Goal: Navigation & Orientation: Understand site structure

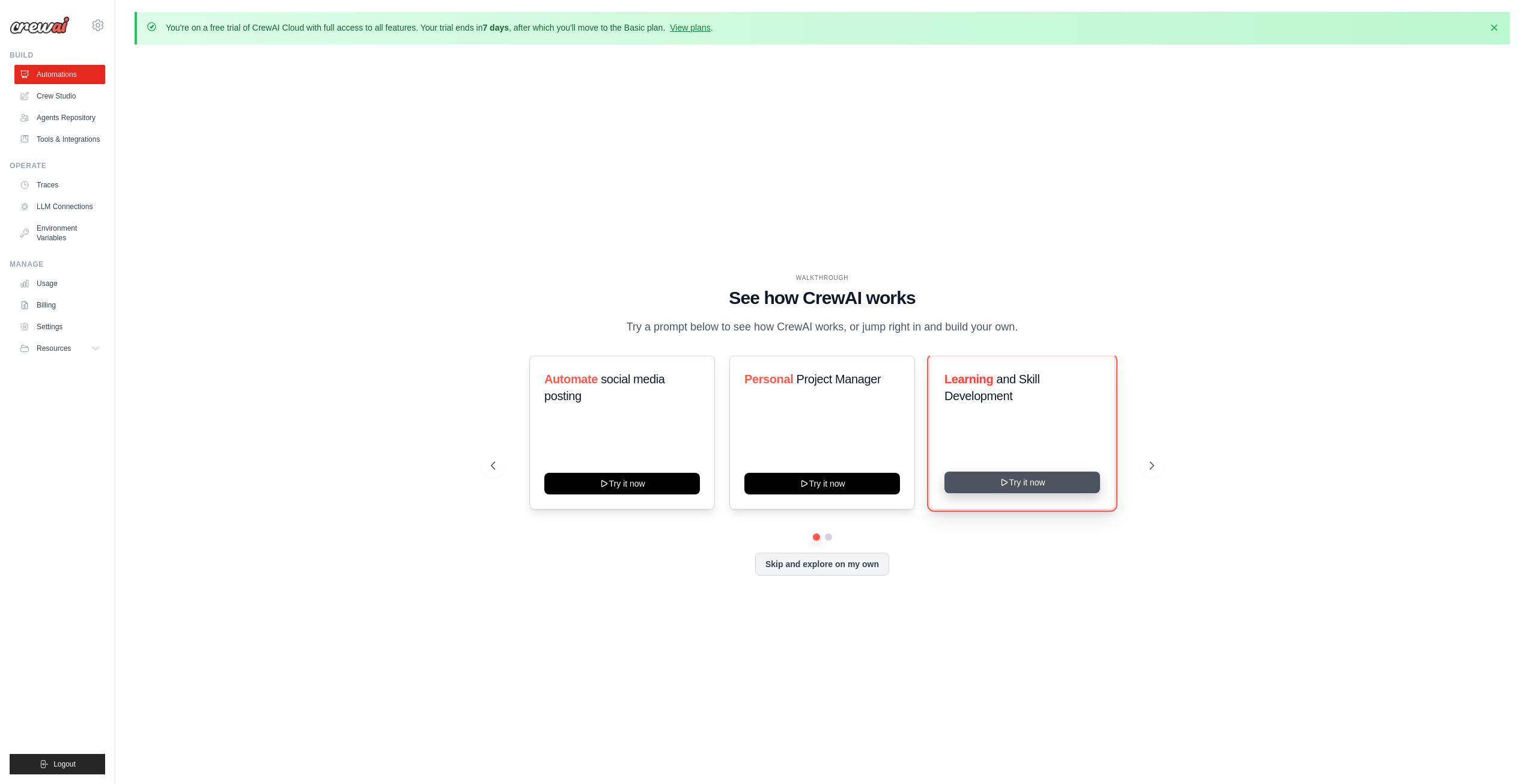
click at [1007, 483] on icon at bounding box center [1004, 482] width 9 height 9
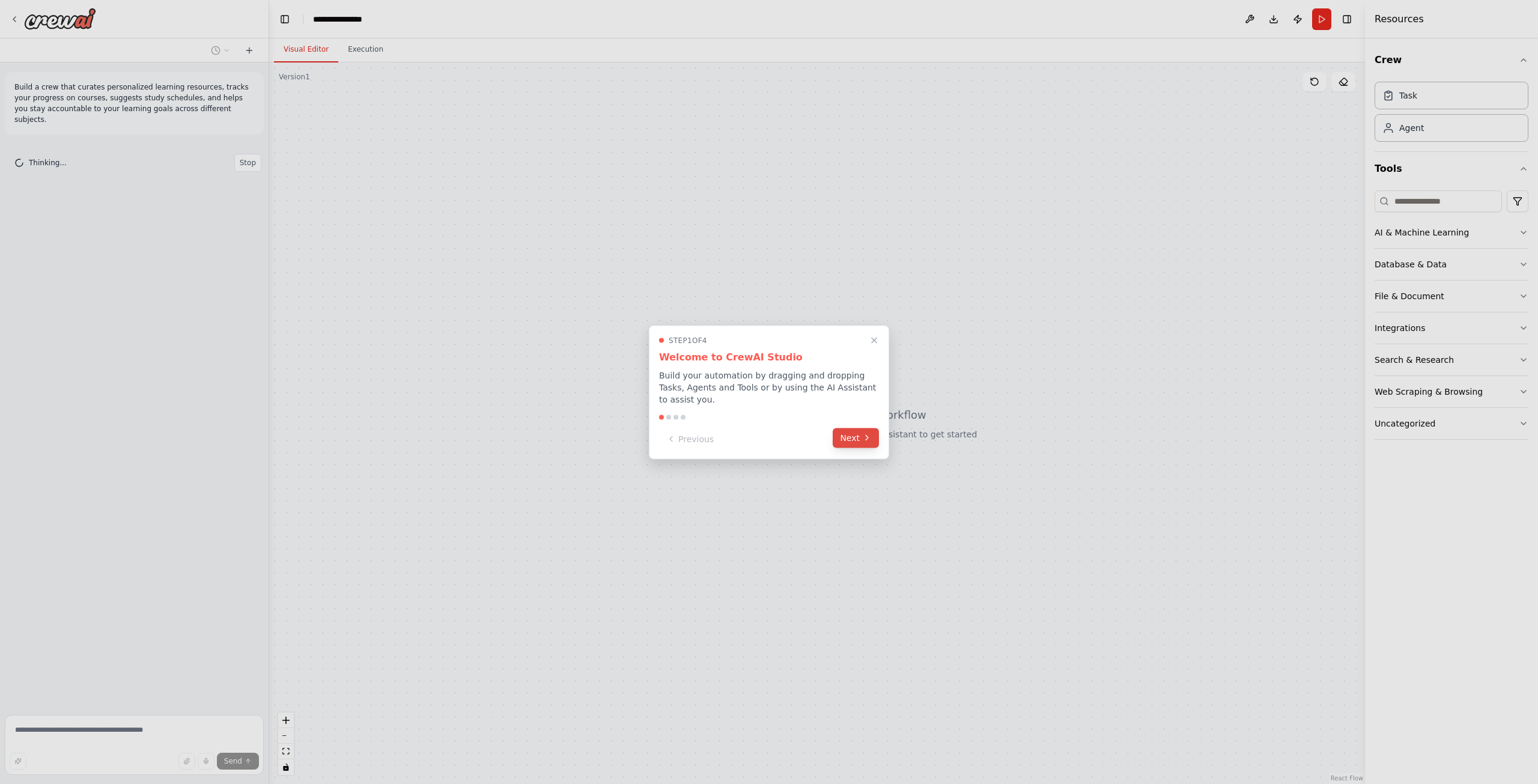
click at [855, 431] on button "Next" at bounding box center [856, 437] width 47 height 20
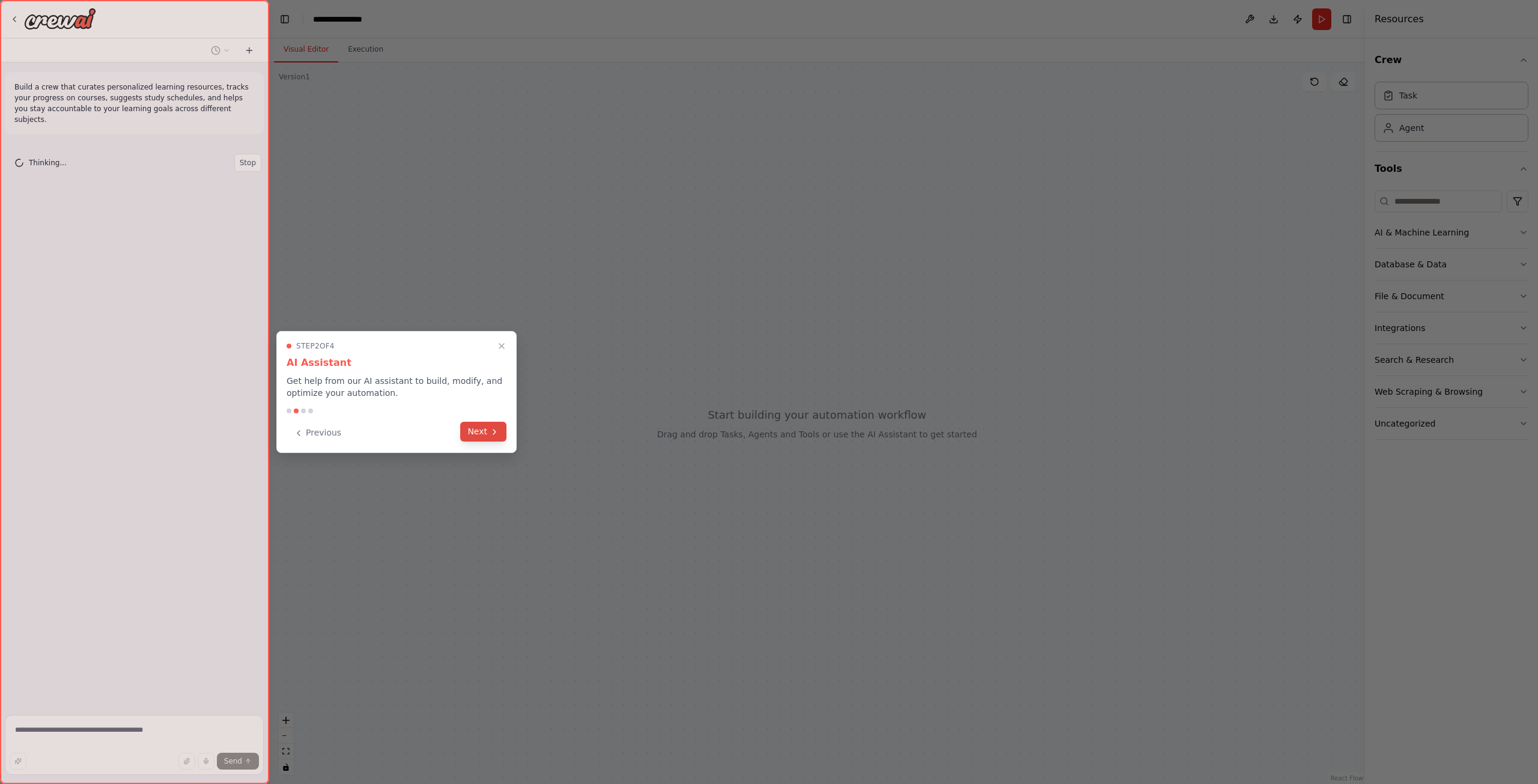
click at [491, 433] on icon at bounding box center [494, 432] width 9 height 9
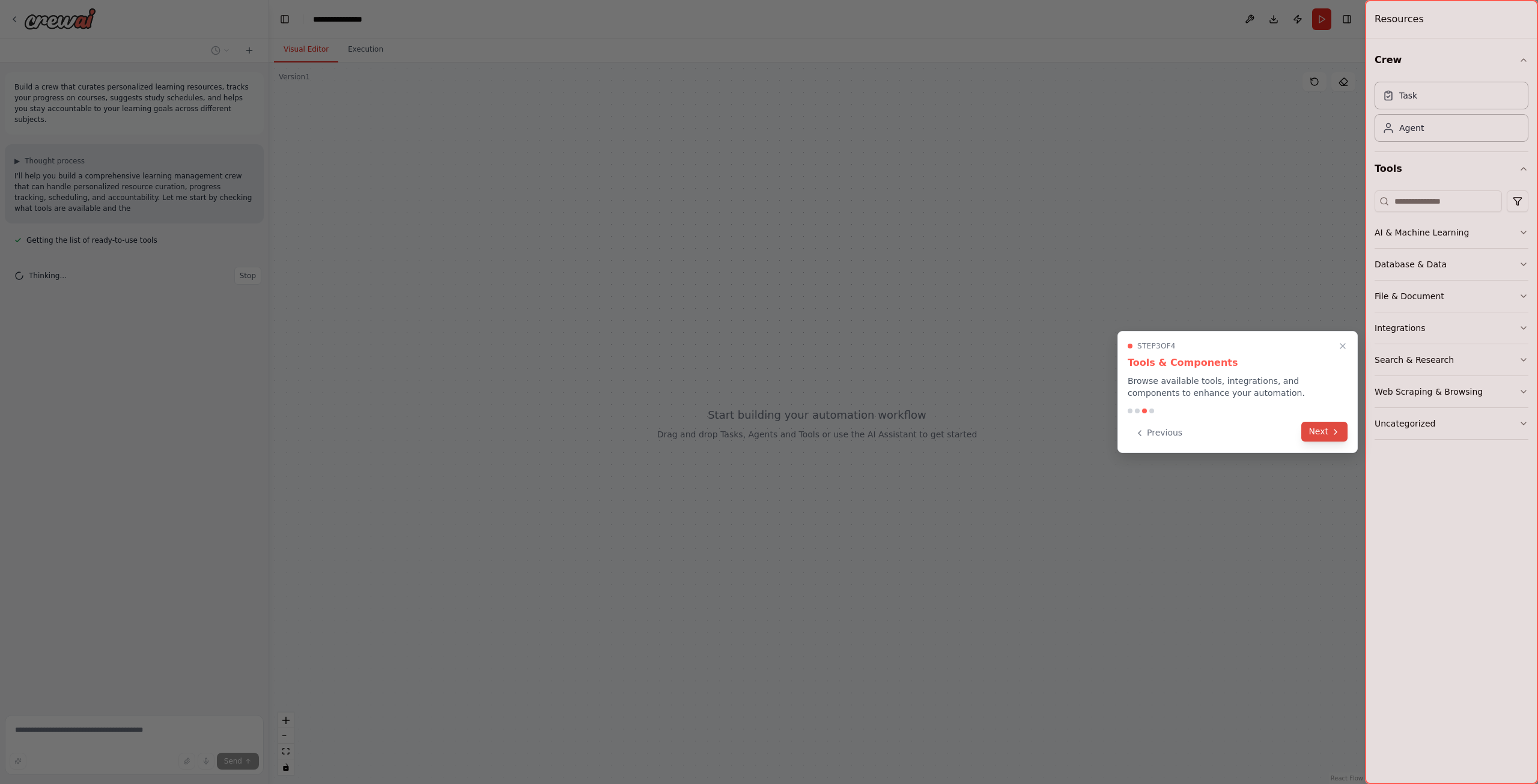
click at [1321, 434] on button "Next" at bounding box center [1325, 431] width 47 height 20
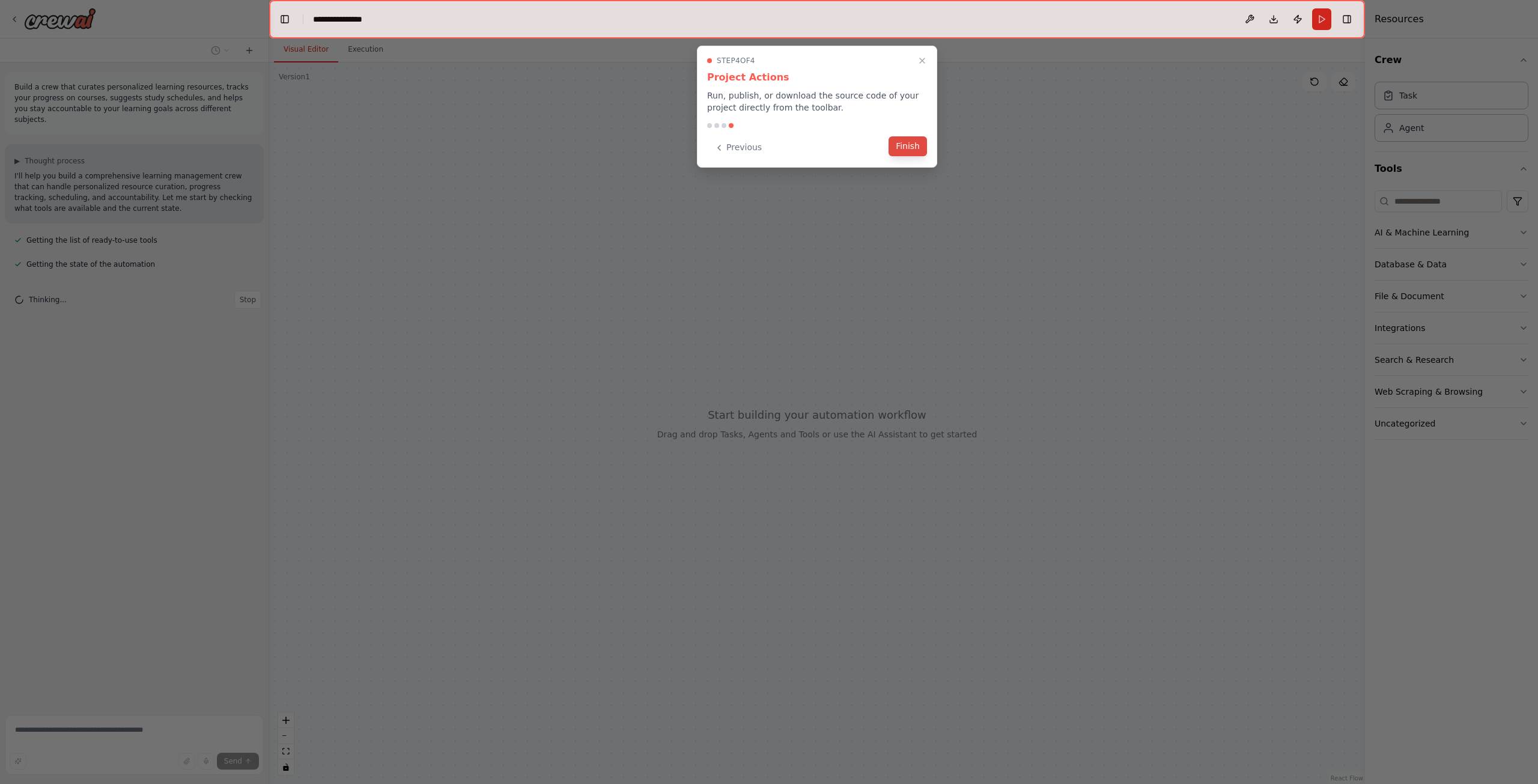
click at [908, 146] on button "Finish" at bounding box center [908, 146] width 39 height 20
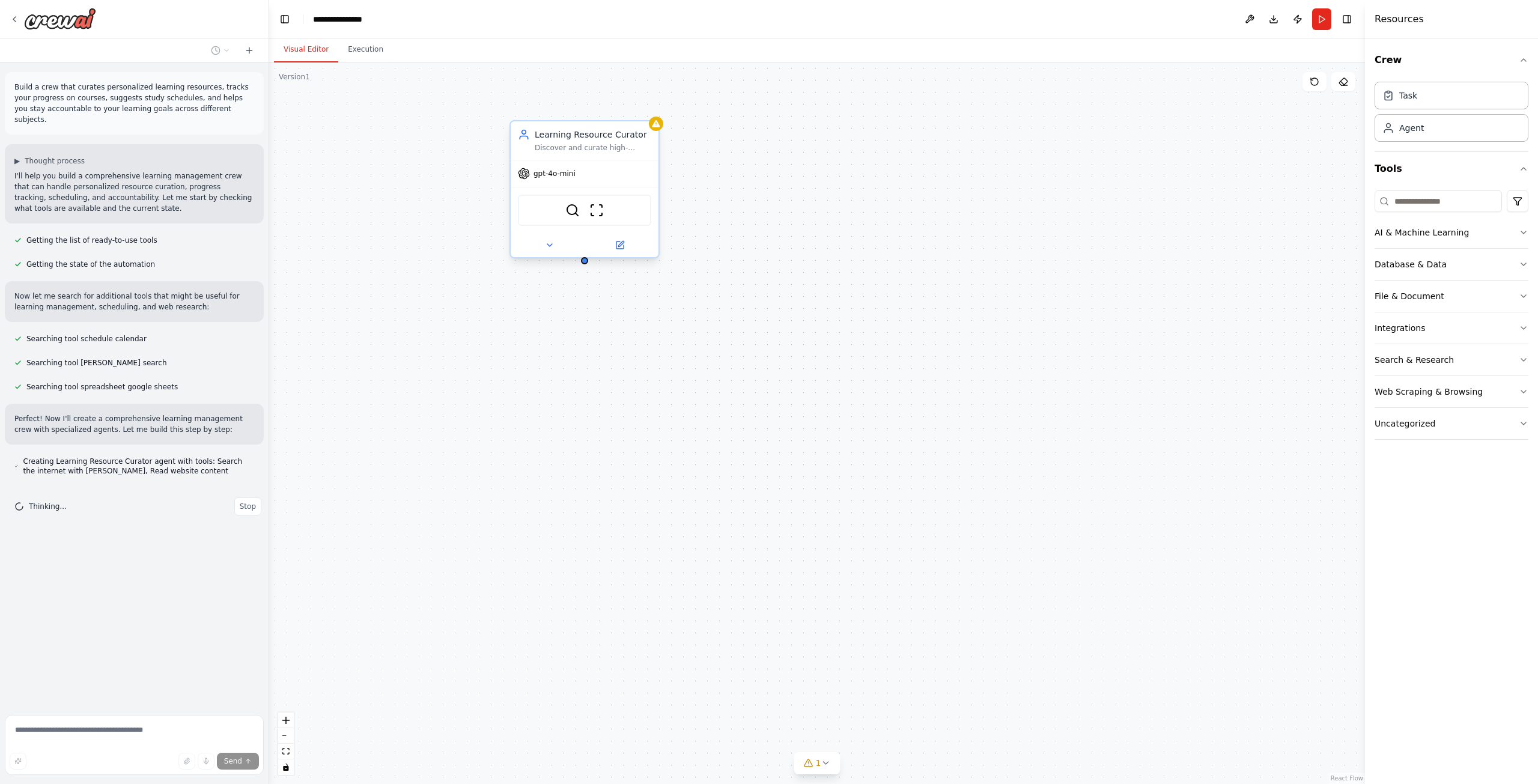
click at [573, 177] on div "gpt-4o-mini" at bounding box center [584, 174] width 148 height 26
click at [562, 176] on span "gpt-4o-mini" at bounding box center [555, 173] width 42 height 9
click at [553, 175] on span "gpt-4o-mini" at bounding box center [555, 173] width 42 height 9
click at [546, 181] on div "gpt-4o-mini" at bounding box center [584, 174] width 148 height 26
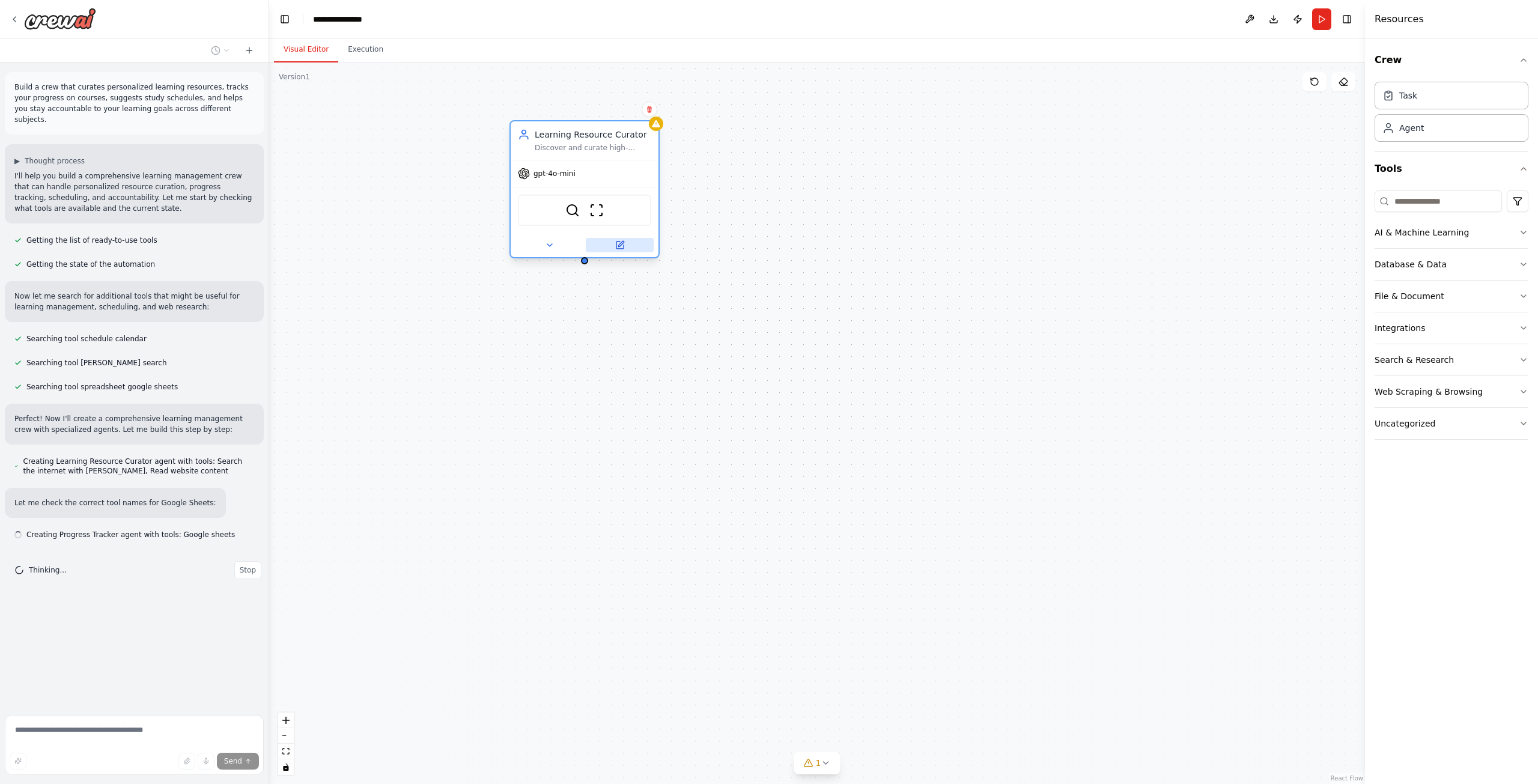
click at [617, 247] on icon at bounding box center [620, 245] width 7 height 7
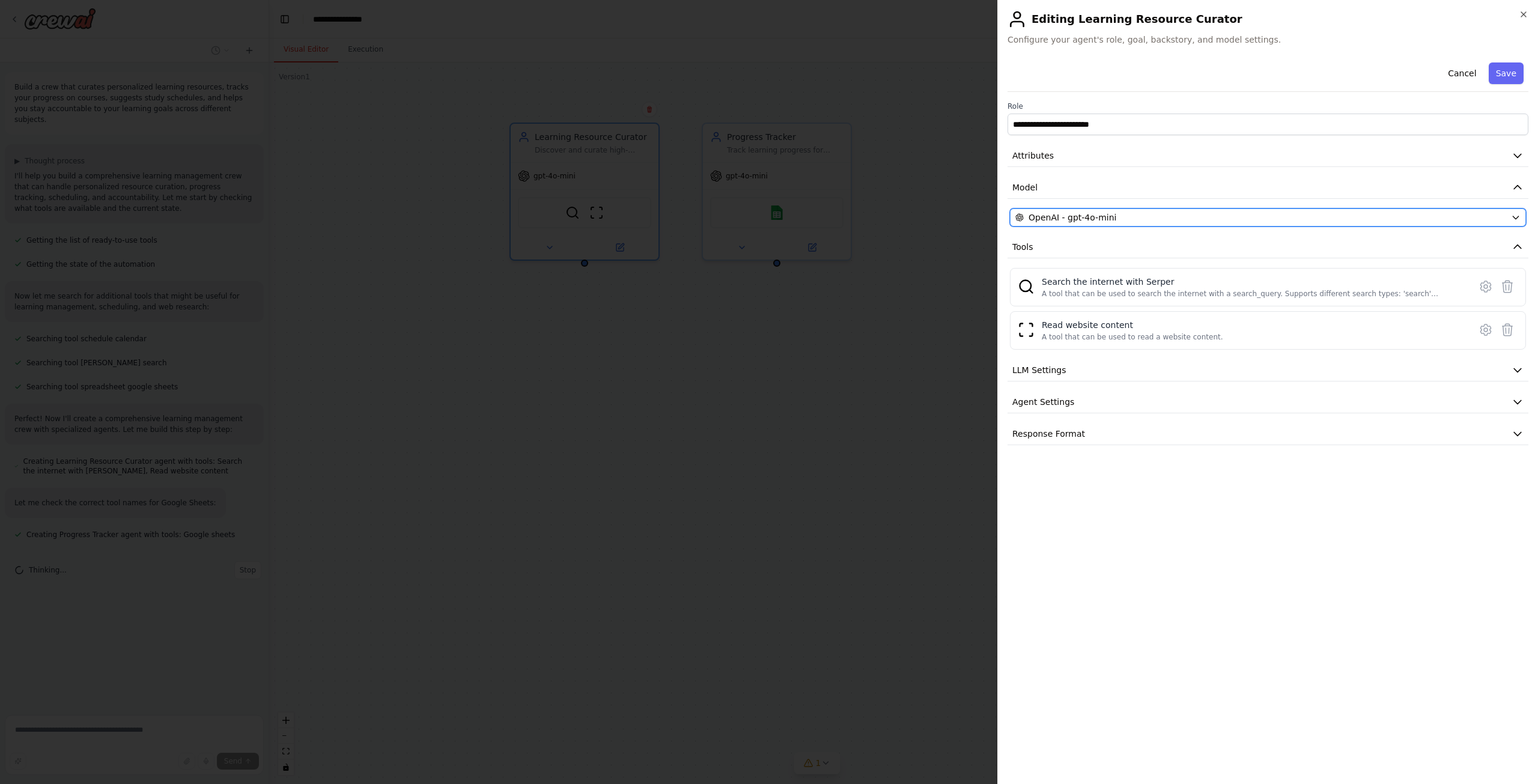
click at [1162, 218] on div "OpenAI - gpt-4o-mini" at bounding box center [1260, 217] width 491 height 12
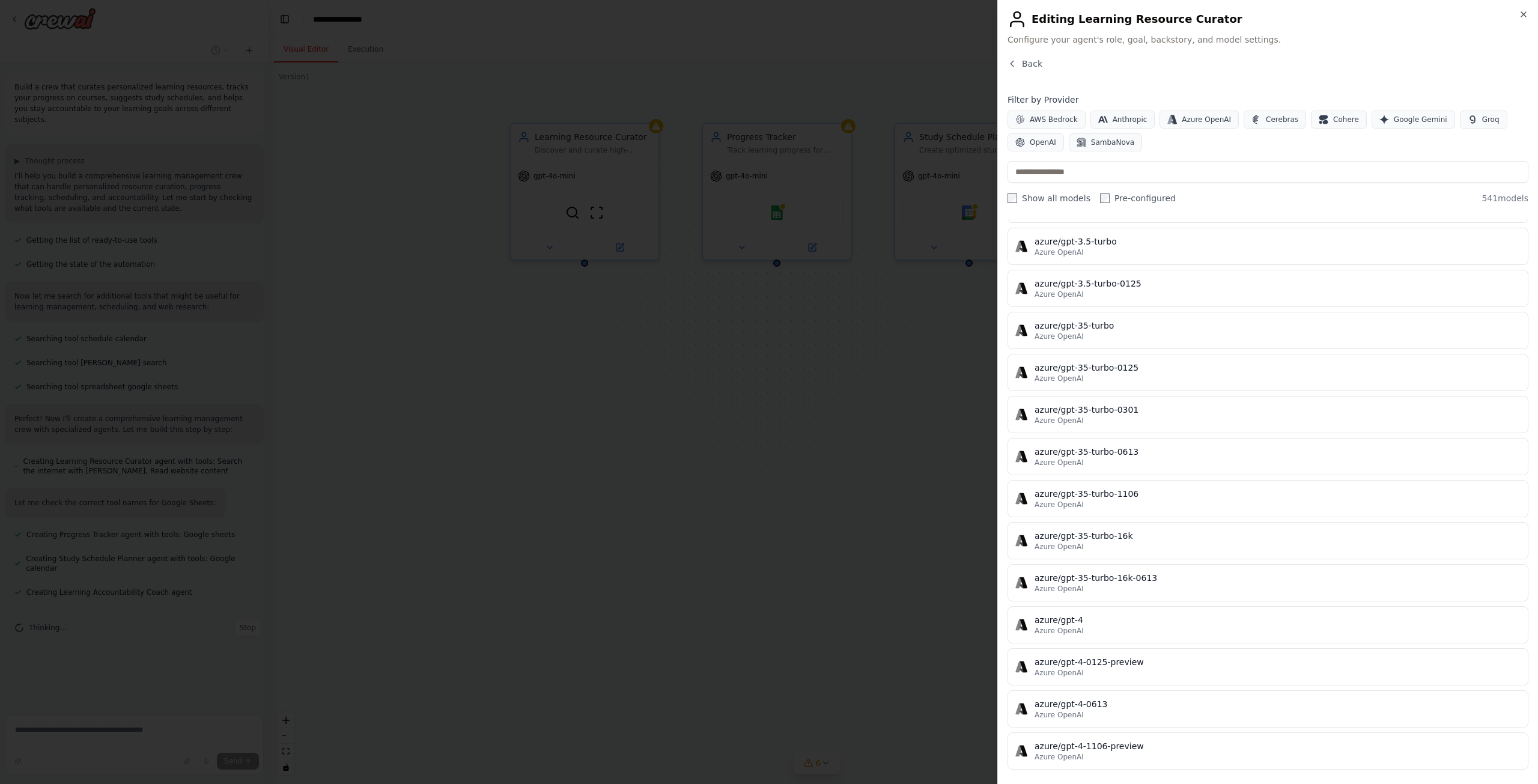
scroll to position [8950, 0]
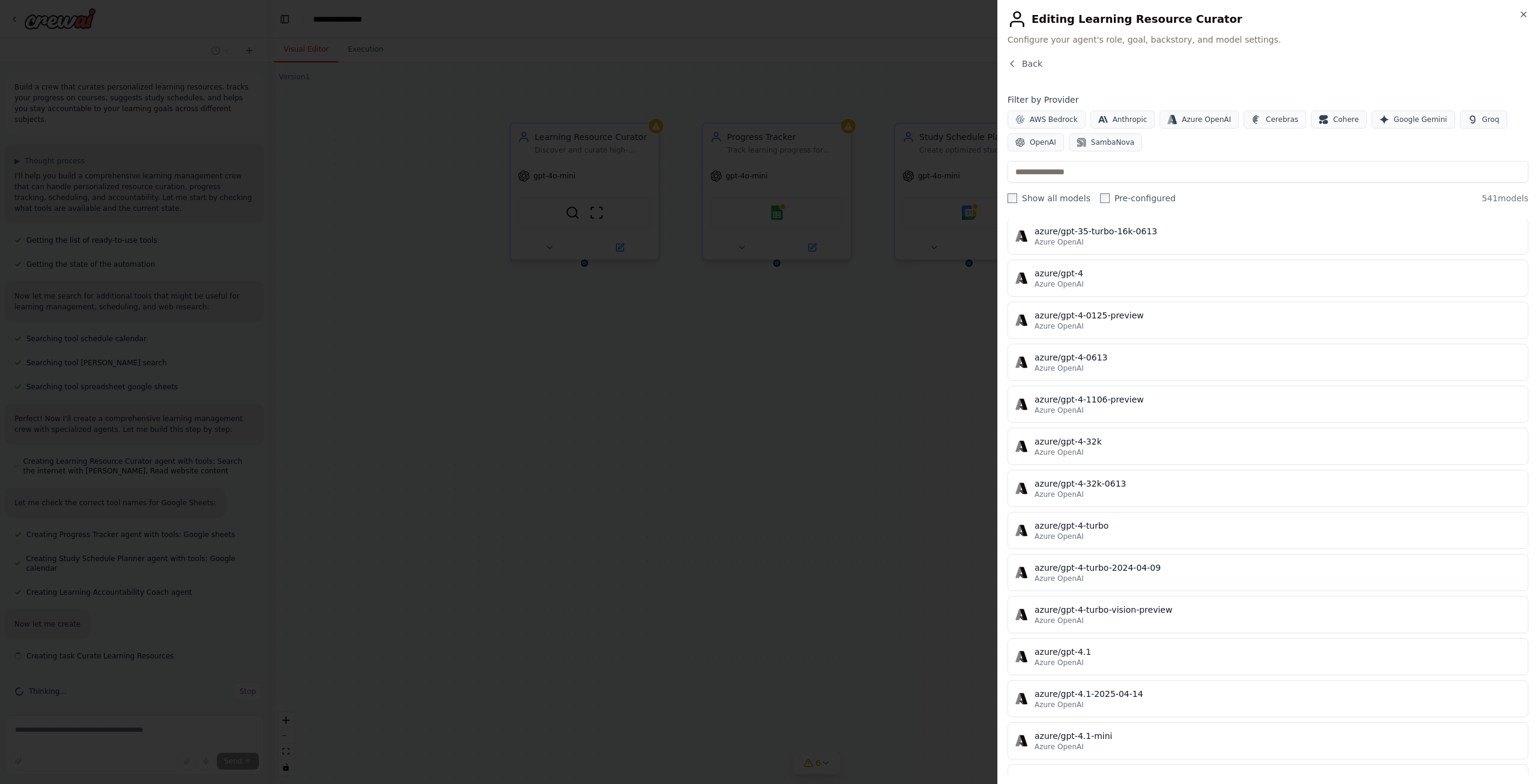
click at [1174, 158] on div "Filter by Provider AWS Bedrock Anthropic Azure OpenAI Cerebras Cohere Google Ge…" at bounding box center [1268, 149] width 521 height 110
click at [1018, 64] on button "Back" at bounding box center [1025, 63] width 35 height 12
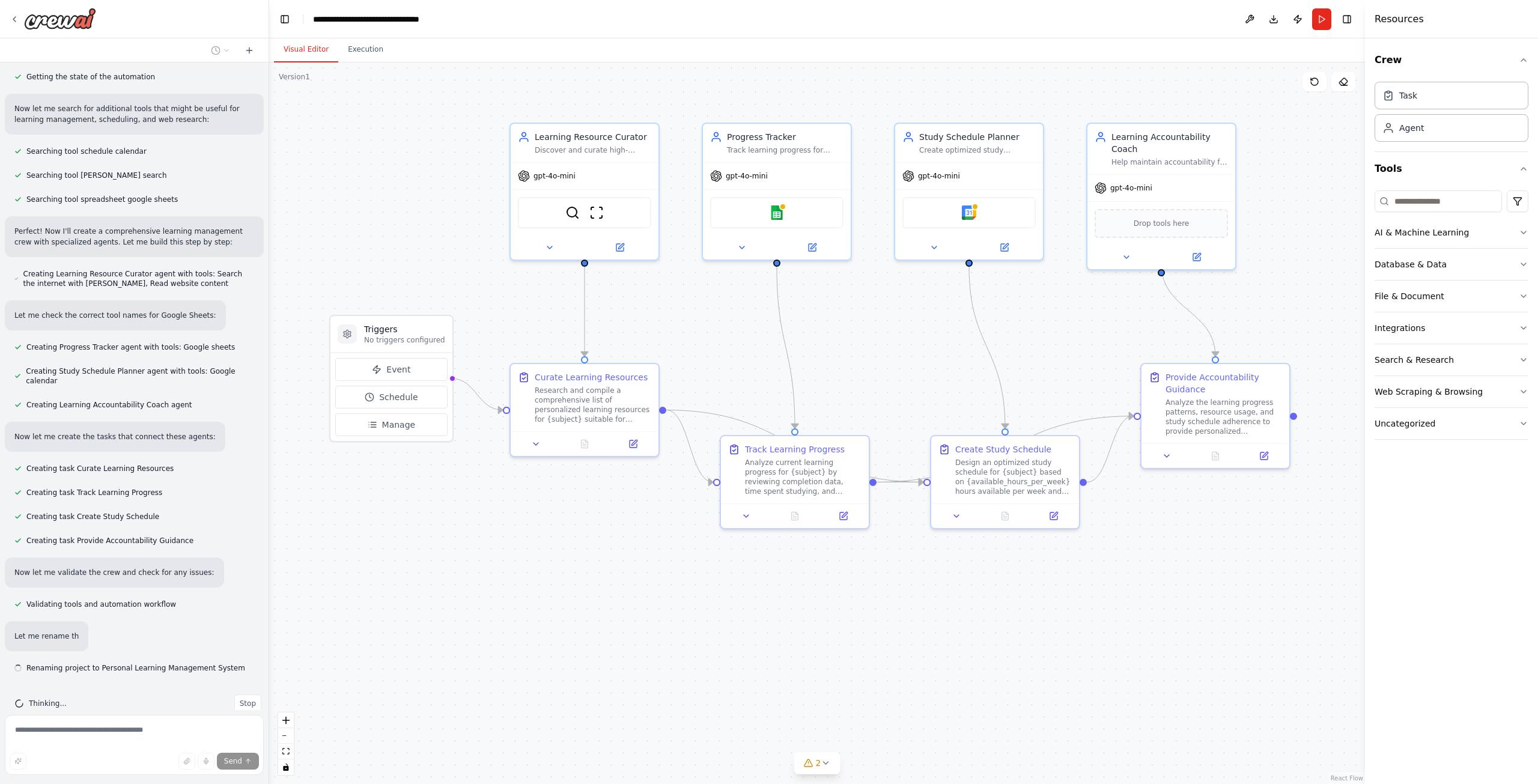
scroll to position [188, 0]
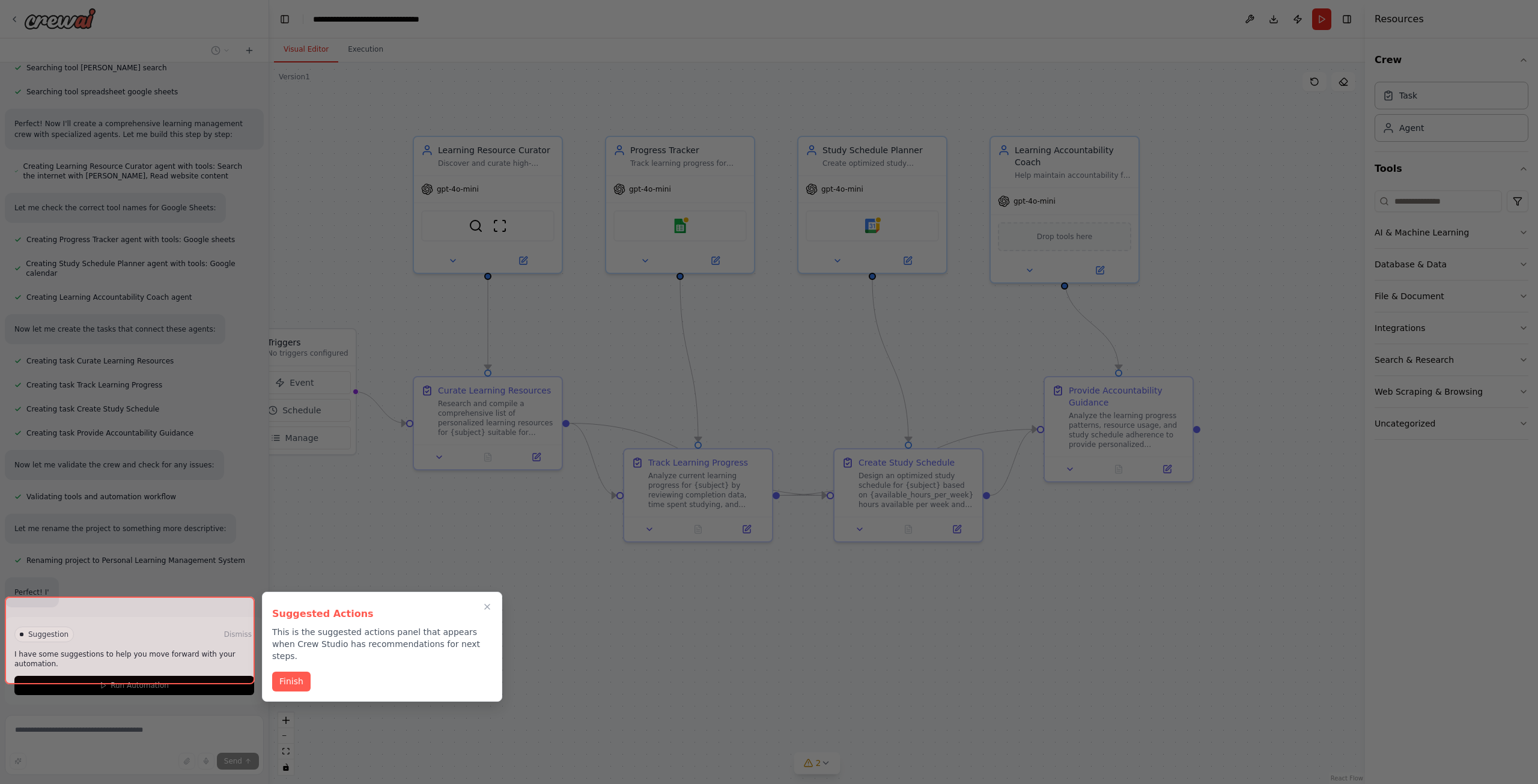
drag, startPoint x: 1090, startPoint y: 348, endPoint x: 994, endPoint y: 361, distance: 96.9
click at [994, 361] on div "Build a crew that curates personalized learning resources, tracks your progress…" at bounding box center [769, 392] width 1538 height 784
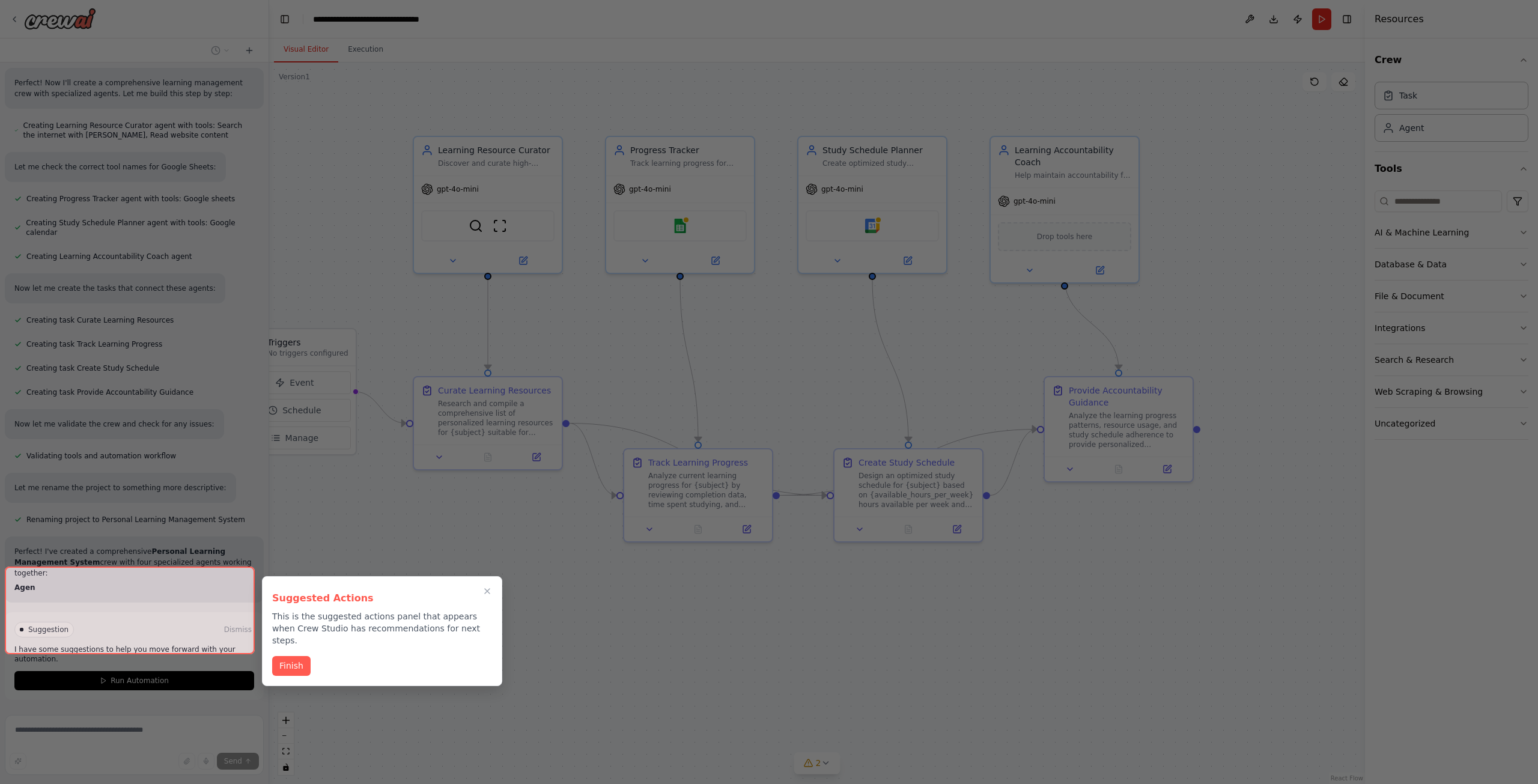
drag, startPoint x: 939, startPoint y: 360, endPoint x: 1076, endPoint y: 364, distance: 137.1
click at [1076, 364] on div at bounding box center [769, 392] width 1538 height 784
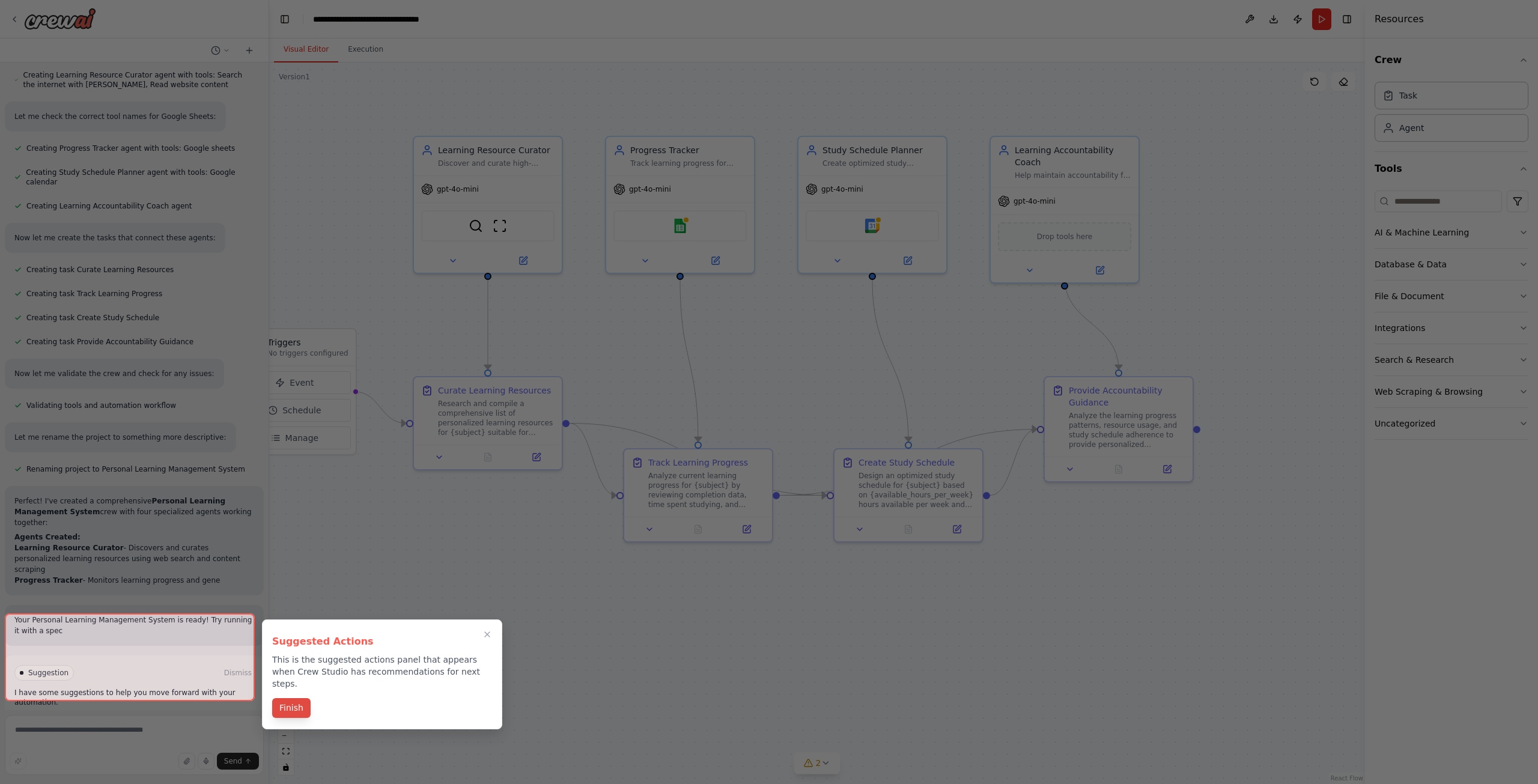
click at [286, 698] on button "Finish" at bounding box center [291, 708] width 39 height 20
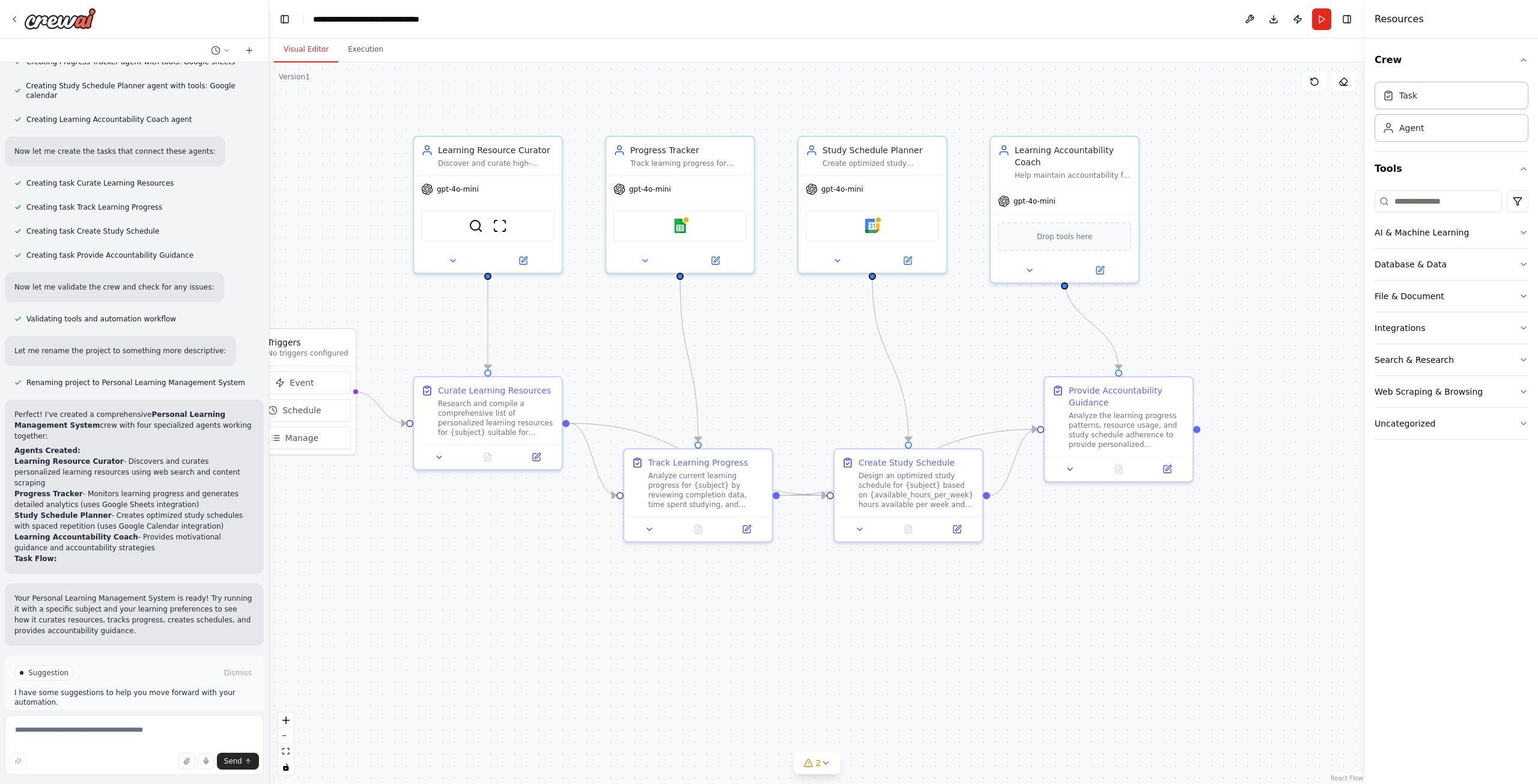
click at [191, 679] on div "Suggestion Dismiss I have some suggestions to help you move forward with your a…" at bounding box center [134, 699] width 240 height 68
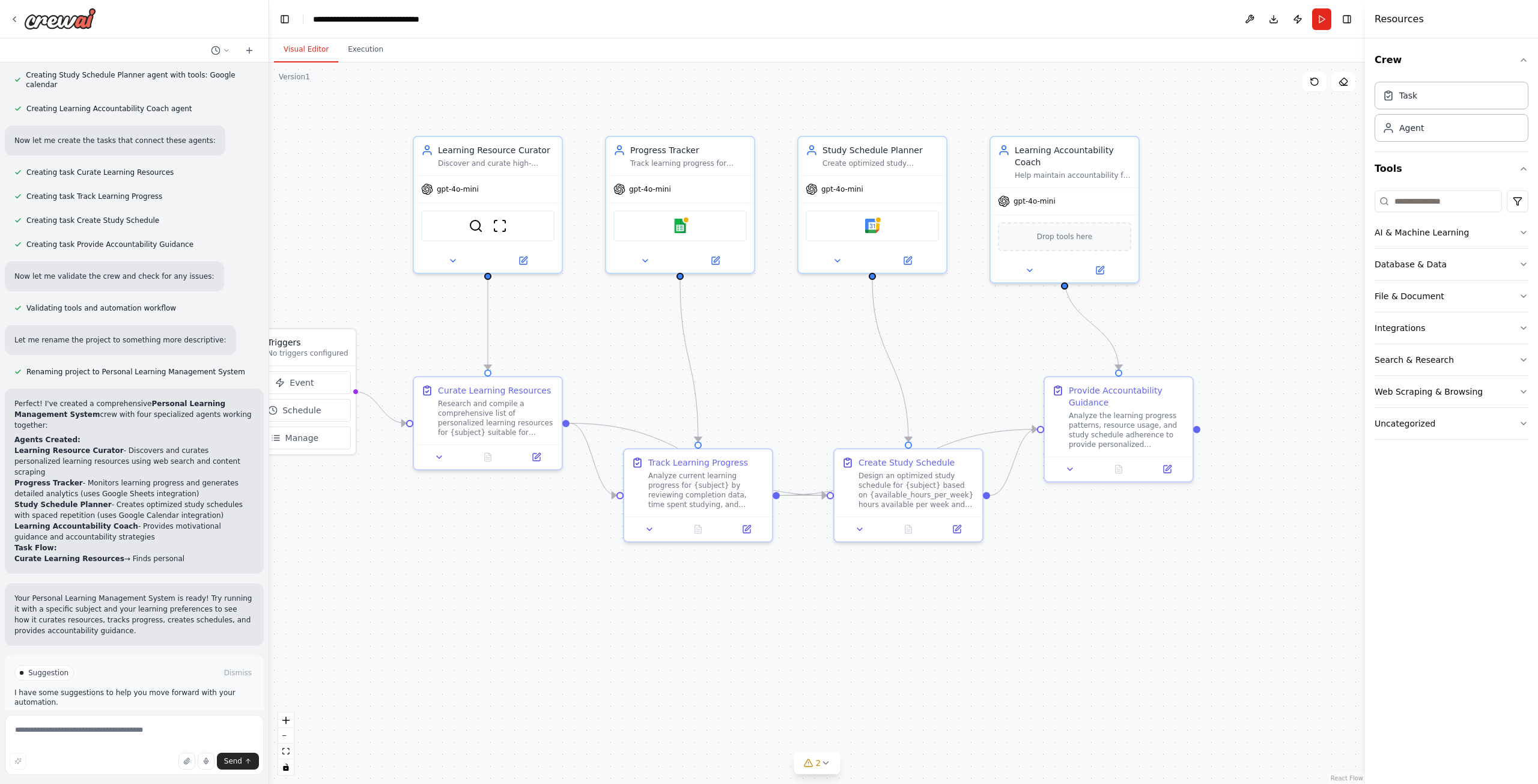
click at [191, 714] on button "Run Automation" at bounding box center [134, 724] width 240 height 19
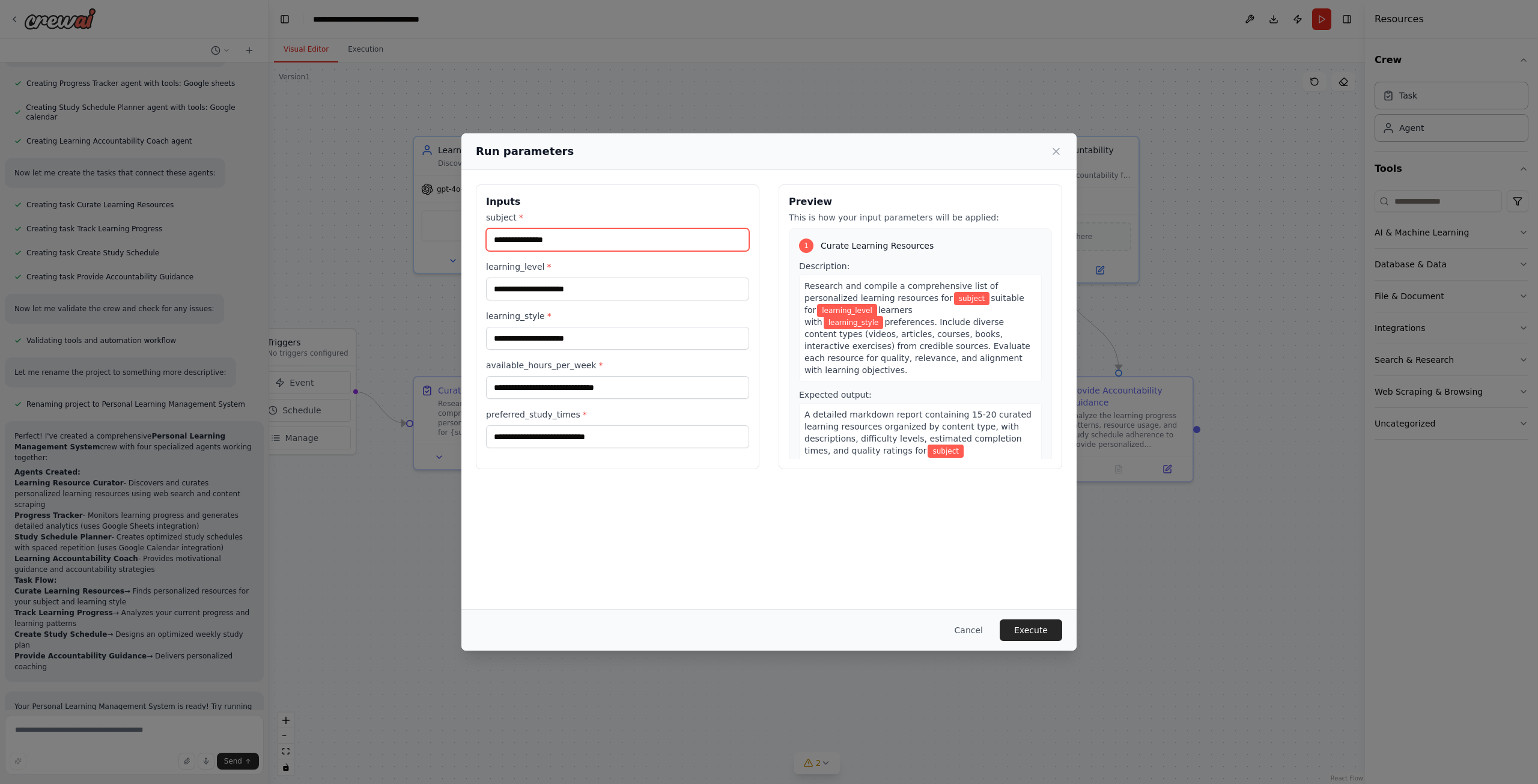
click at [537, 232] on input "subject *" at bounding box center [618, 239] width 263 height 23
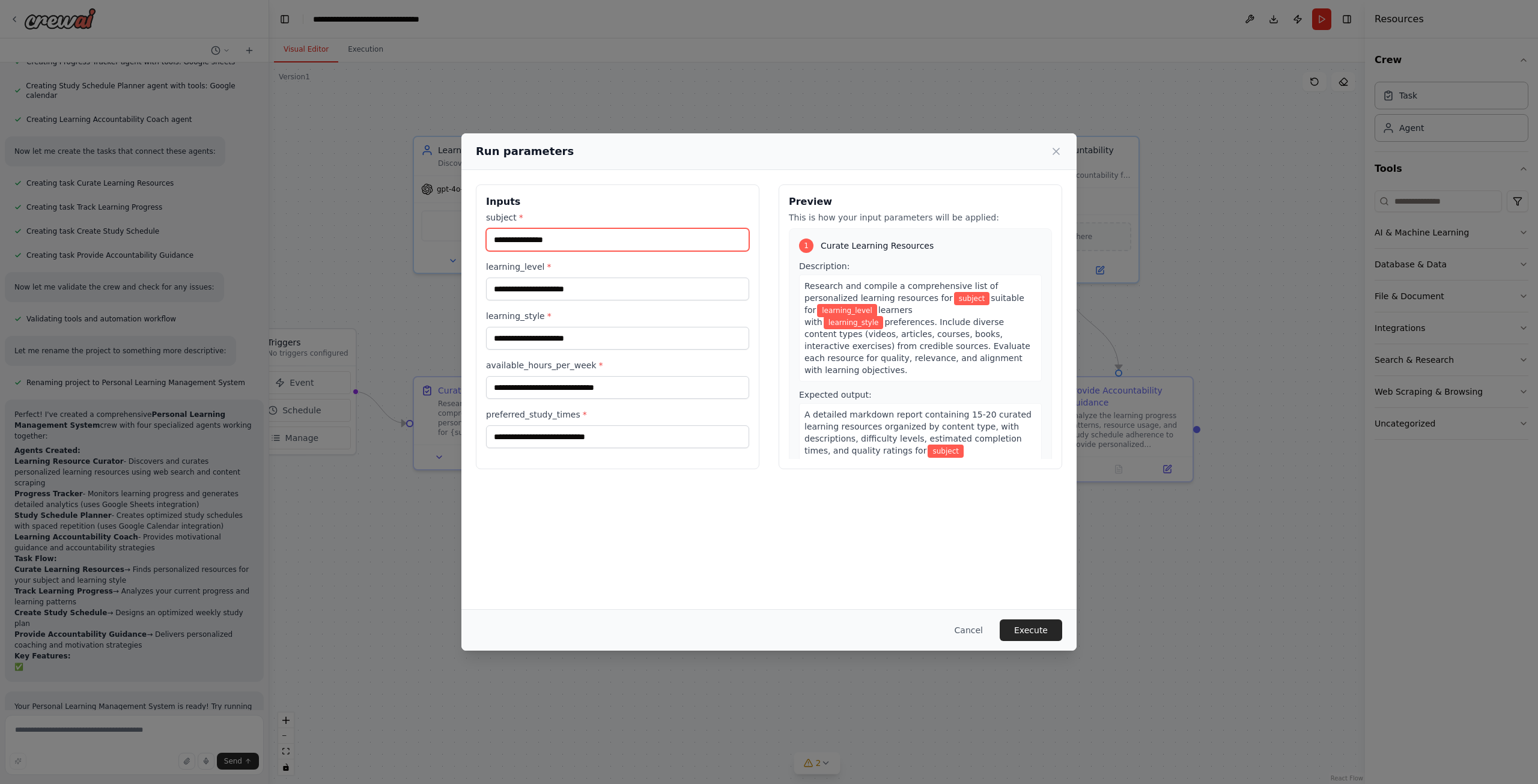
click at [559, 238] on input "subject *" at bounding box center [618, 239] width 263 height 23
click at [581, 286] on input "learning_level *" at bounding box center [618, 288] width 263 height 23
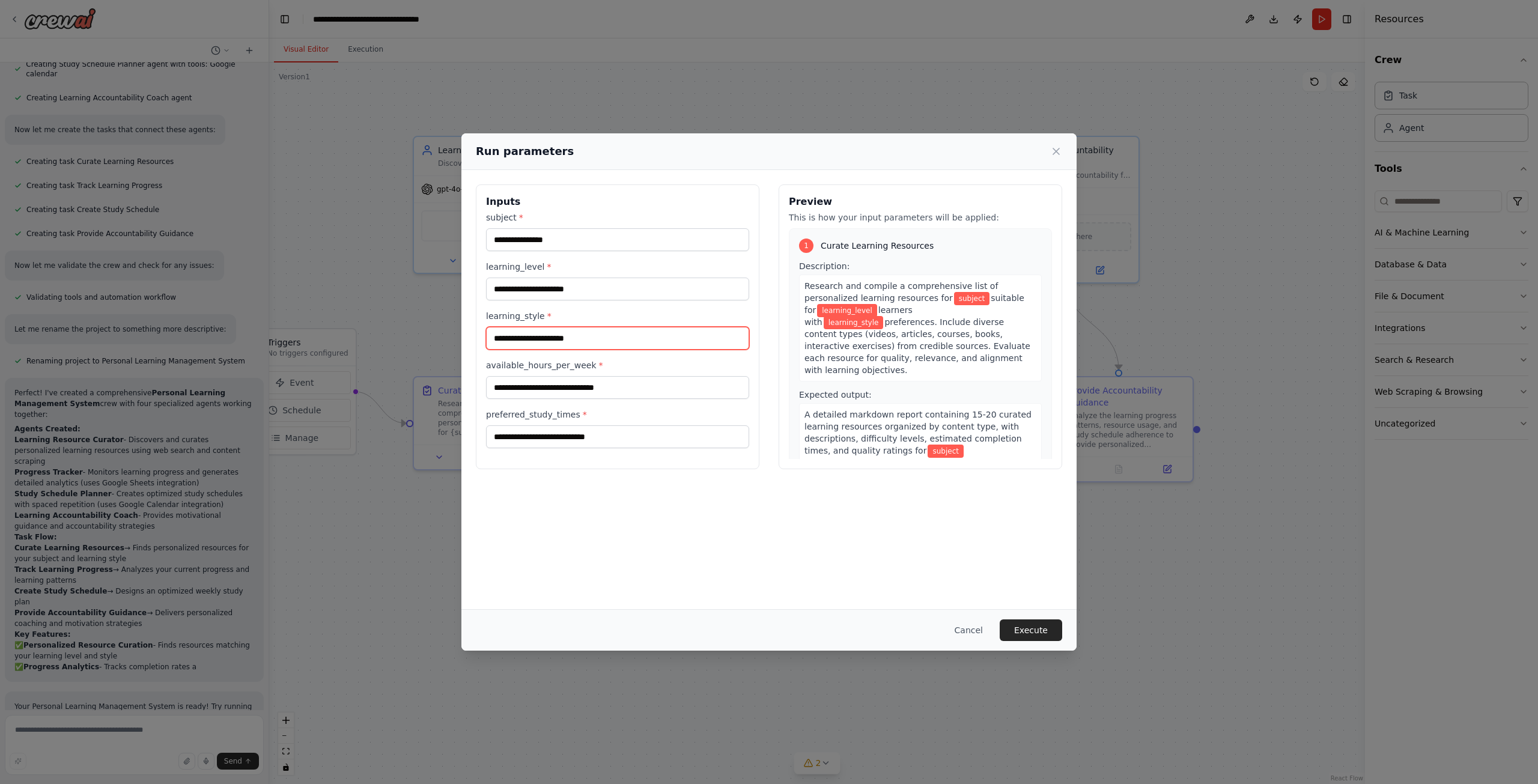
click at [586, 338] on input "learning_style *" at bounding box center [618, 338] width 263 height 23
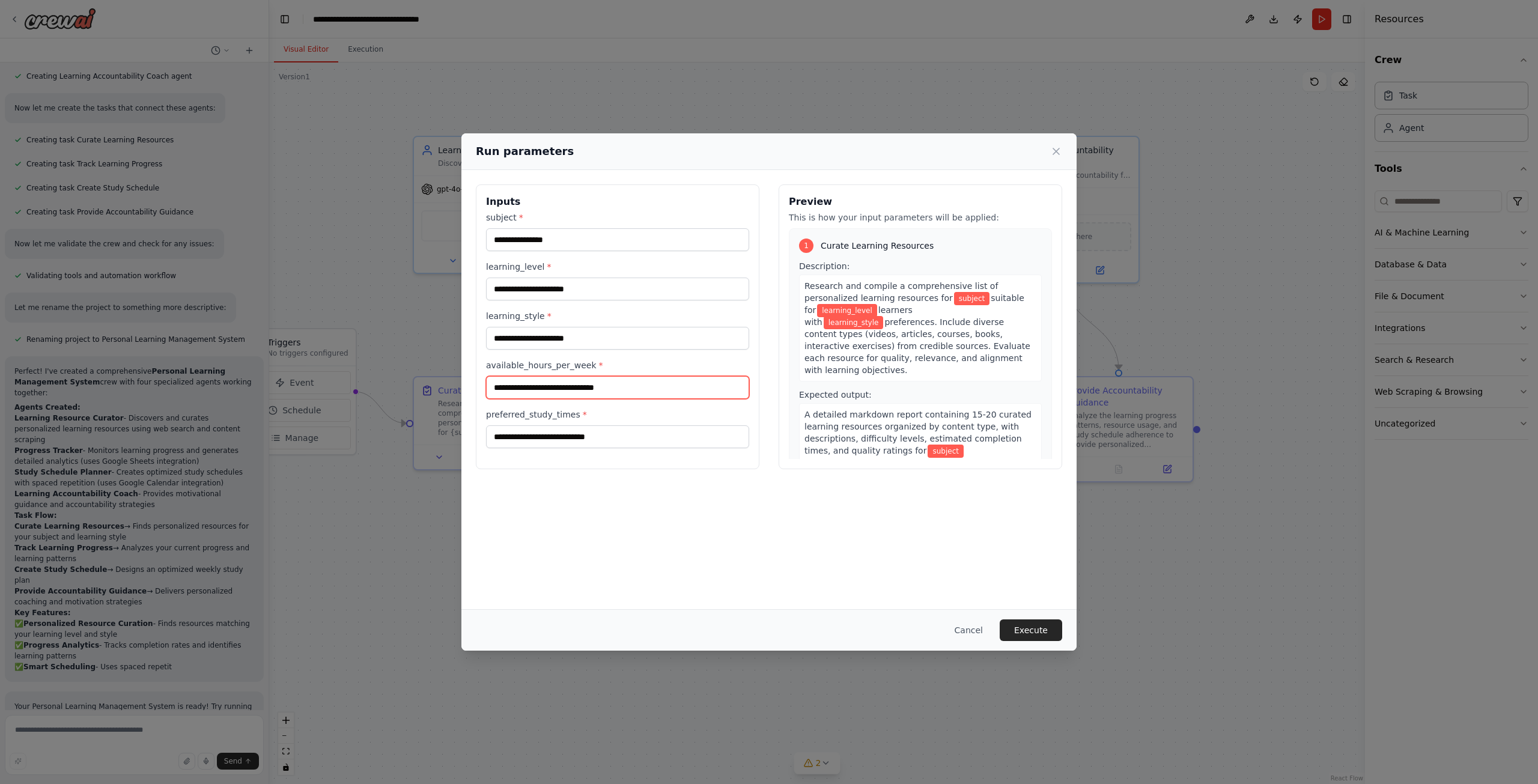
click at [566, 379] on input "available_hours_per_week *" at bounding box center [618, 387] width 263 height 23
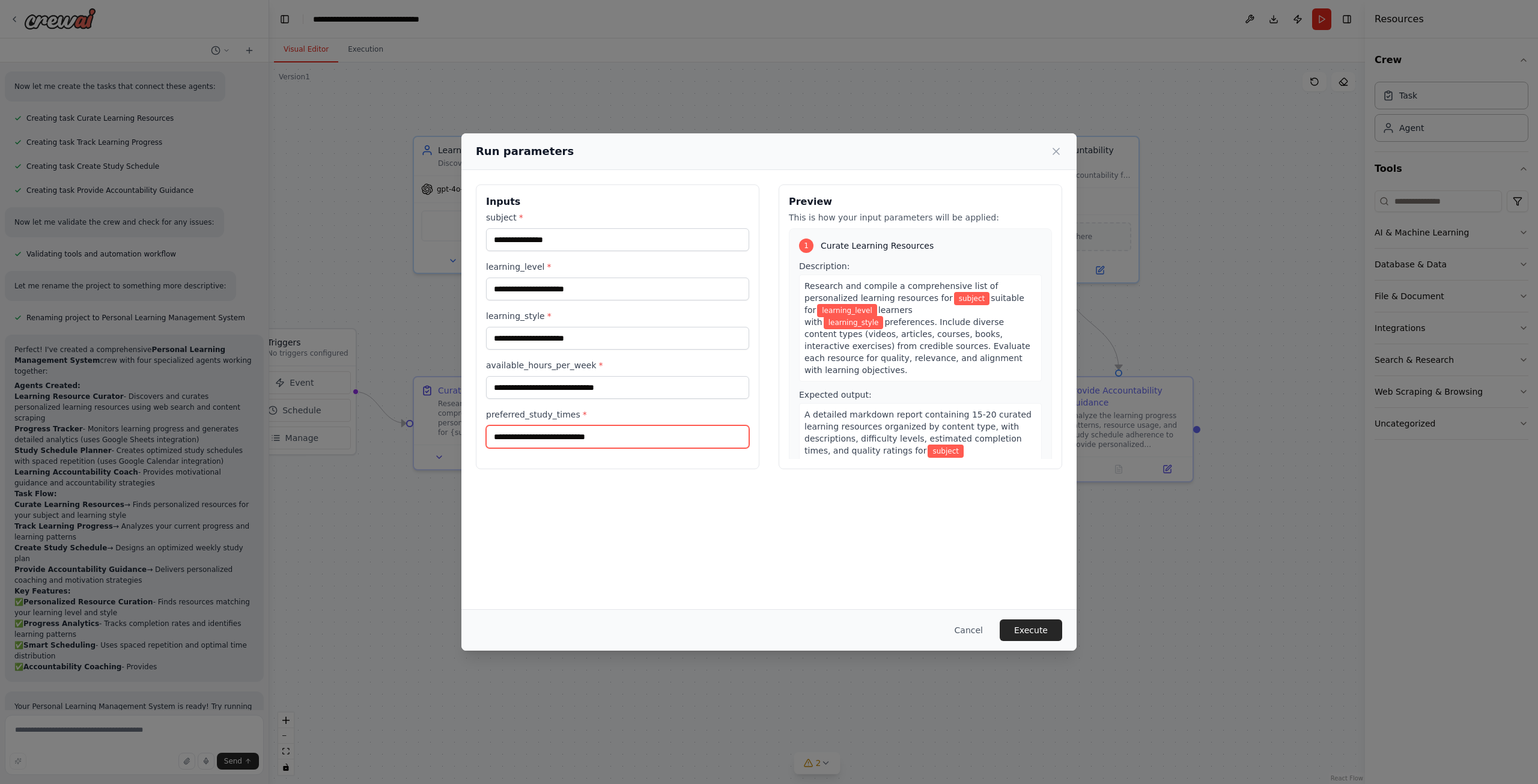
click at [546, 435] on input "preferred_study_times *" at bounding box center [618, 436] width 263 height 23
click at [604, 389] on input "available_hours_per_week *" at bounding box center [618, 387] width 263 height 23
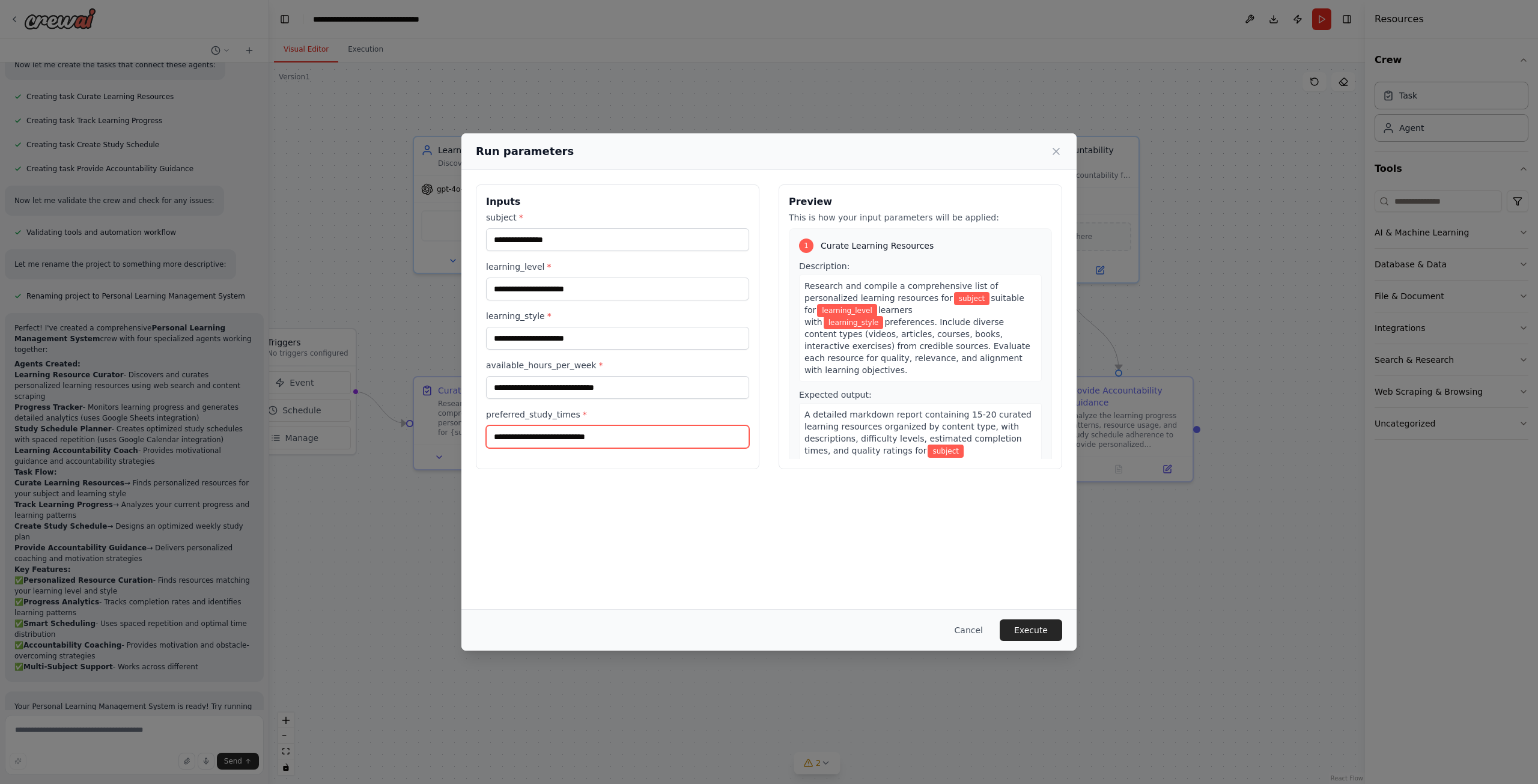
click at [635, 429] on input "preferred_study_times *" at bounding box center [618, 436] width 263 height 23
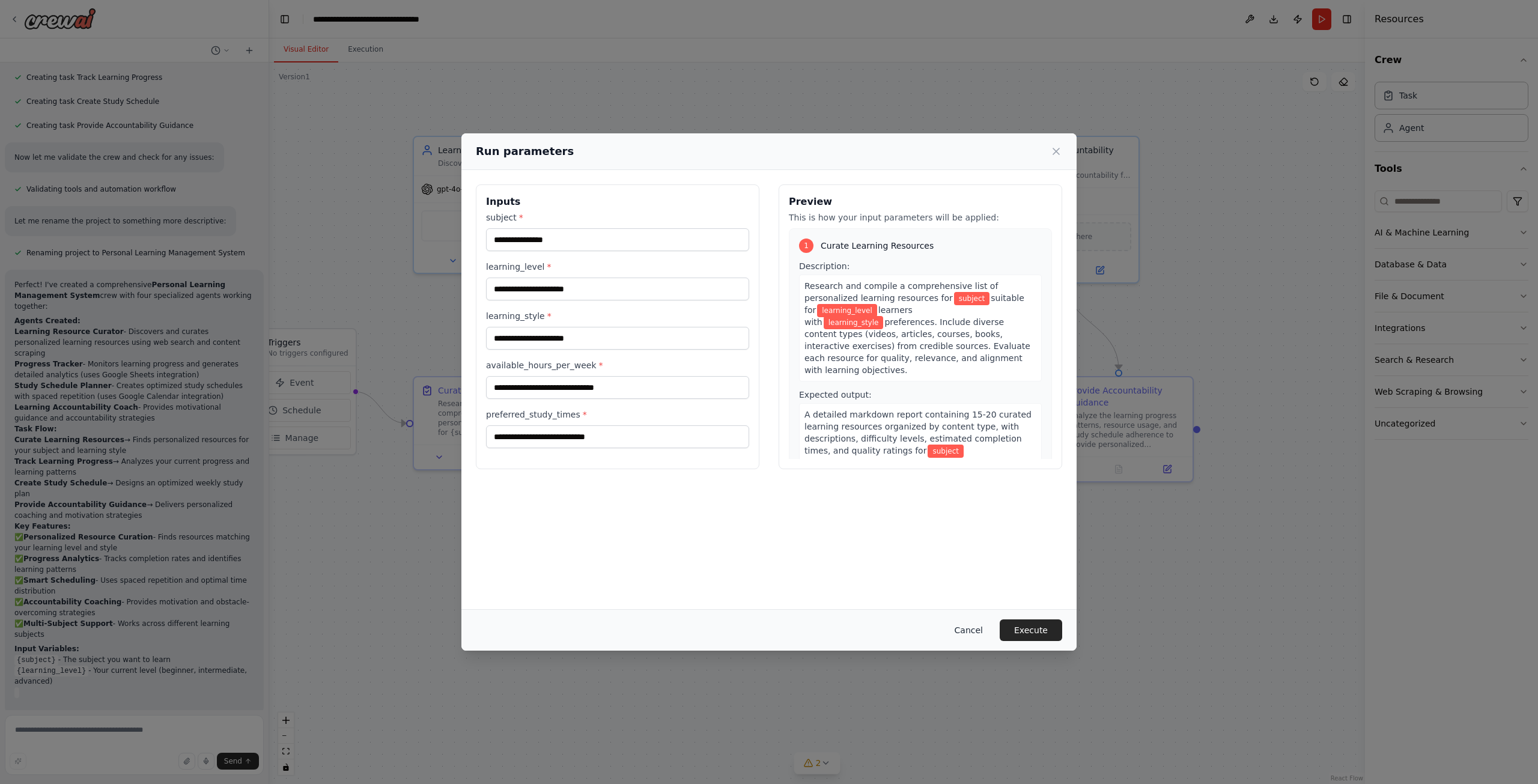
click at [967, 625] on button "Cancel" at bounding box center [968, 630] width 47 height 22
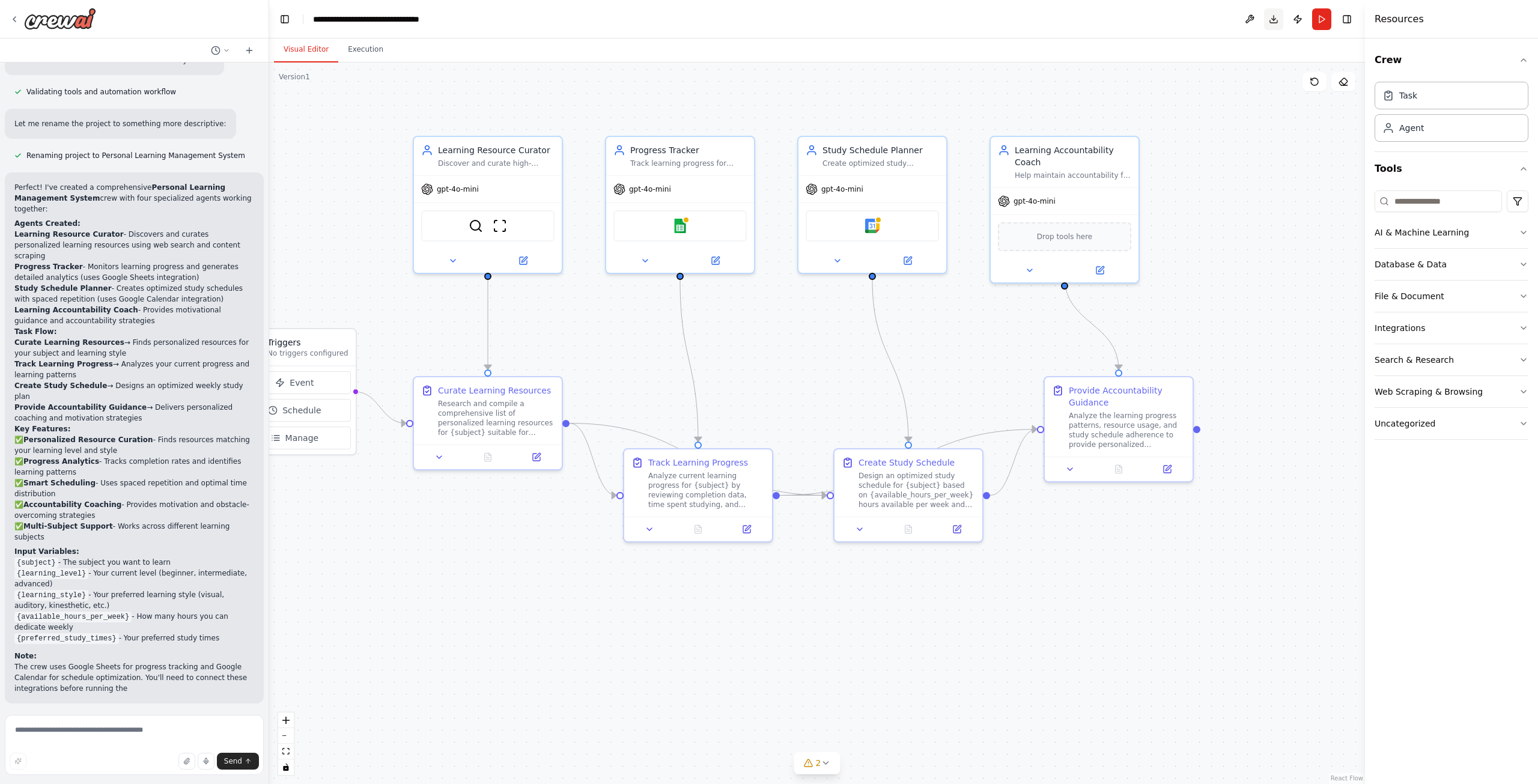
scroll to position [711, 0]
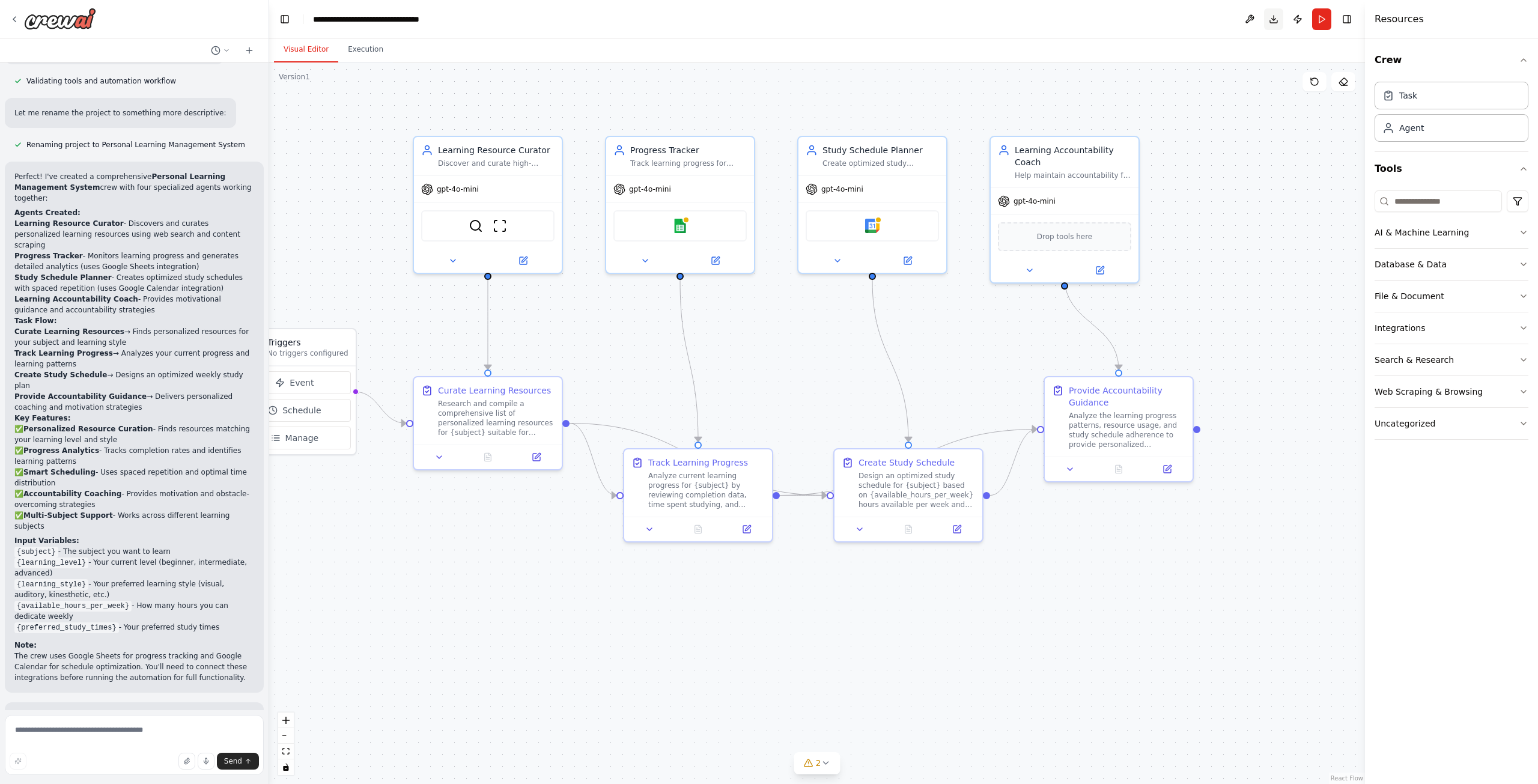
click at [1268, 20] on button "Download" at bounding box center [1273, 20] width 19 height 22
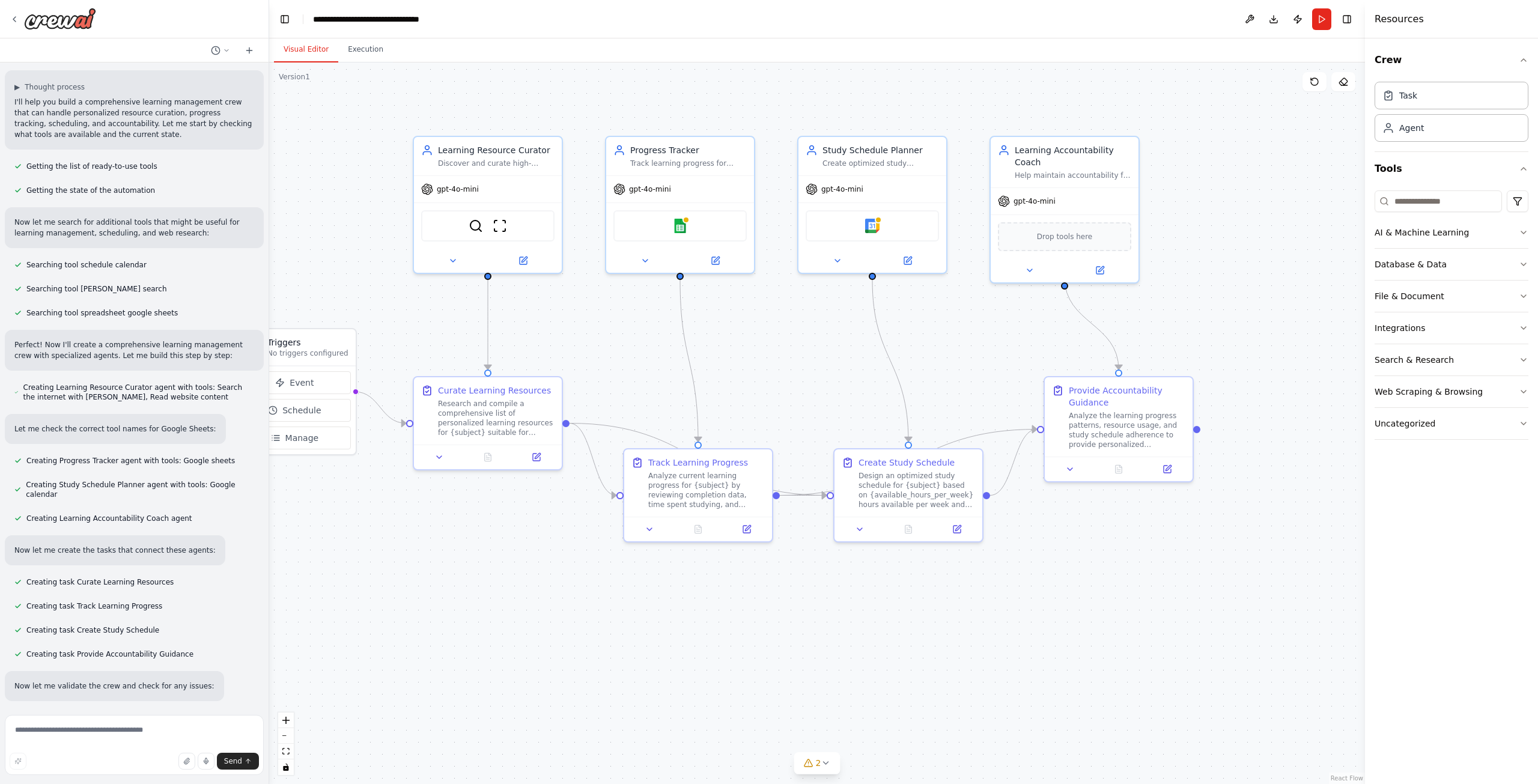
scroll to position [0, 0]
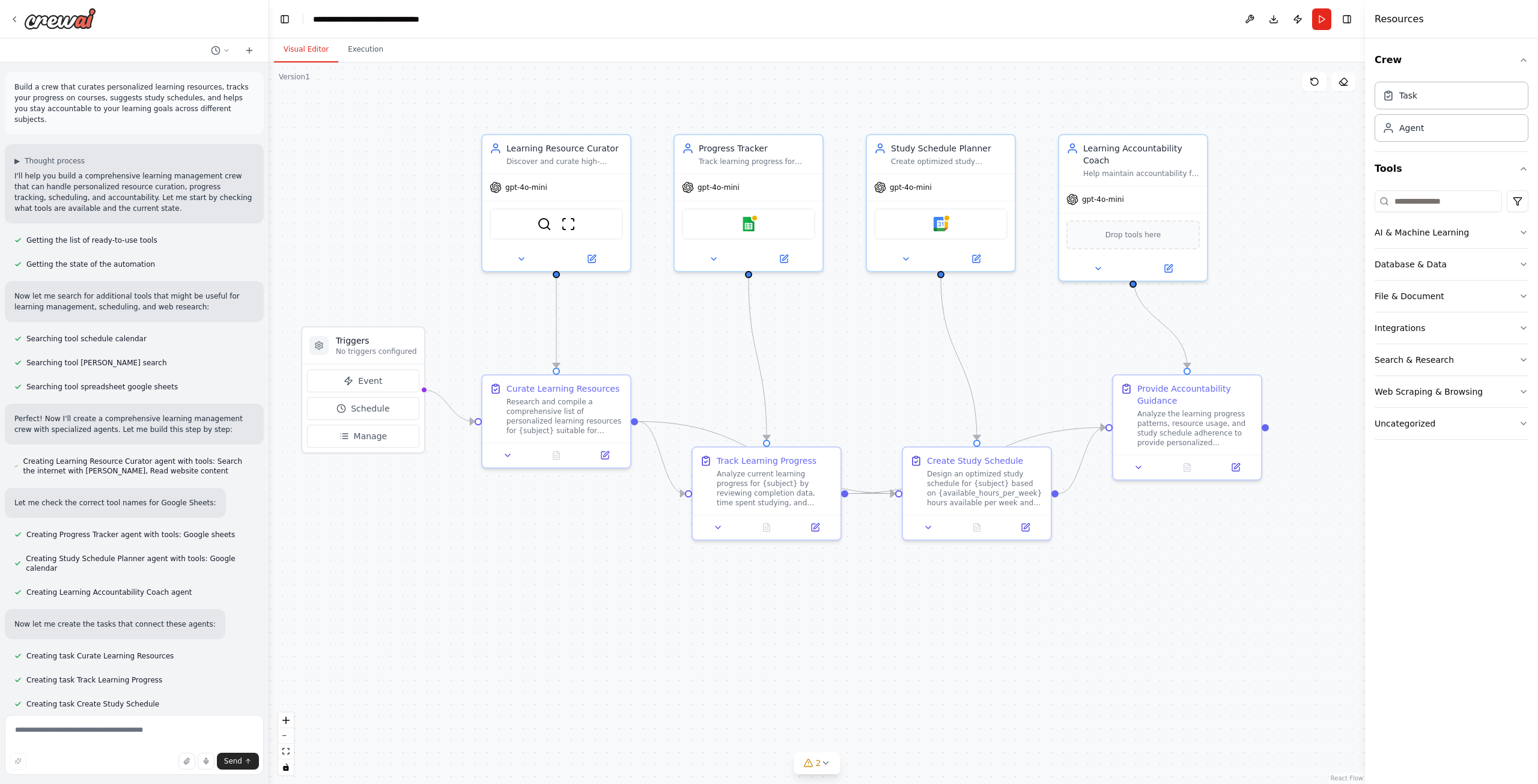
drag, startPoint x: 660, startPoint y: 317, endPoint x: 713, endPoint y: 316, distance: 53.0
click at [713, 316] on div ".deletable-edge-delete-btn { width: 20px; height: 20px; border: 0px solid #ffff…" at bounding box center [817, 423] width 1096 height 722
drag, startPoint x: 853, startPoint y: 344, endPoint x: 943, endPoint y: 342, distance: 90.0
click at [943, 342] on div ".deletable-edge-delete-btn { width: 20px; height: 20px; border: 0px solid #ffff…" at bounding box center [817, 423] width 1096 height 722
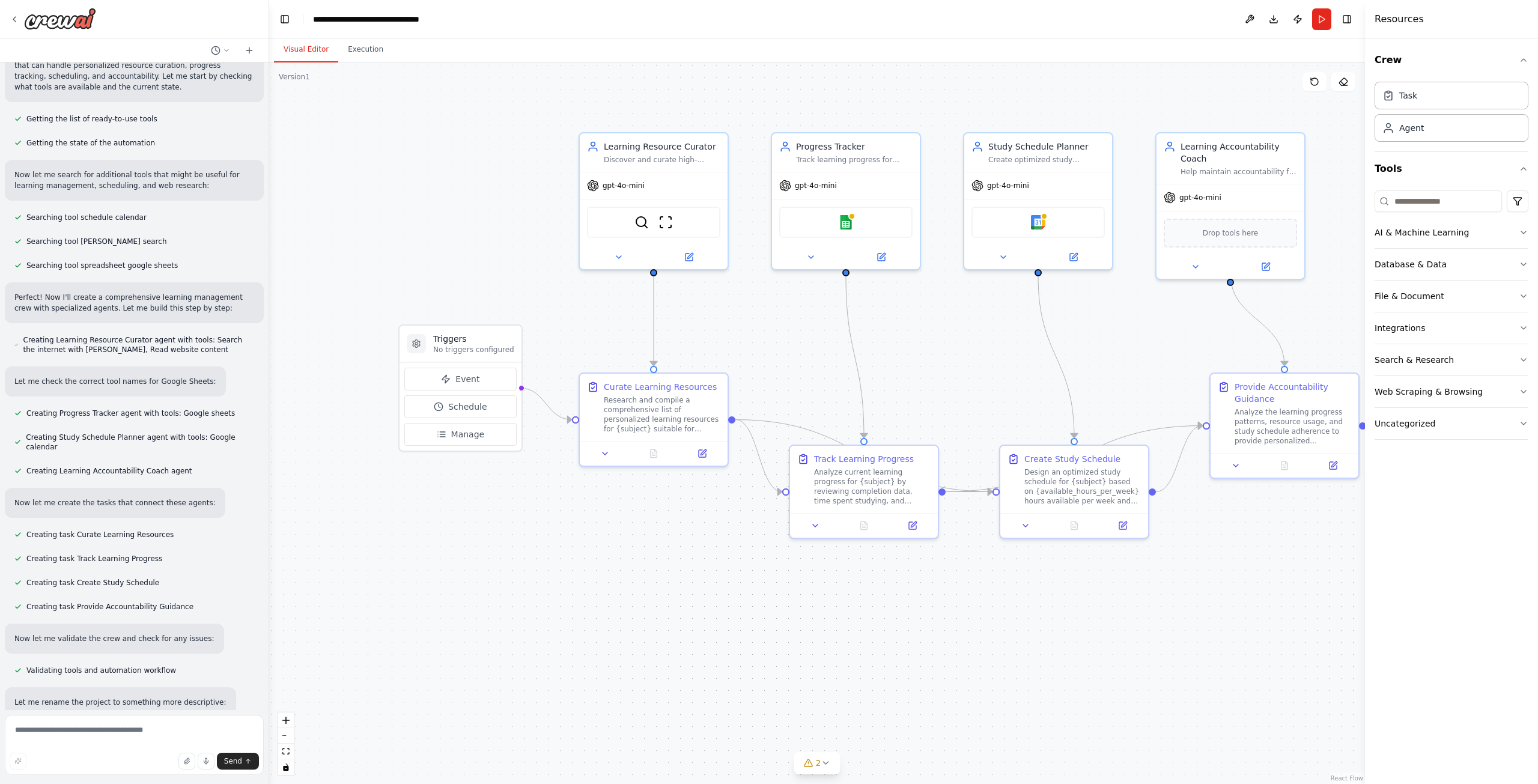
scroll to position [360, 0]
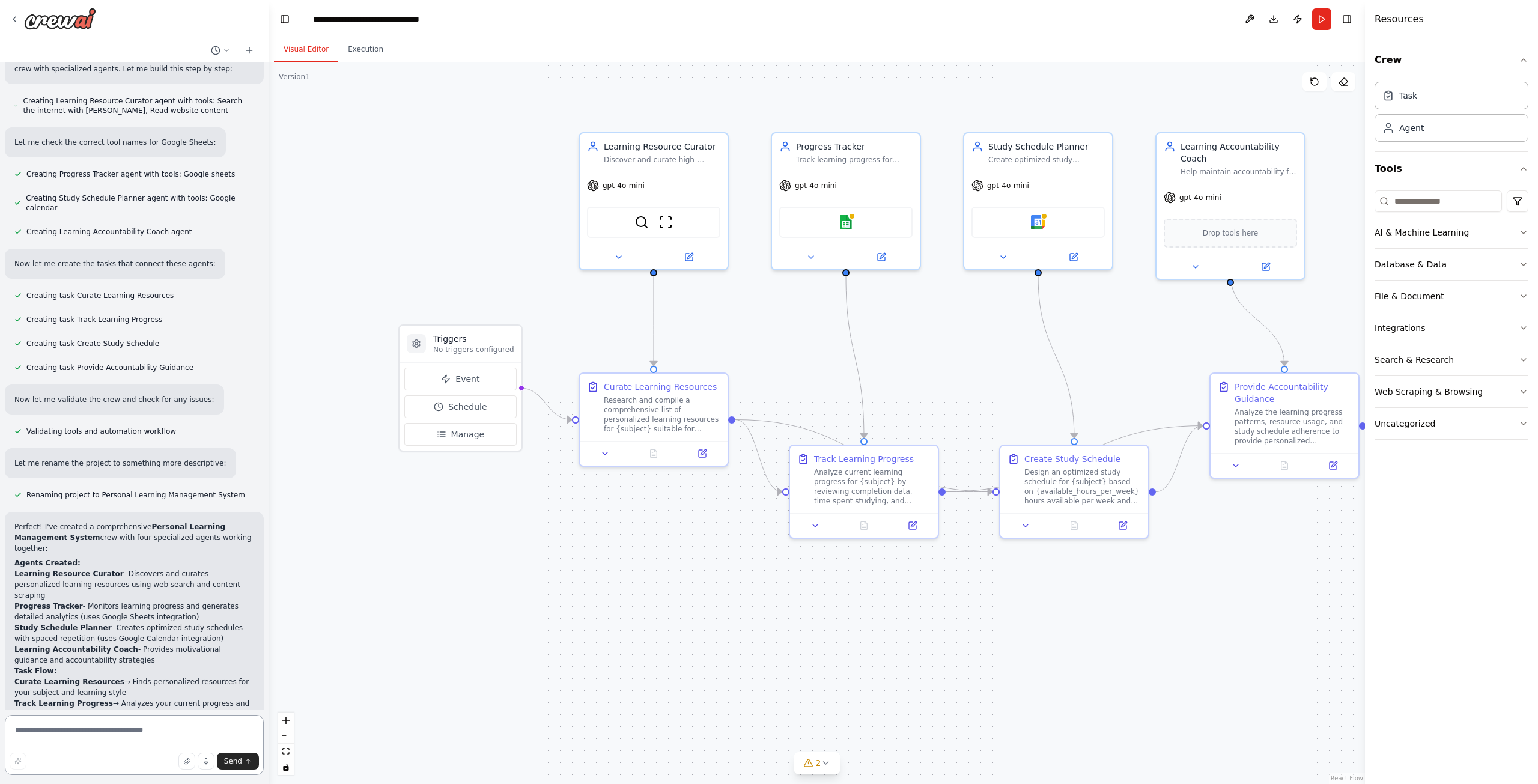
click at [143, 743] on textarea at bounding box center [134, 745] width 259 height 60
type textarea "**********"
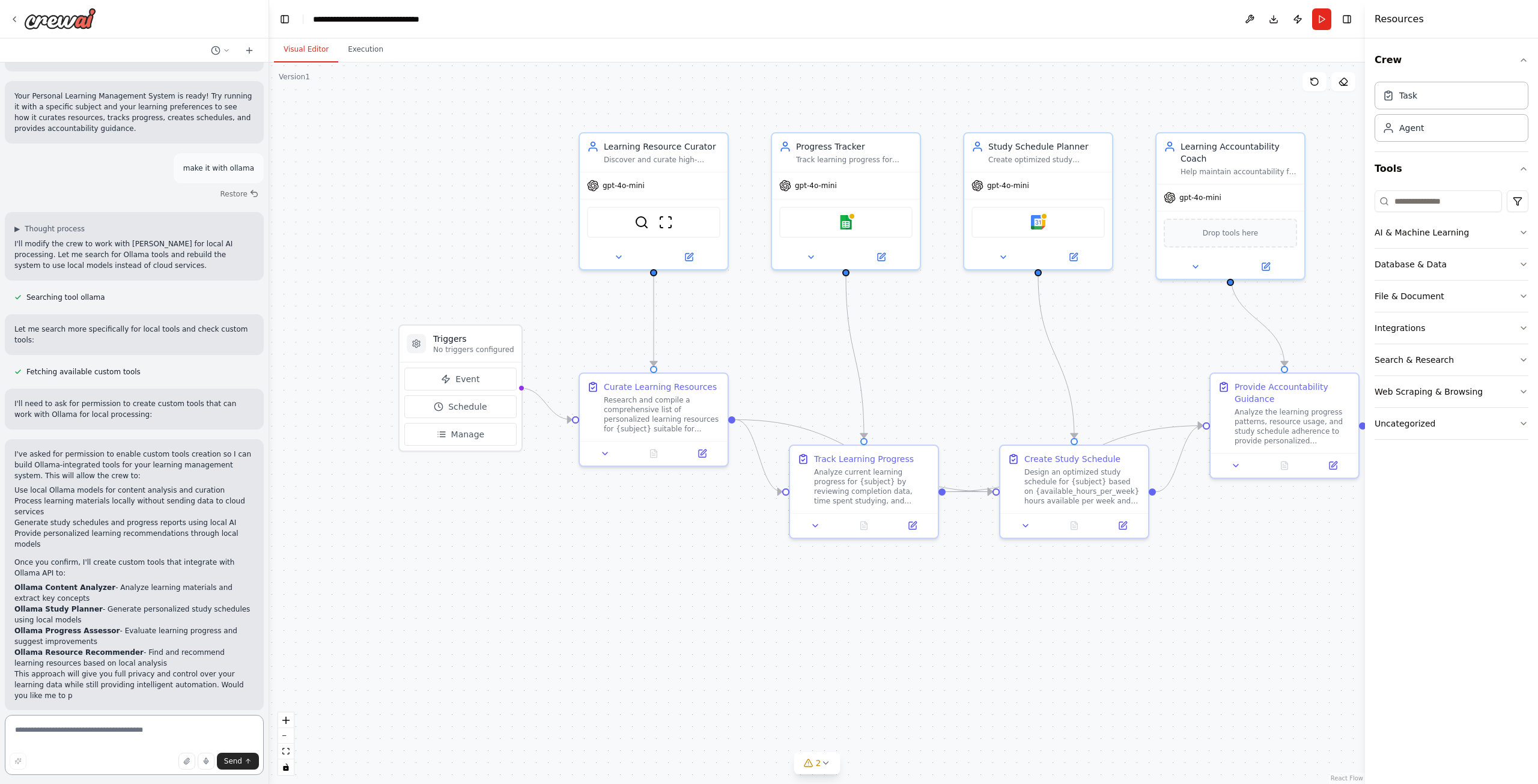
scroll to position [1343, 0]
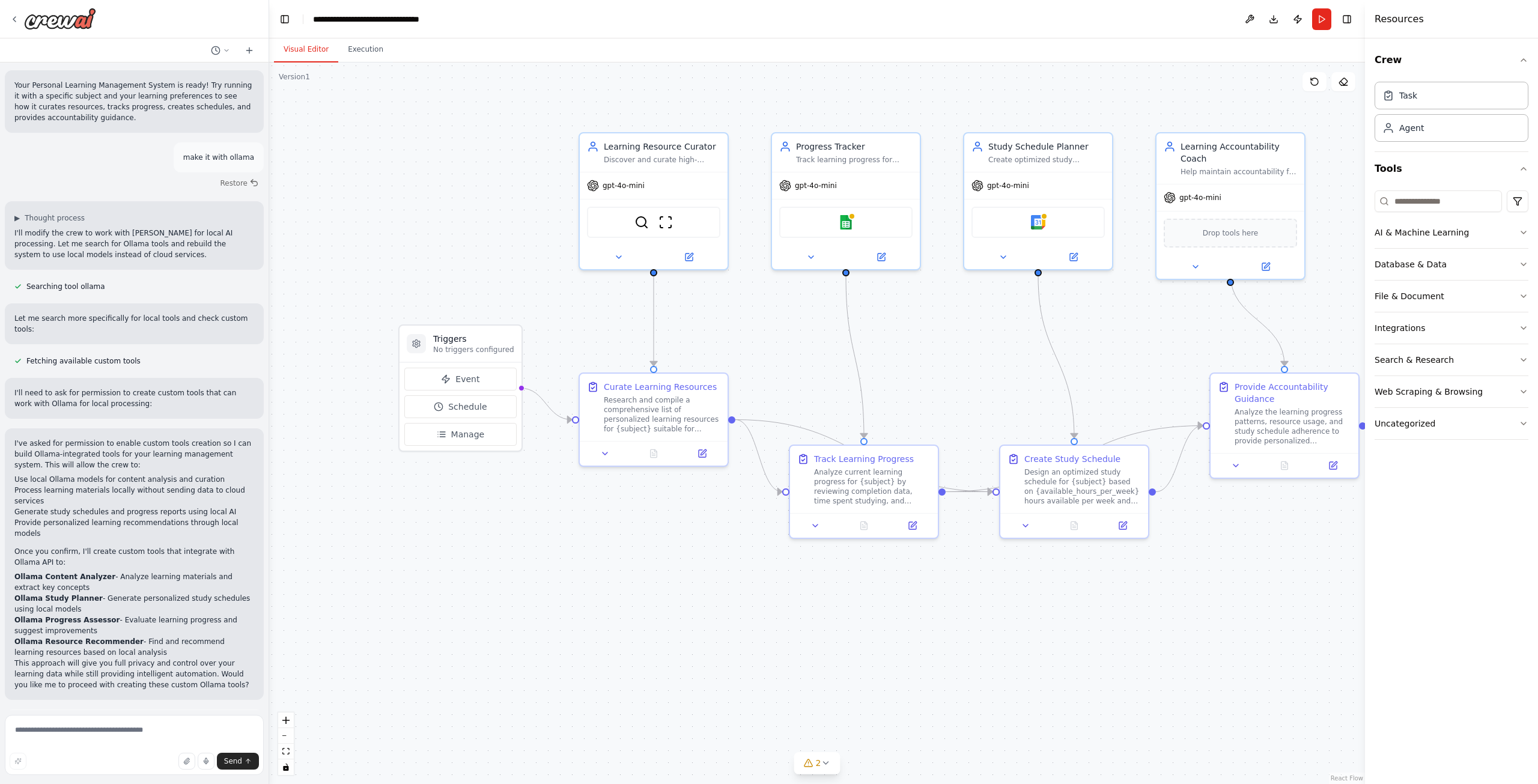
click at [128, 773] on span "Enable coding skills" at bounding box center [140, 777] width 71 height 9
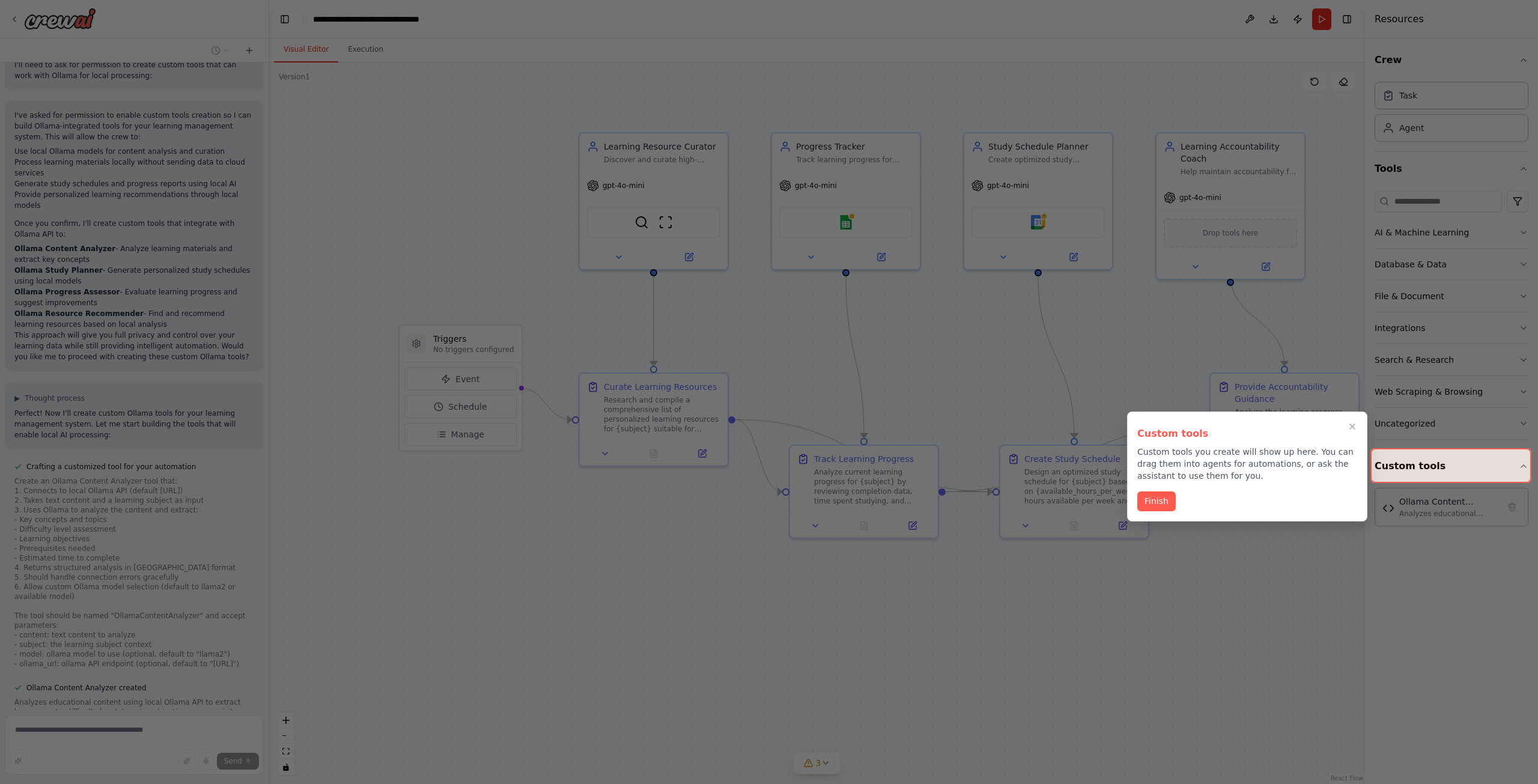
scroll to position [1673, 0]
click at [1152, 498] on button "Finish" at bounding box center [1156, 500] width 39 height 20
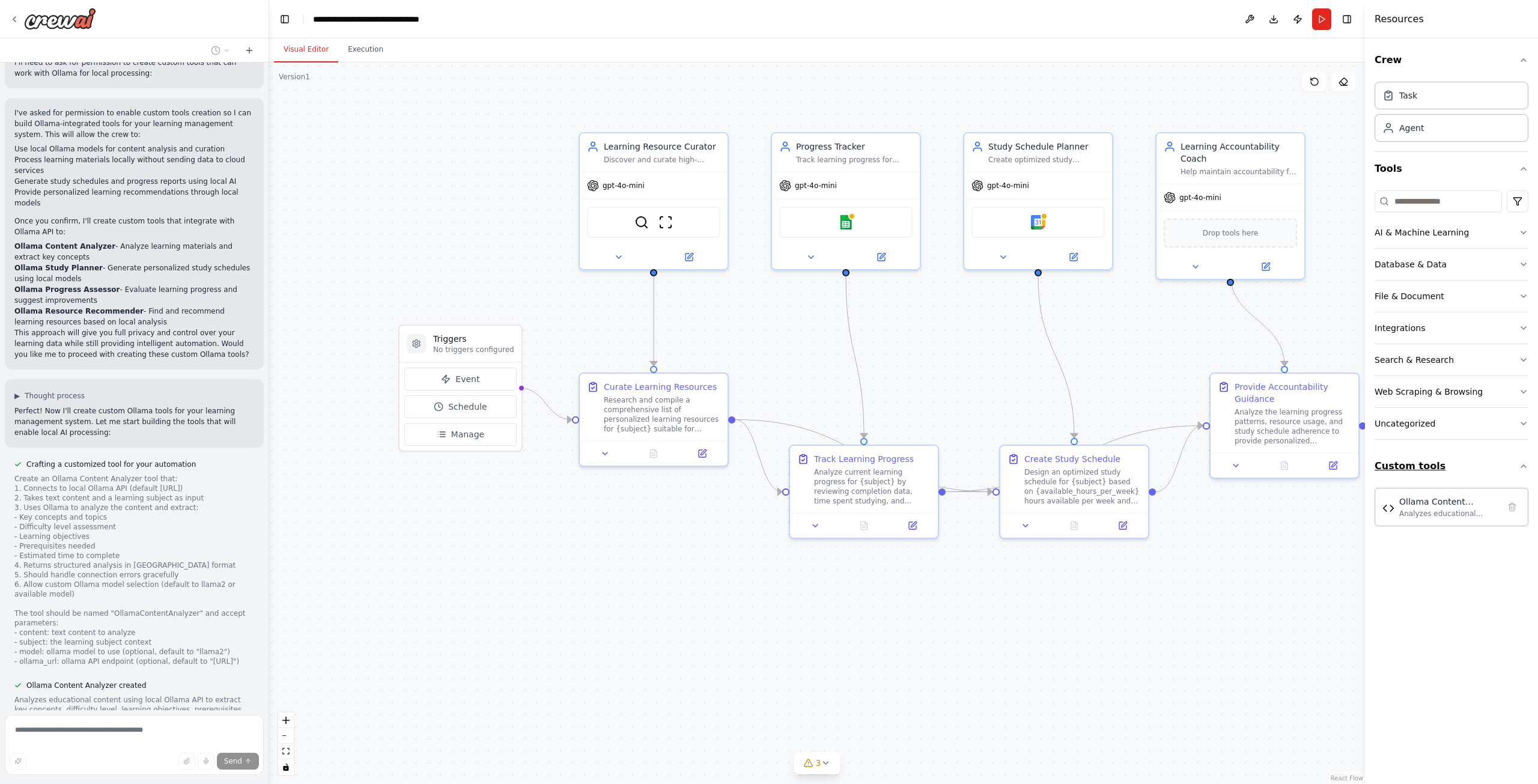
click at [1432, 479] on button "Custom tools" at bounding box center [1452, 466] width 154 height 33
click at [1434, 477] on button "Custom tools" at bounding box center [1452, 466] width 154 height 33
click at [1449, 525] on div "Ollama Content Analyzer Analyzes educational content using local Ollama API to …" at bounding box center [1452, 506] width 154 height 39
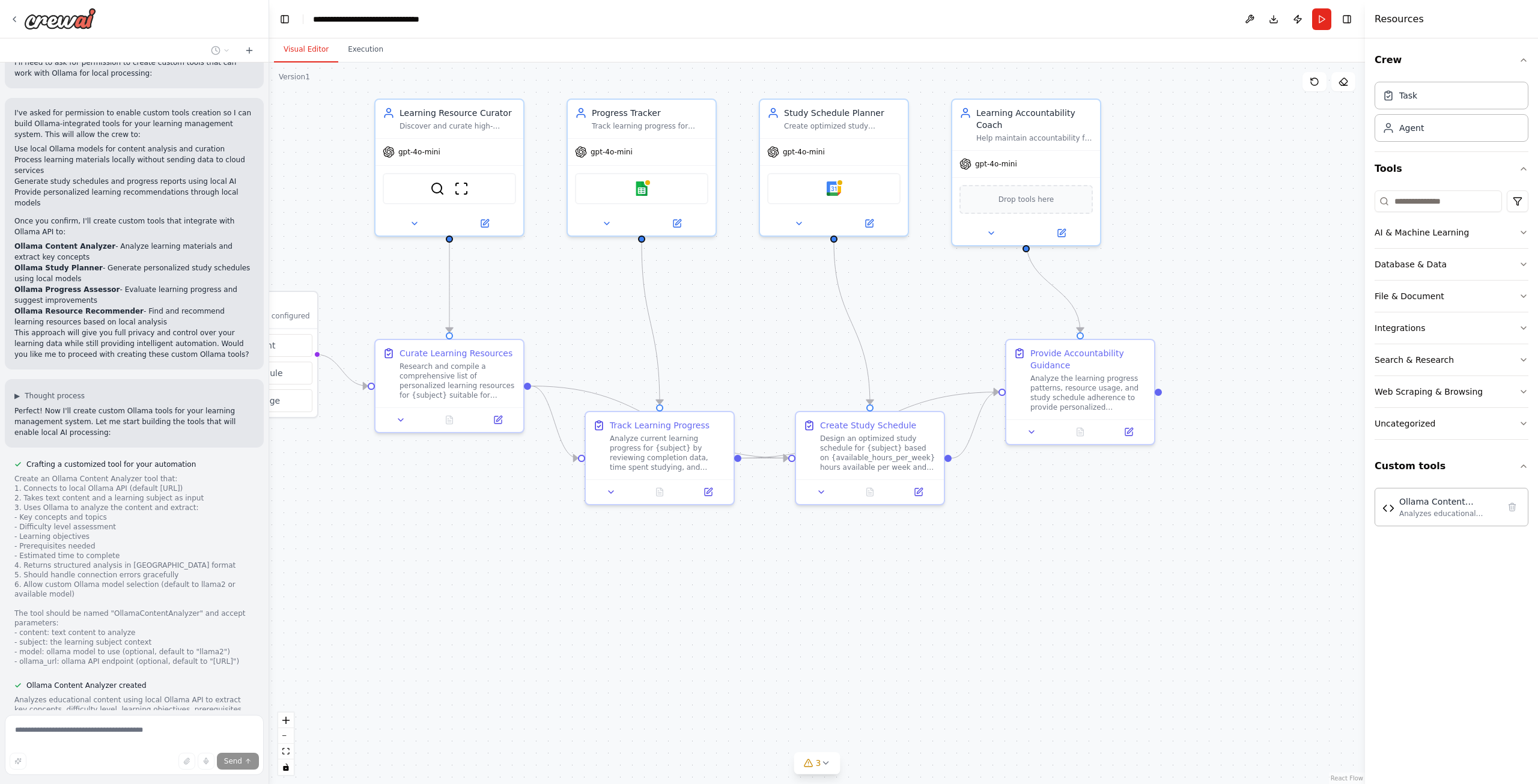
drag, startPoint x: 1121, startPoint y: 580, endPoint x: 998, endPoint y: 557, distance: 125.1
click at [964, 554] on div ".deletable-edge-delete-btn { width: 20px; height: 20px; border: 0px solid #ffff…" at bounding box center [817, 423] width 1096 height 722
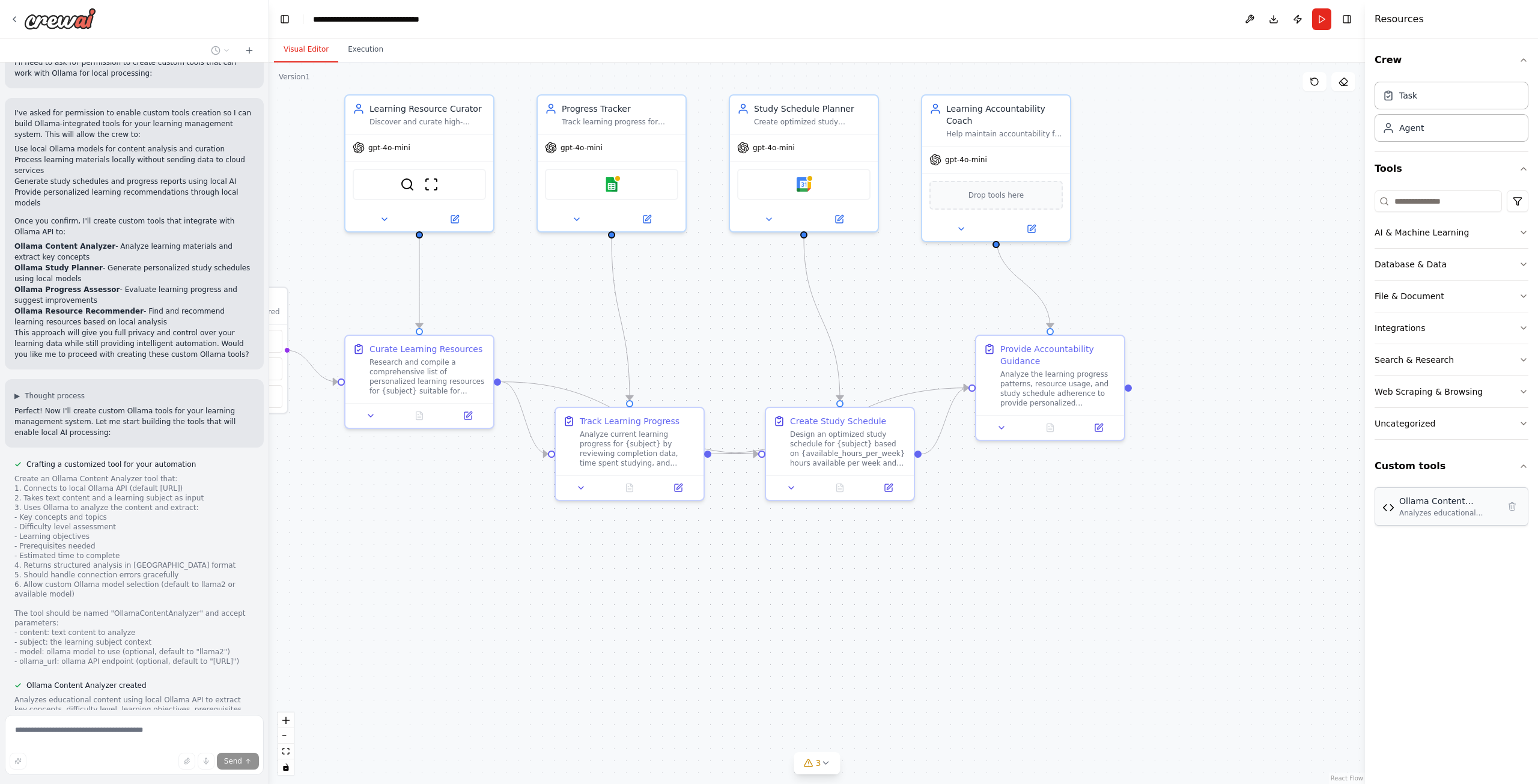
click at [1447, 516] on div "Analyzes educational content using local Ollama API to extract key concepts, di…" at bounding box center [1449, 512] width 100 height 9
drag, startPoint x: 131, startPoint y: 618, endPoint x: 93, endPoint y: 620, distance: 38.1
click at [93, 695] on div "Analyzes educational content using local Ollama API to extract key concepts, di…" at bounding box center [134, 709] width 240 height 29
click at [92, 695] on div "Analyzes educational content using local Ollama API to extract key concepts, di…" at bounding box center [134, 709] width 240 height 29
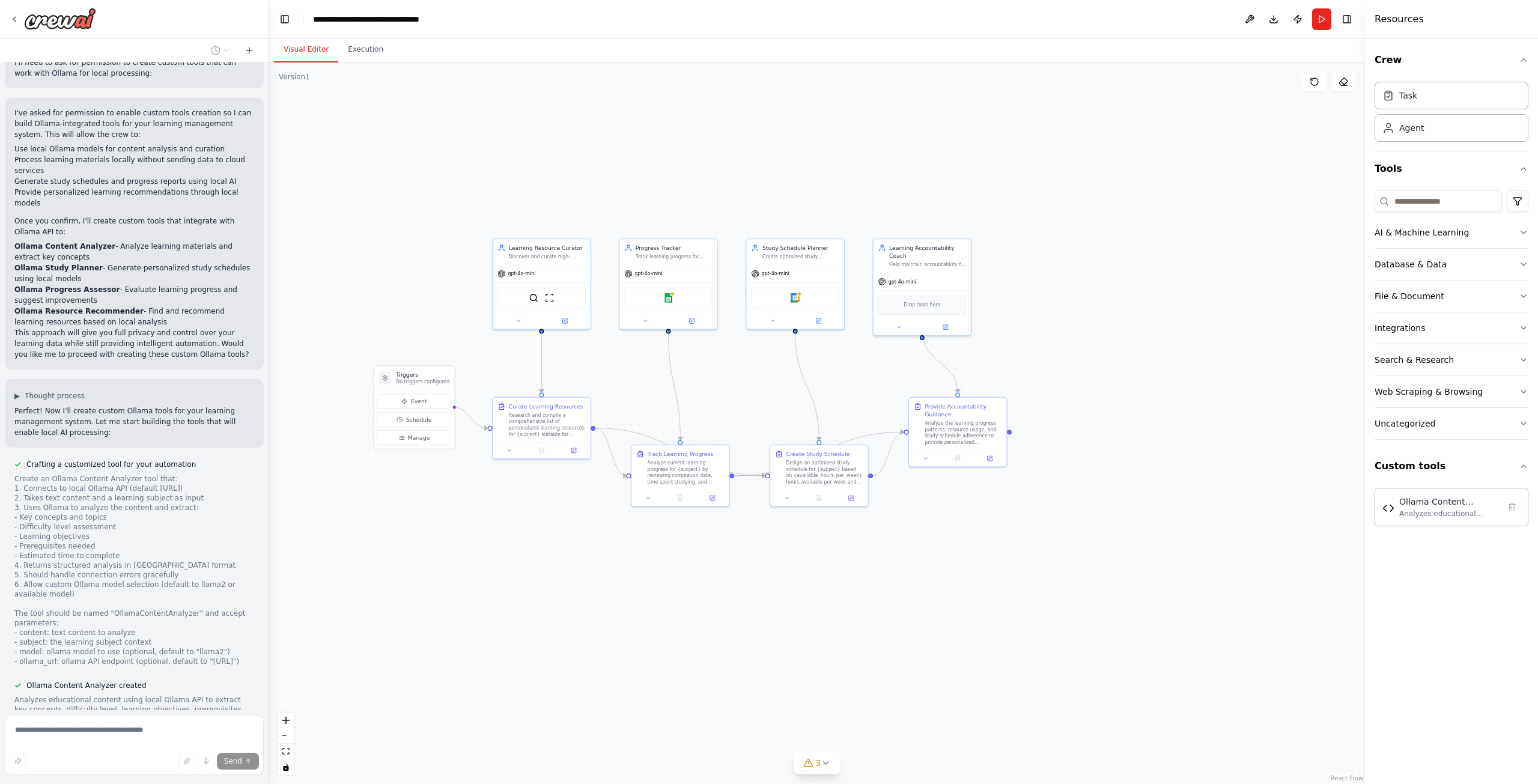
drag, startPoint x: 477, startPoint y: 526, endPoint x: 649, endPoint y: 517, distance: 172.2
click at [649, 517] on div ".deletable-edge-delete-btn { width: 20px; height: 20px; border: 0px solid #ffff…" at bounding box center [817, 423] width 1096 height 722
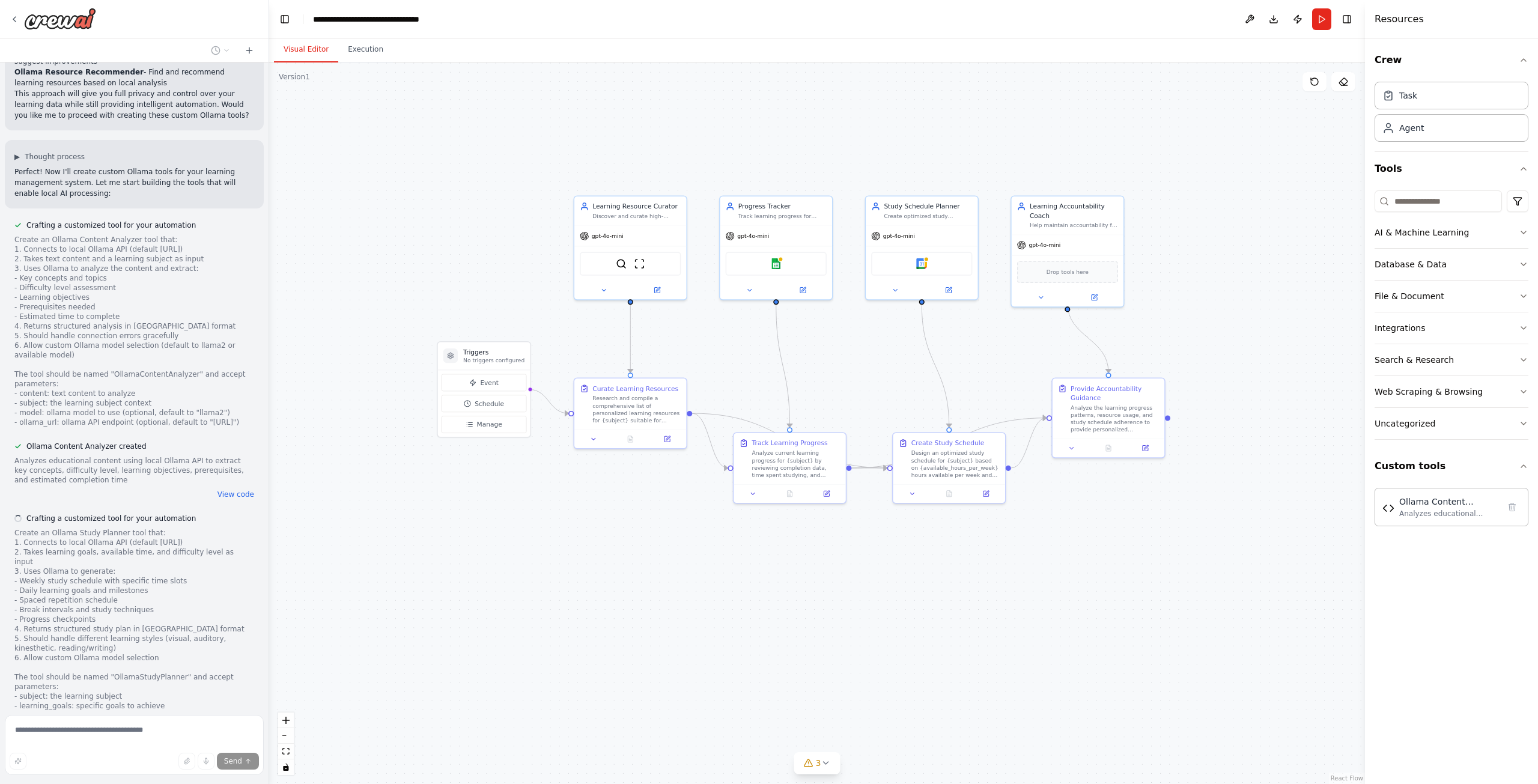
scroll to position [1923, 0]
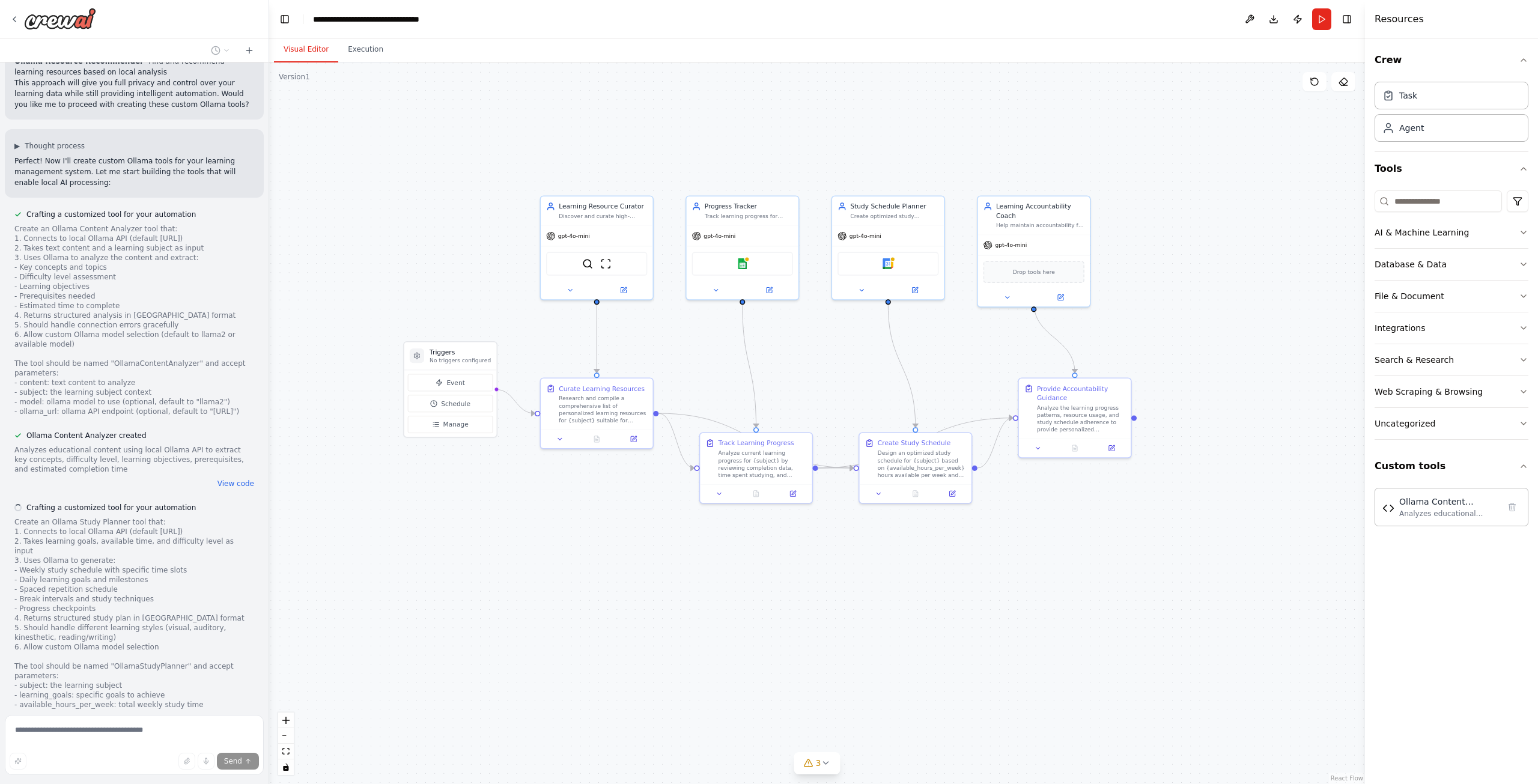
drag, startPoint x: 647, startPoint y: 523, endPoint x: 603, endPoint y: 522, distance: 44.0
click at [603, 522] on div ".deletable-edge-delete-btn { width: 20px; height: 20px; border: 0px solid #ffff…" at bounding box center [817, 423] width 1096 height 722
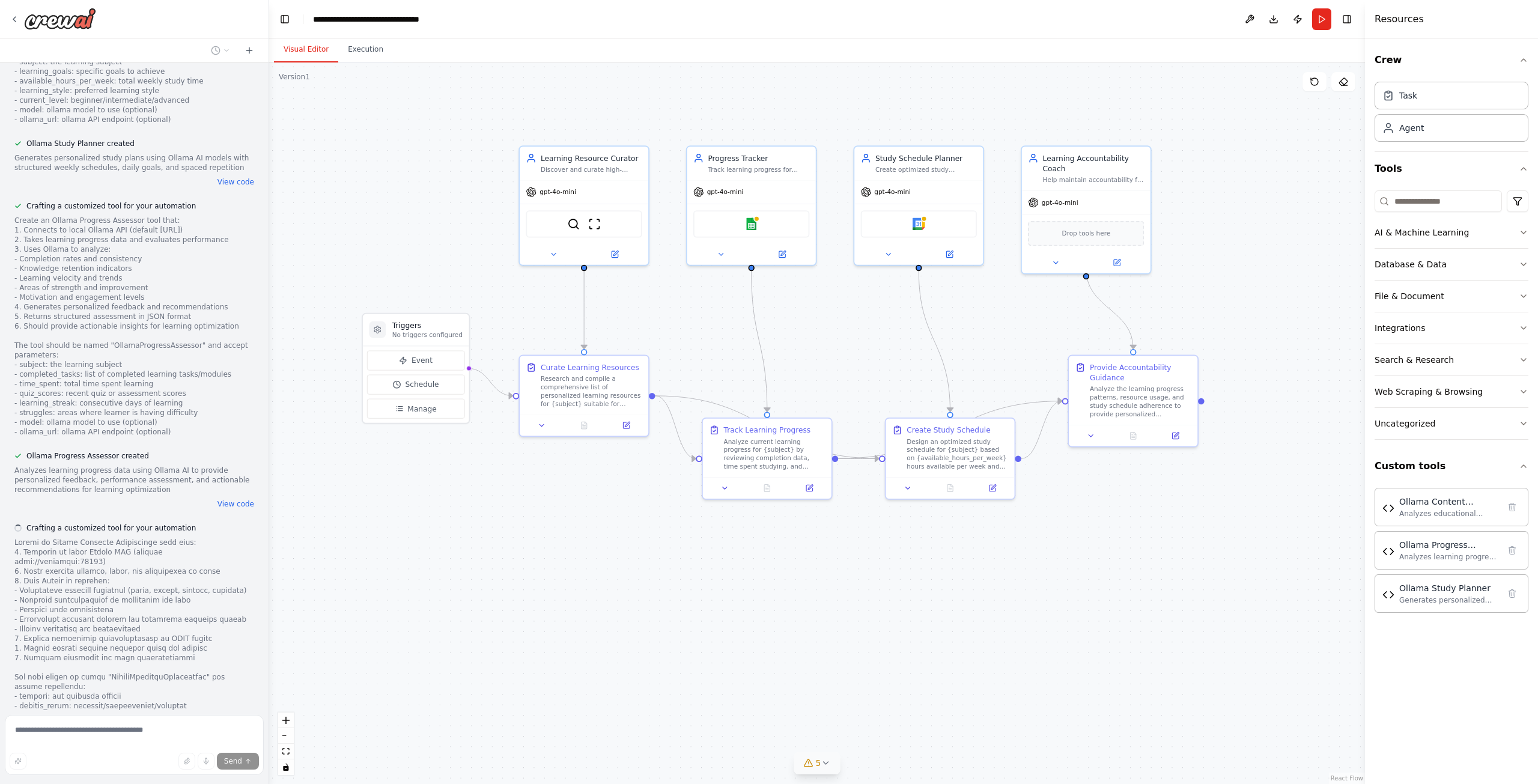
scroll to position [2557, 0]
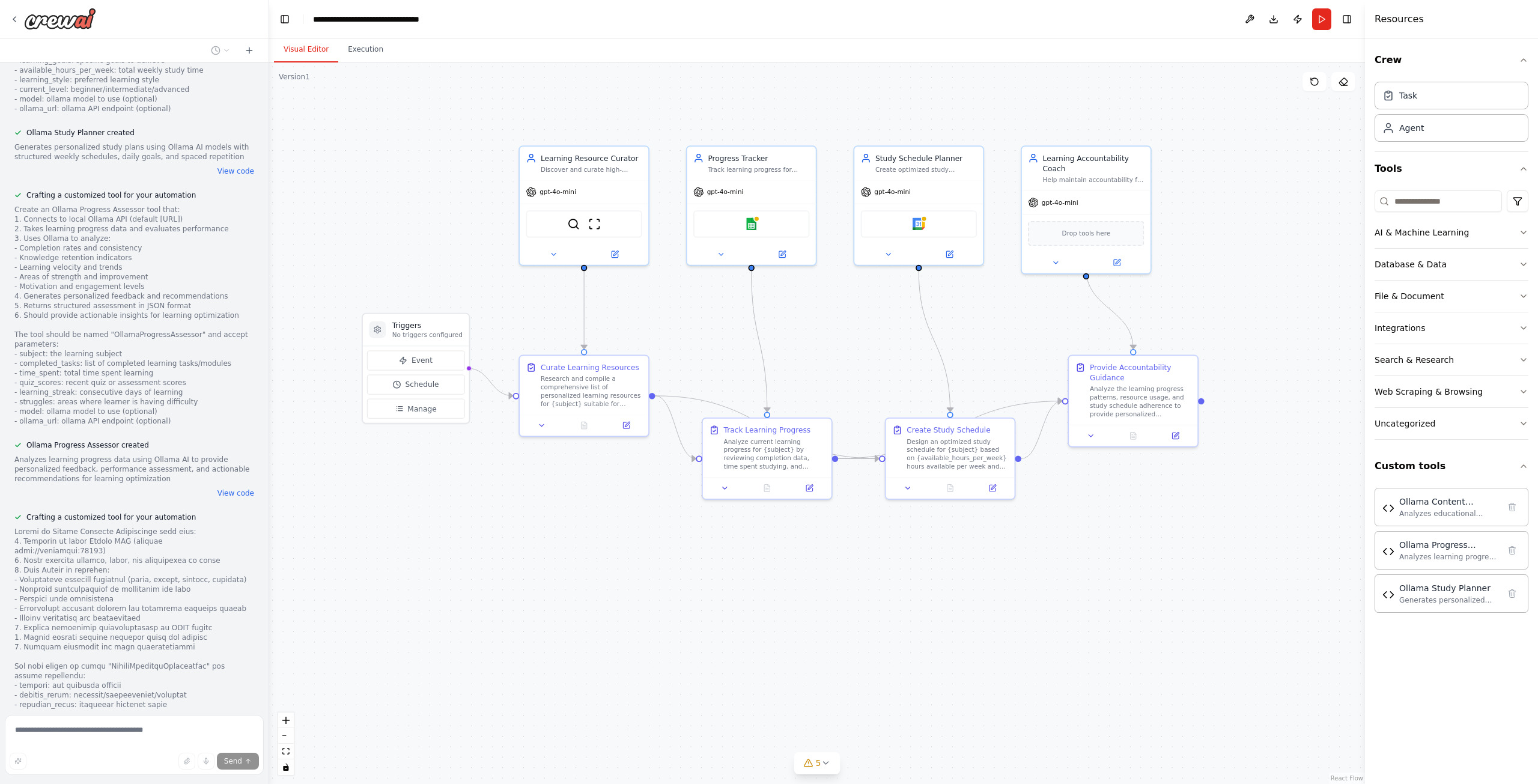
drag, startPoint x: 813, startPoint y: 659, endPoint x: 102, endPoint y: 542, distance: 720.6
click at [102, 542] on div at bounding box center [134, 642] width 240 height 230
drag, startPoint x: 72, startPoint y: 557, endPoint x: 213, endPoint y: 571, distance: 141.7
click at [213, 571] on div at bounding box center [134, 642] width 240 height 230
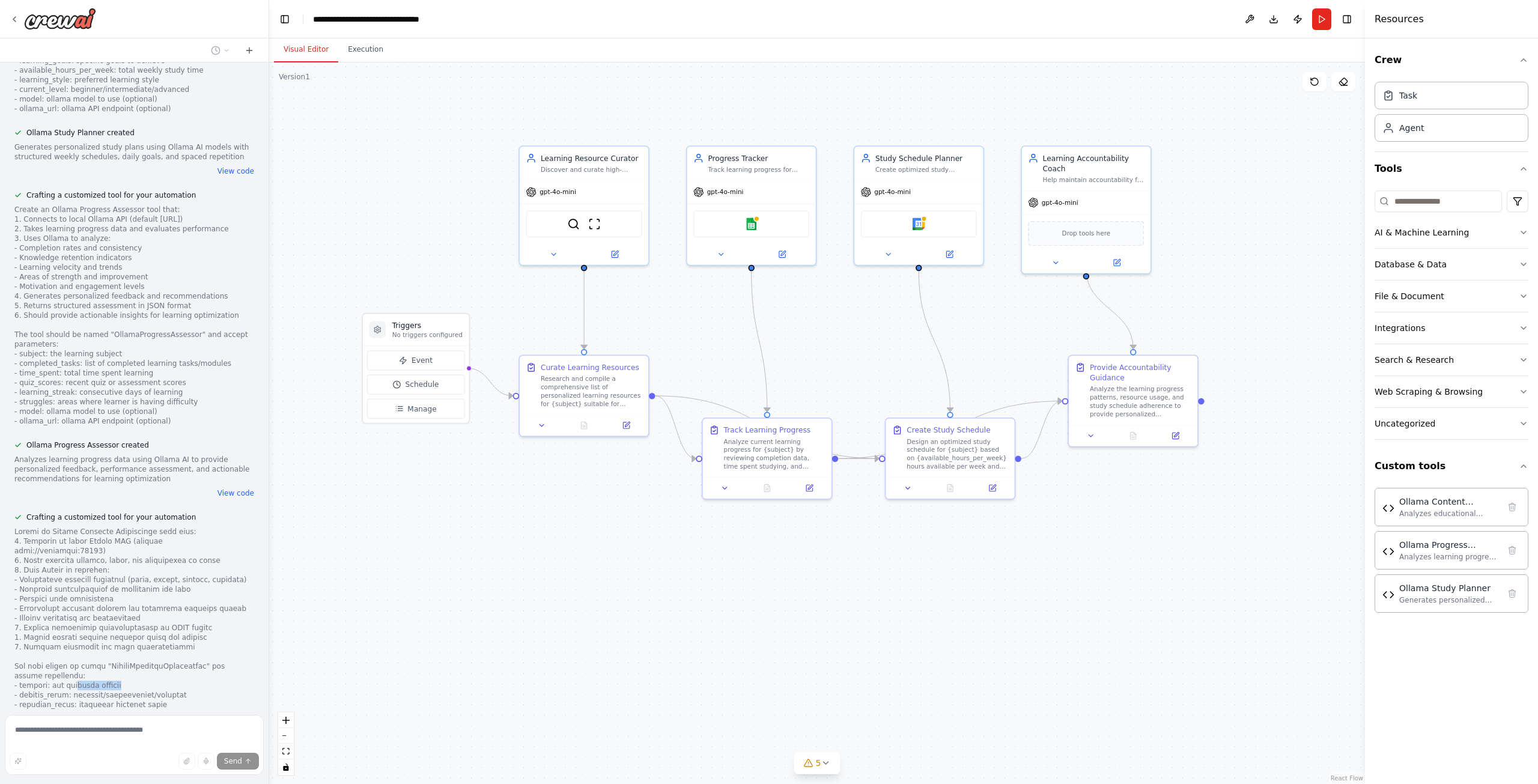
drag, startPoint x: 76, startPoint y: 577, endPoint x: 67, endPoint y: 577, distance: 9.0
click at [67, 577] on div at bounding box center [134, 642] width 240 height 230
click at [1432, 697] on div "Crew Task Agent Tools AI & Machine Learning Database & Data File & Document Int…" at bounding box center [1452, 411] width 173 height 745
click at [1444, 519] on div "Ollama Content Analyzer Analyzes educational content using local Ollama API to …" at bounding box center [1452, 506] width 154 height 39
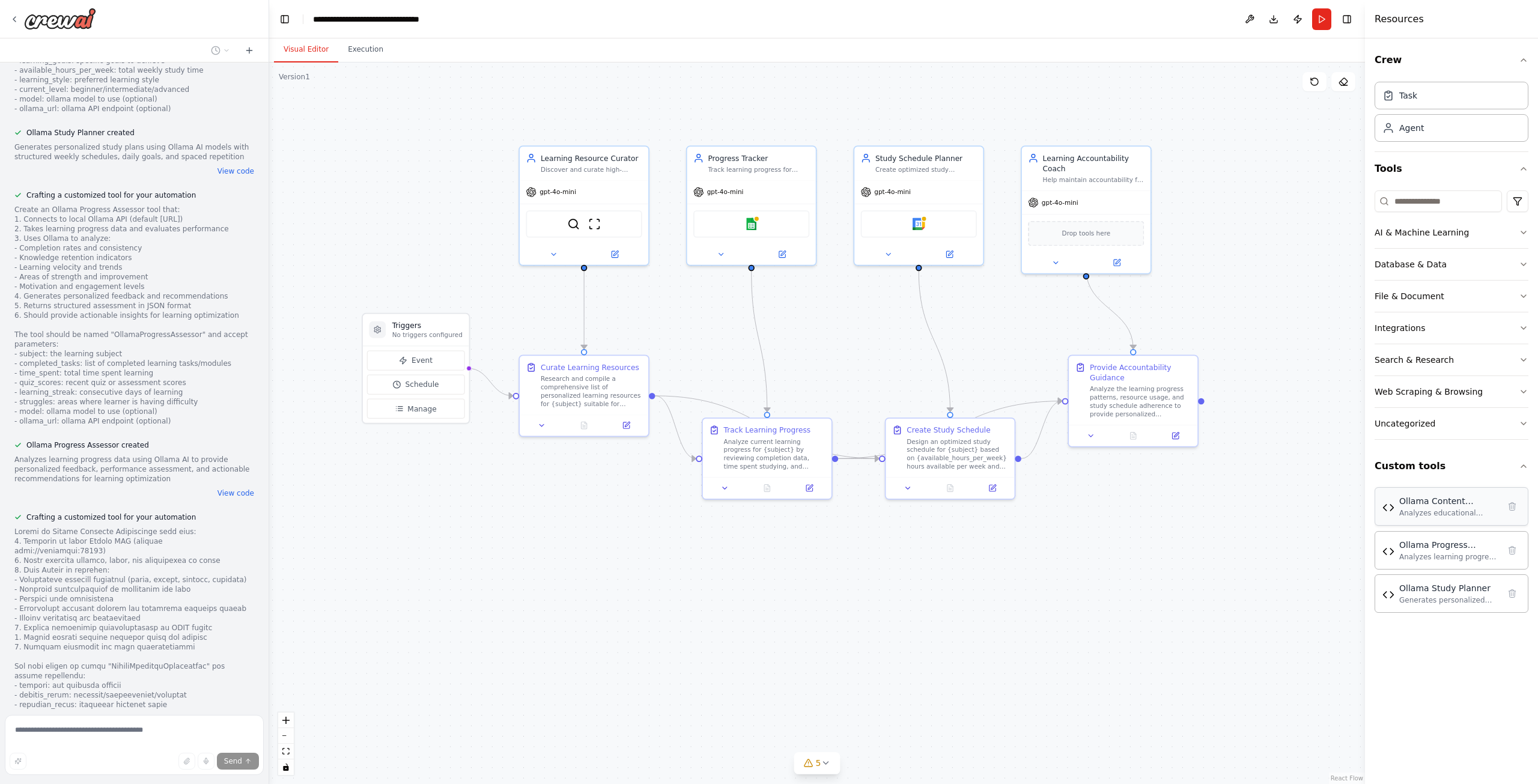
scroll to position [2639, 0]
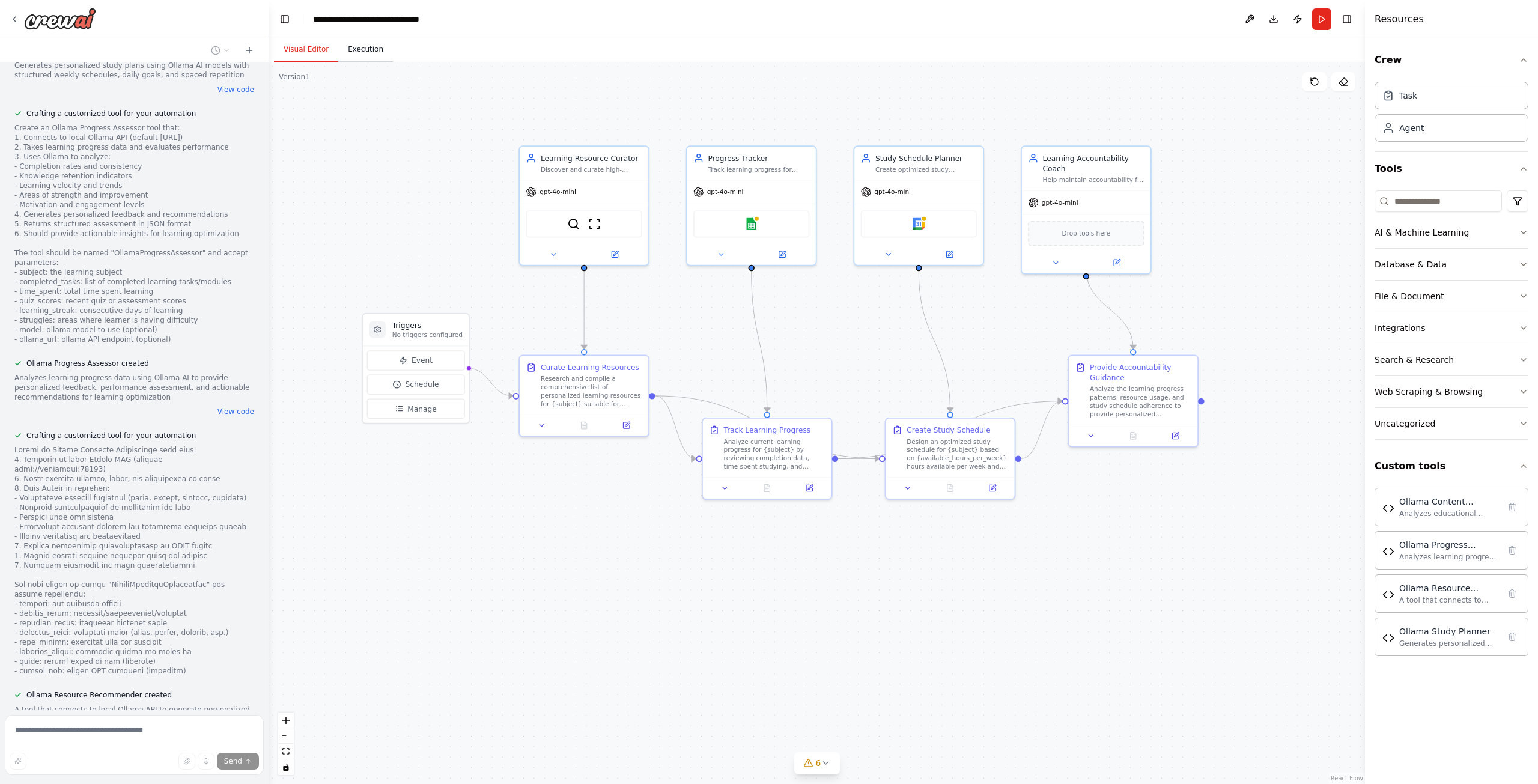
click at [363, 61] on button "Execution" at bounding box center [365, 49] width 55 height 25
click at [310, 54] on button "Visual Editor" at bounding box center [306, 49] width 64 height 25
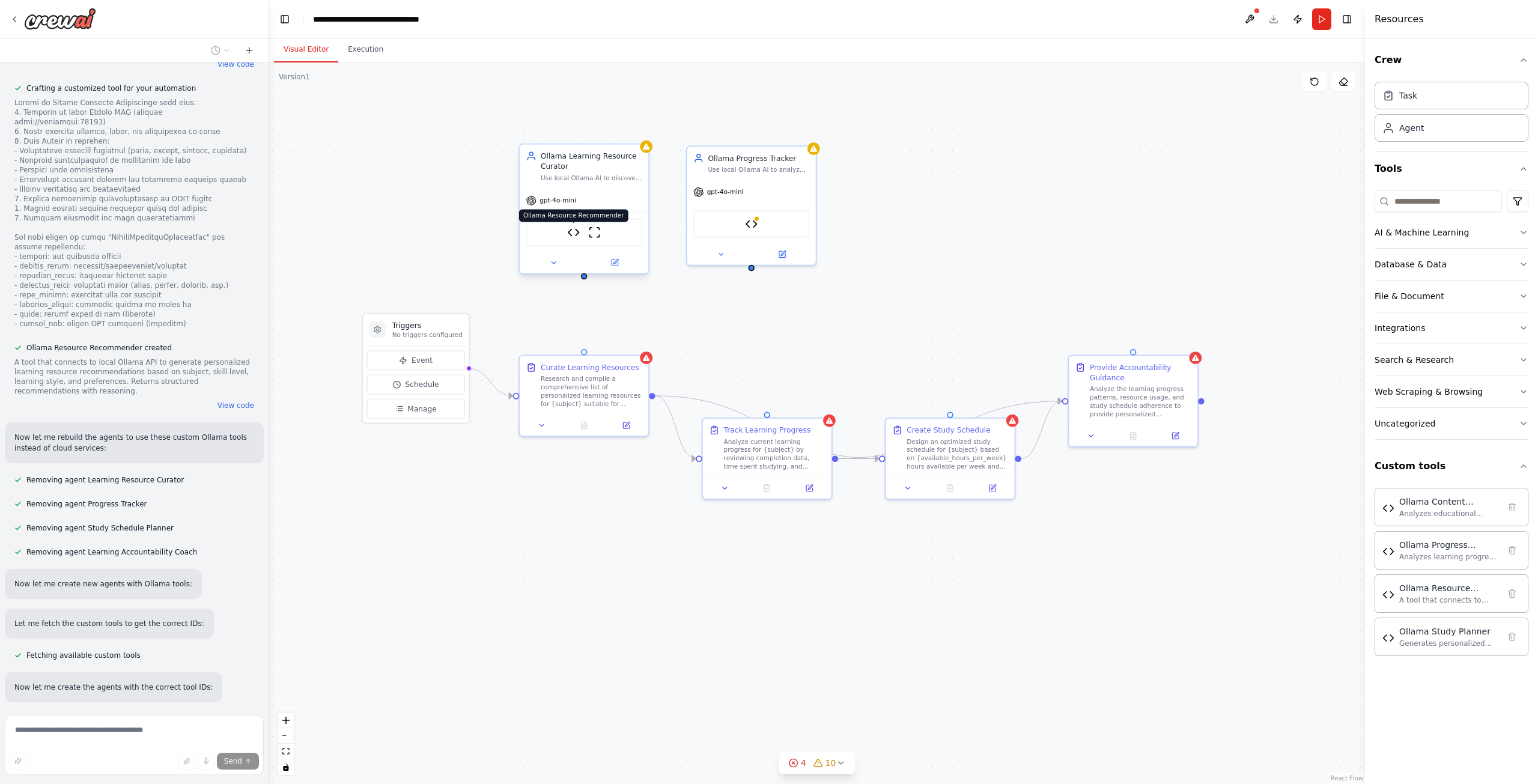
scroll to position [3010, 0]
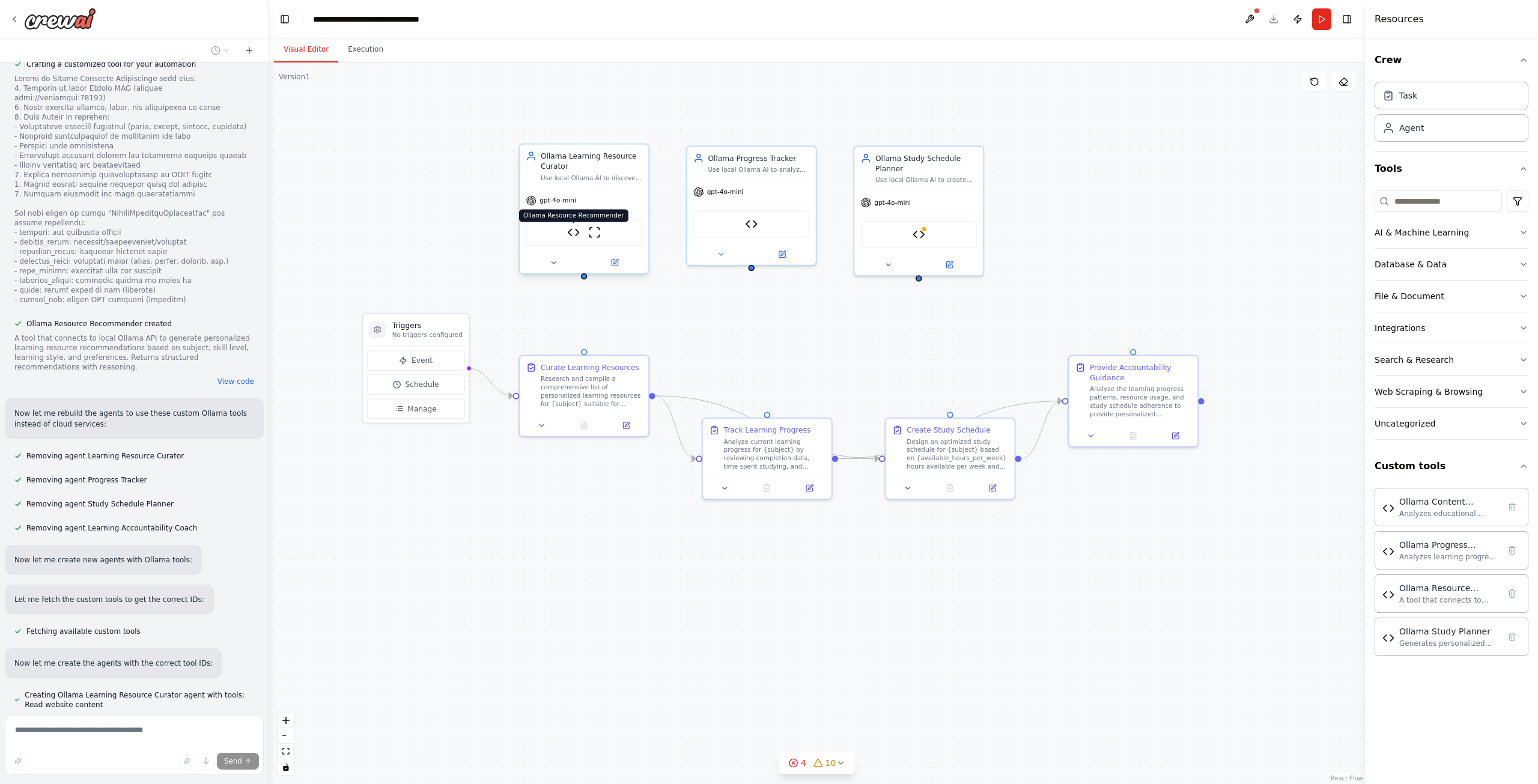
click at [578, 235] on img at bounding box center [573, 232] width 12 height 12
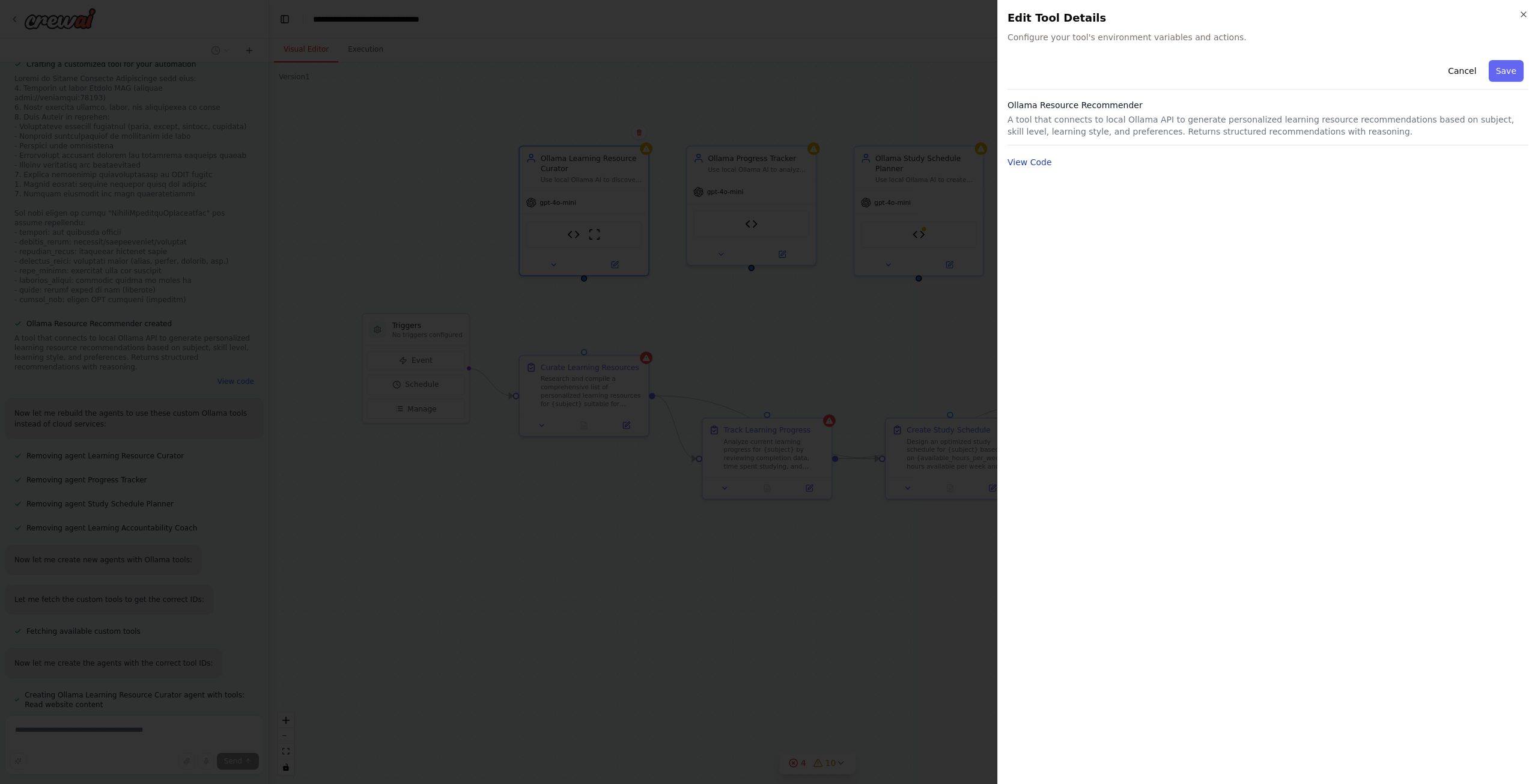
click at [1026, 168] on button "View Code" at bounding box center [1029, 162] width 44 height 12
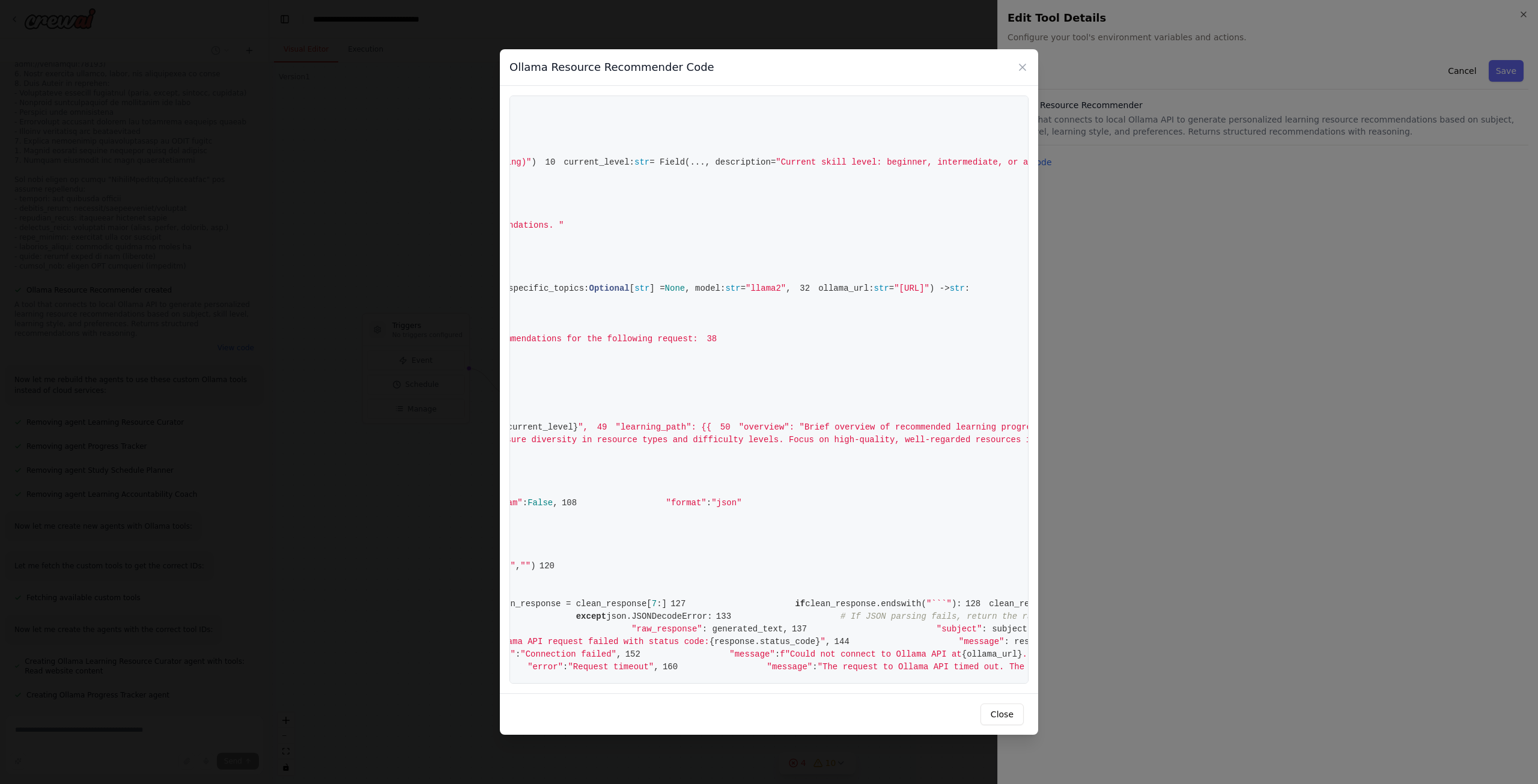
scroll to position [0, 0]
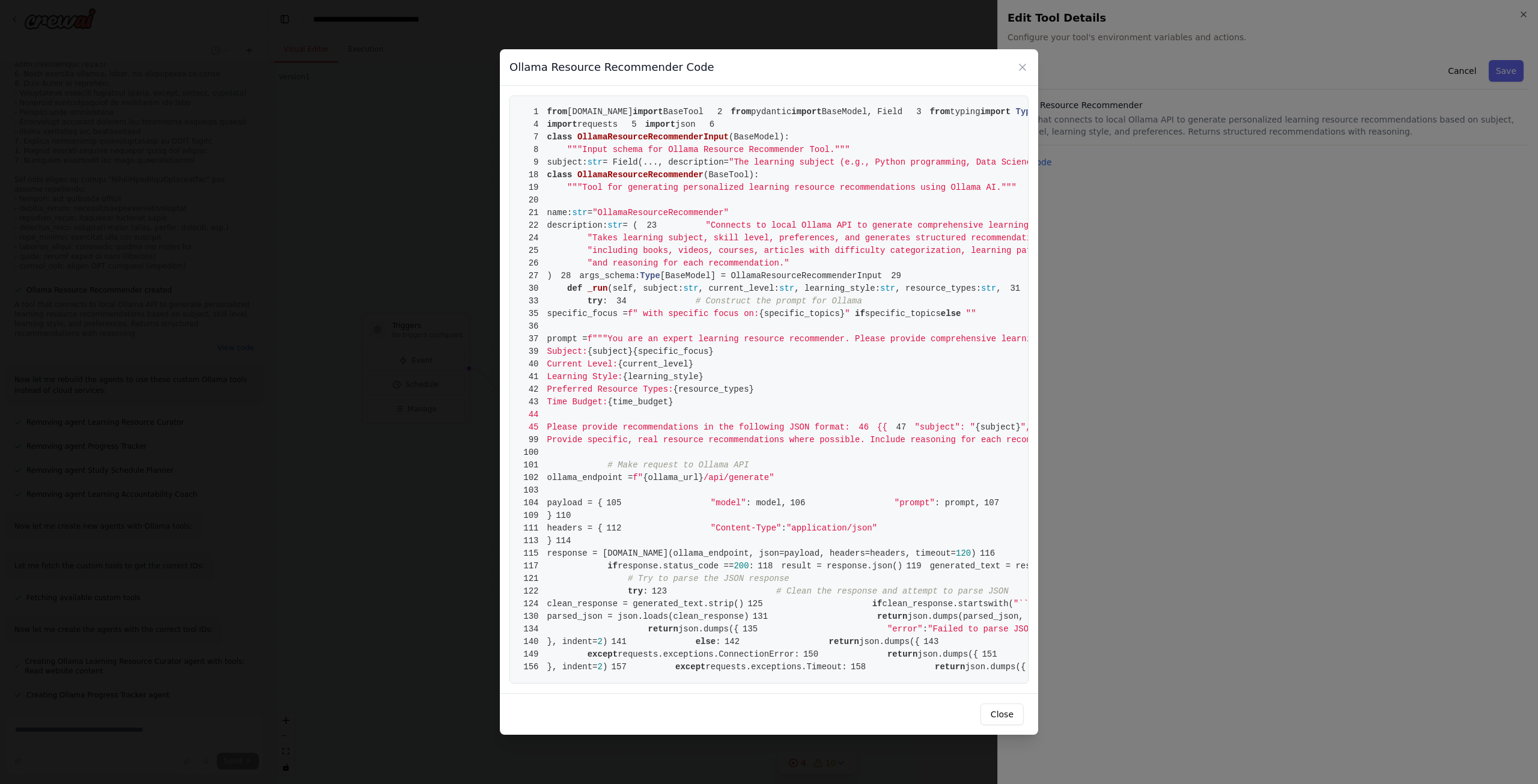
drag, startPoint x: 844, startPoint y: 242, endPoint x: 917, endPoint y: 246, distance: 73.1
drag, startPoint x: 716, startPoint y: 303, endPoint x: 595, endPoint y: 293, distance: 121.4
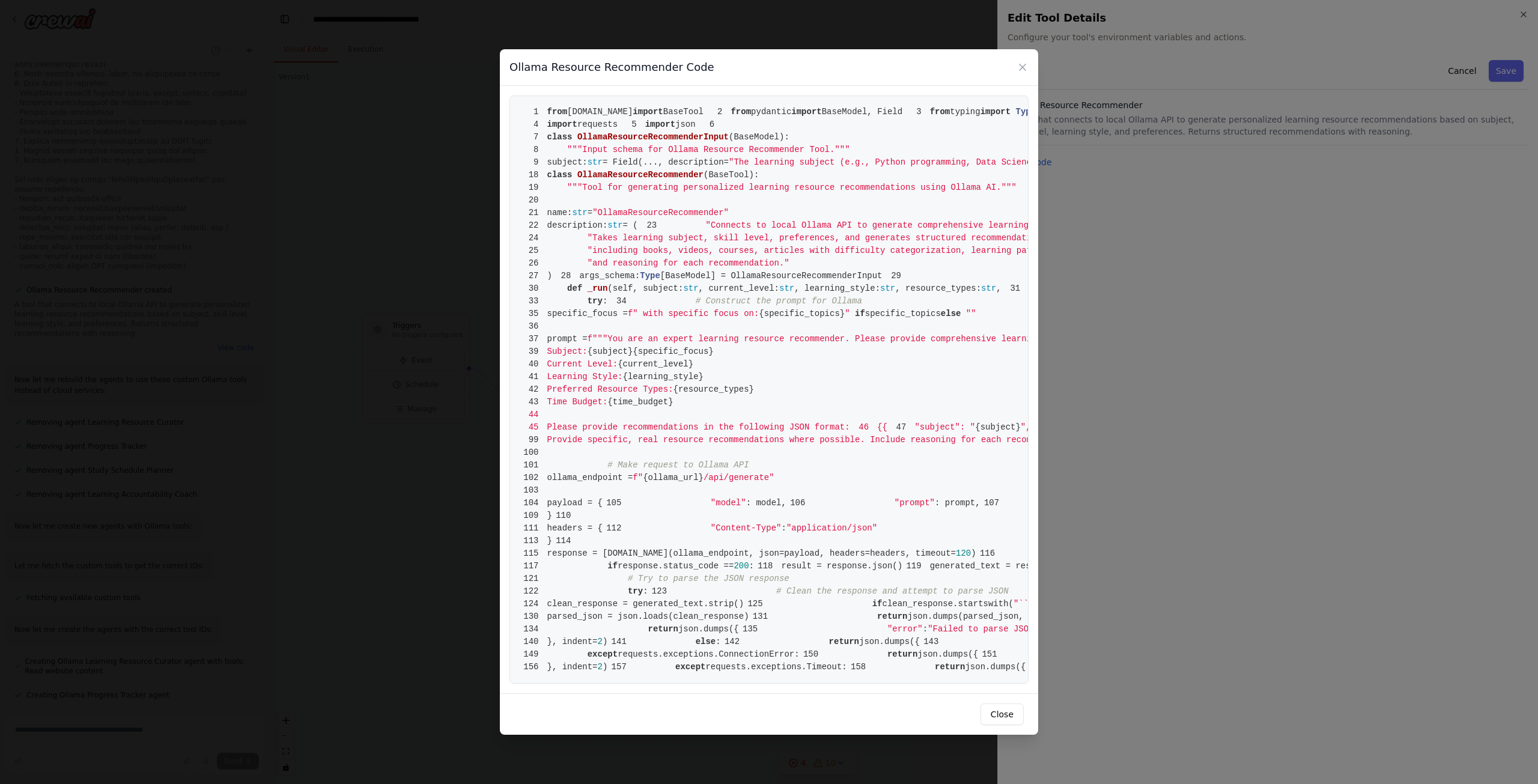
drag, startPoint x: 720, startPoint y: 241, endPoint x: 740, endPoint y: 238, distance: 20.2
click at [738, 239] on pre "1 from crewai.tools import BaseTool 2 from pydantic import BaseModel, Field 3 f…" at bounding box center [769, 389] width 519 height 588
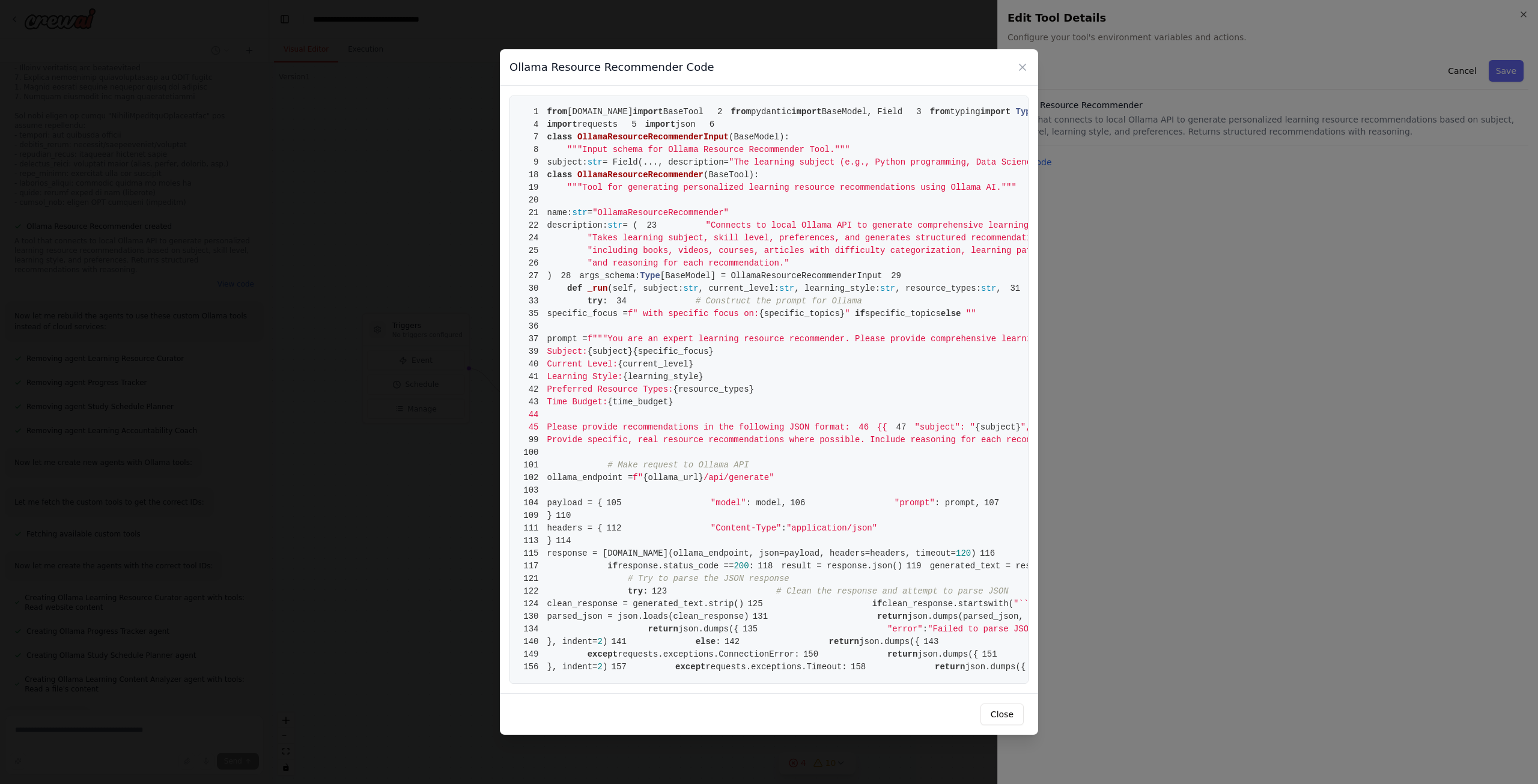
drag, startPoint x: 812, startPoint y: 226, endPoint x: 700, endPoint y: 220, distance: 112.2
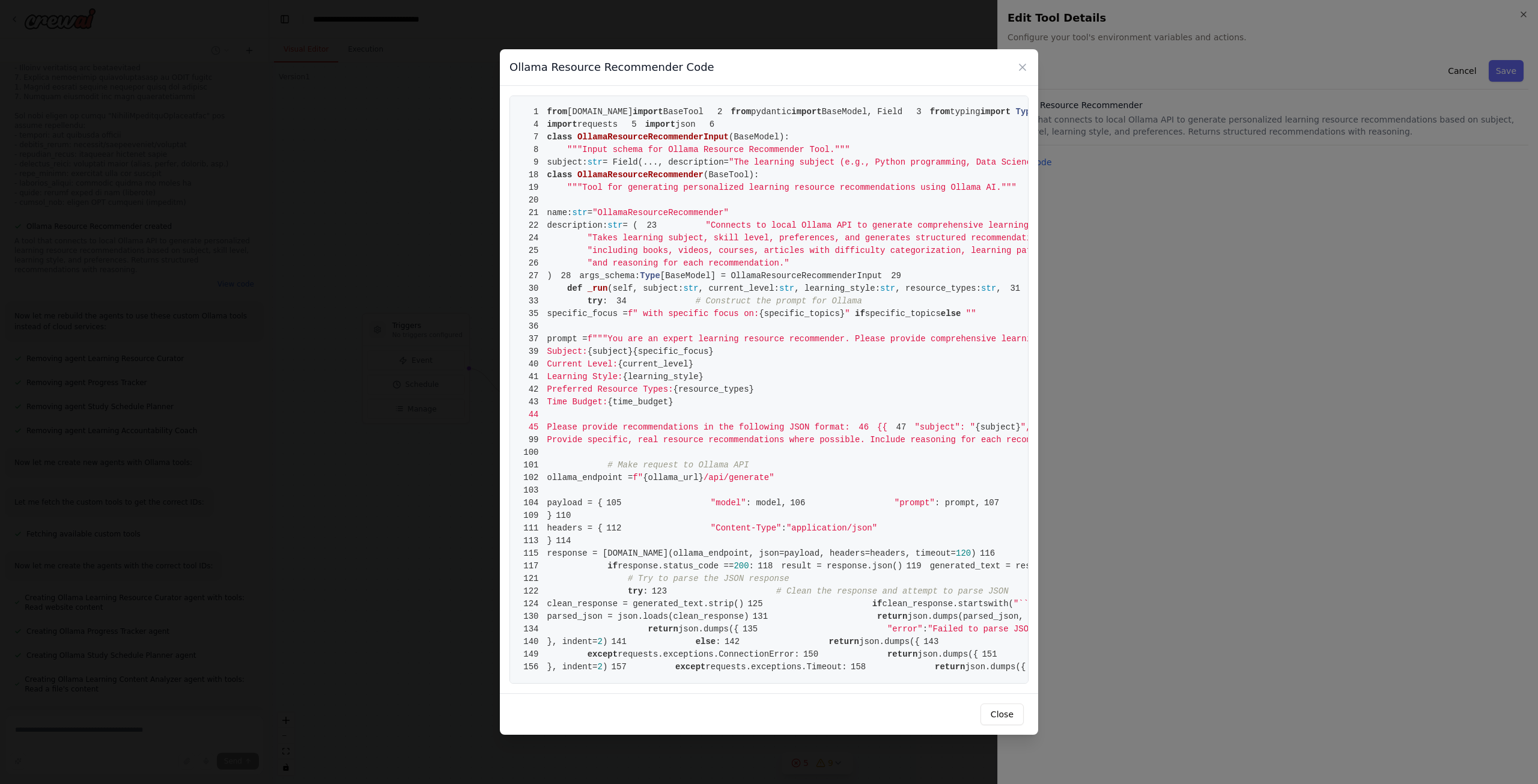
drag, startPoint x: 677, startPoint y: 236, endPoint x: 718, endPoint y: 238, distance: 41.0
click at [1020, 64] on icon at bounding box center [1023, 67] width 6 height 6
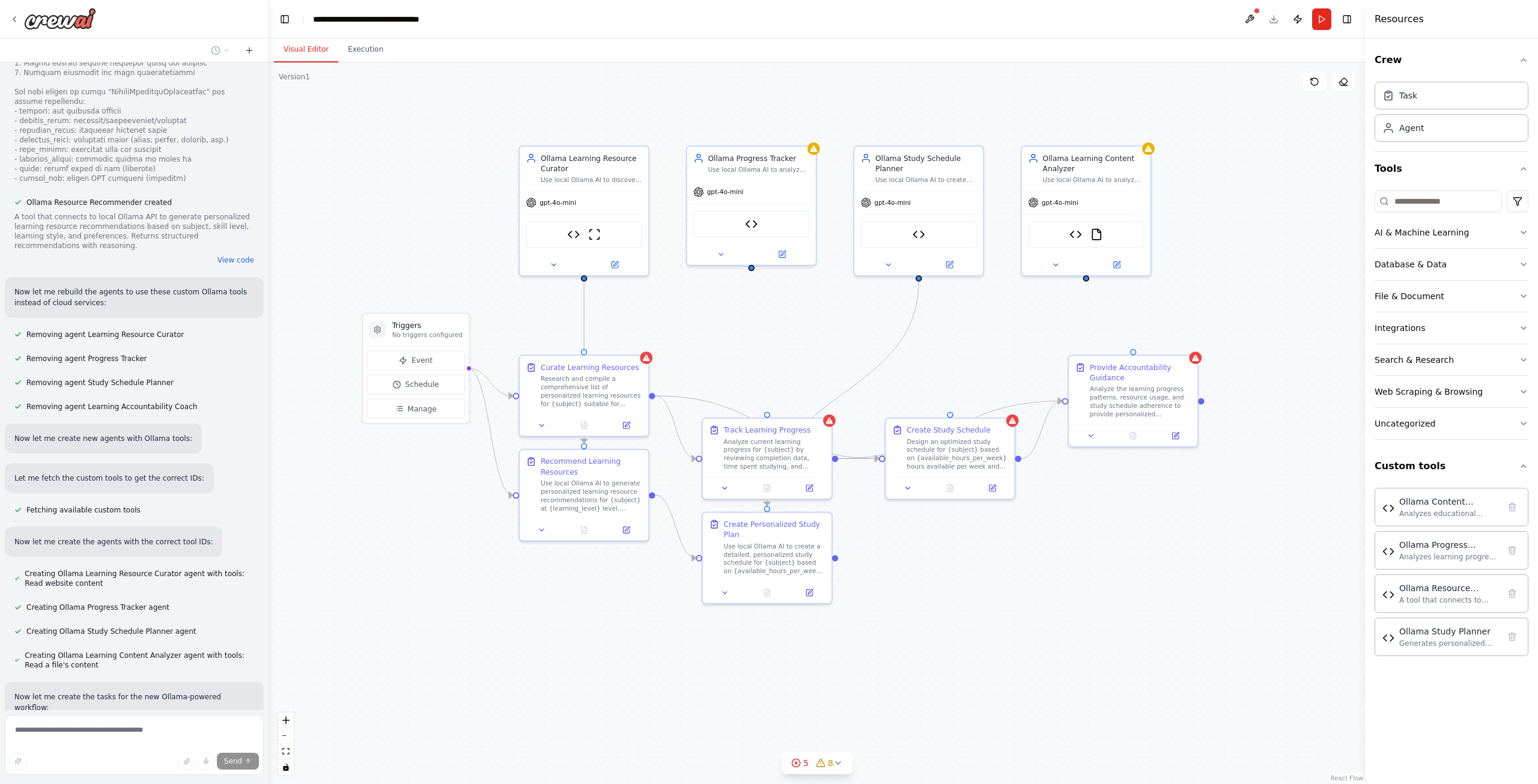
scroll to position [3156, 0]
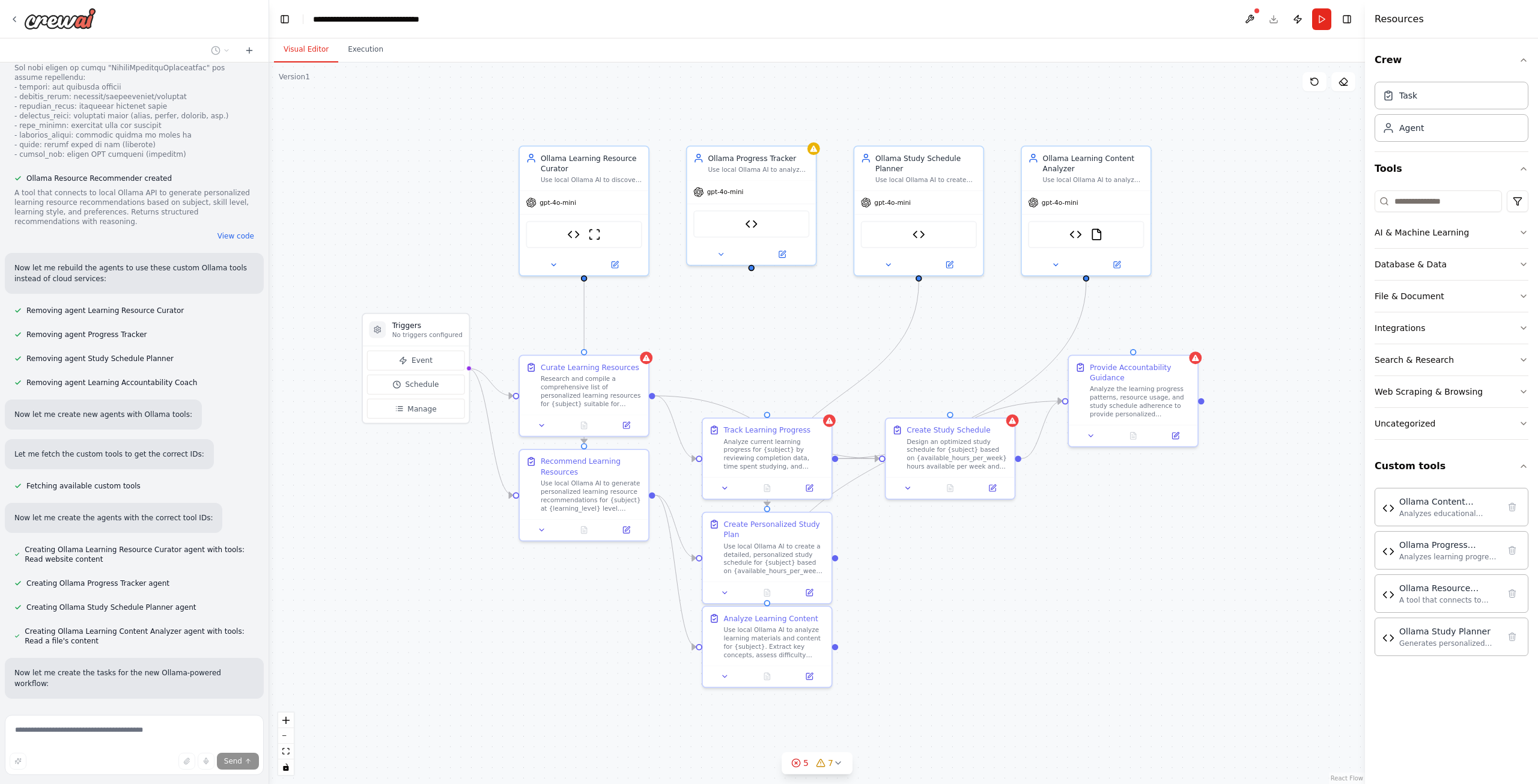
click at [1449, 753] on div "Crew Task Agent Tools AI & Machine Learning Database & Data File & Document Int…" at bounding box center [1452, 411] width 173 height 745
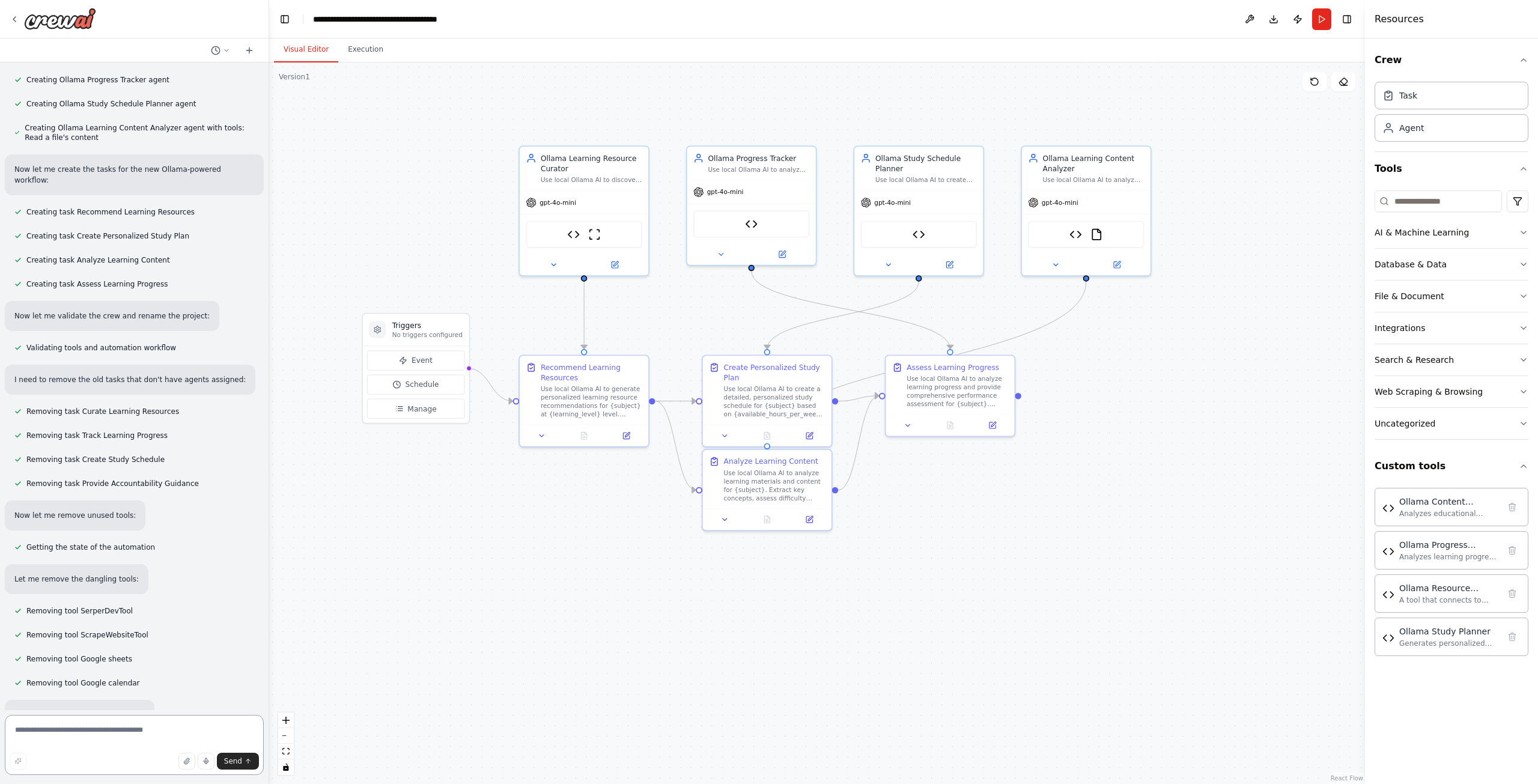
scroll to position [3669, 0]
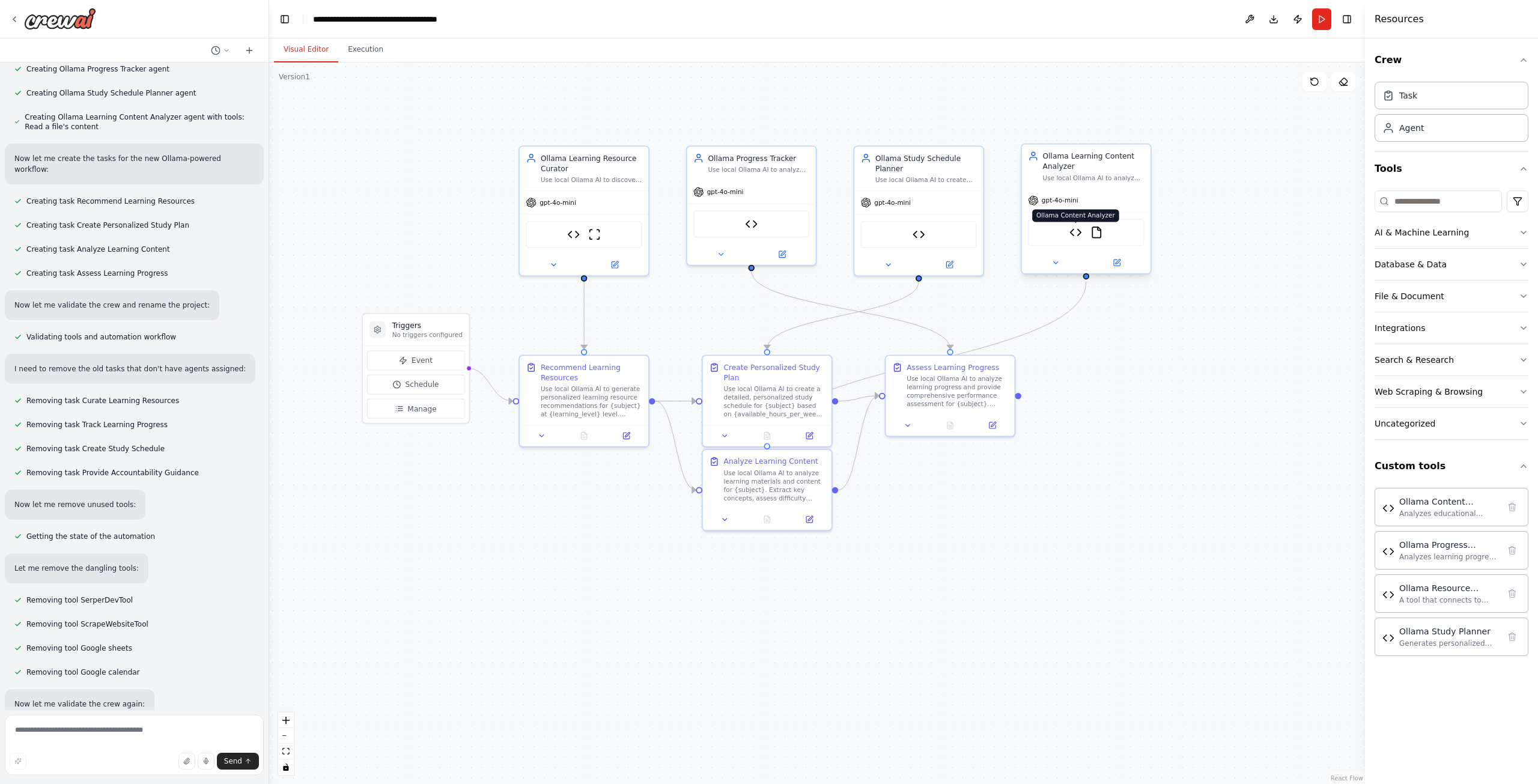
click at [1076, 238] on img at bounding box center [1076, 232] width 12 height 12
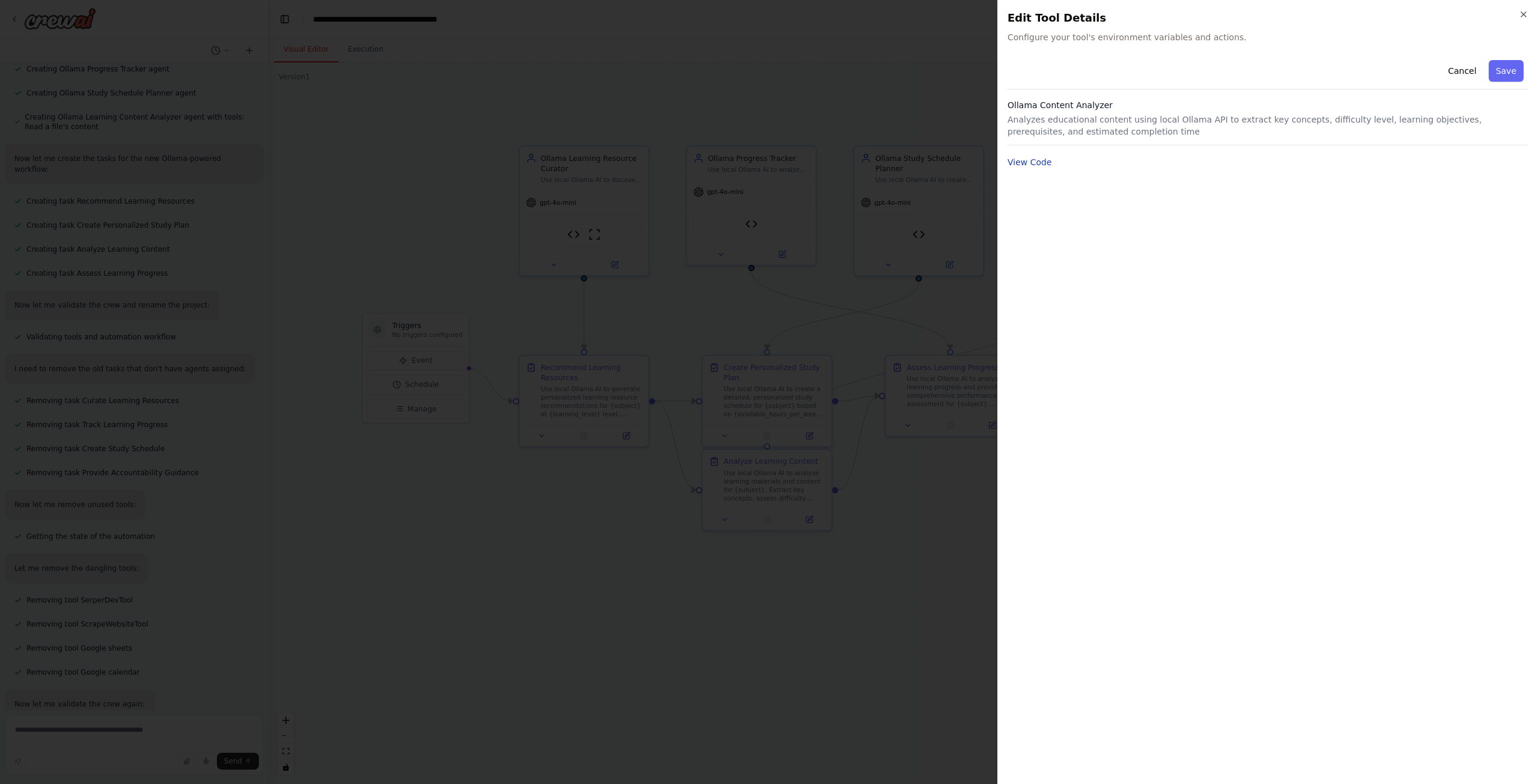
click at [1025, 161] on button "View Code" at bounding box center [1029, 162] width 44 height 12
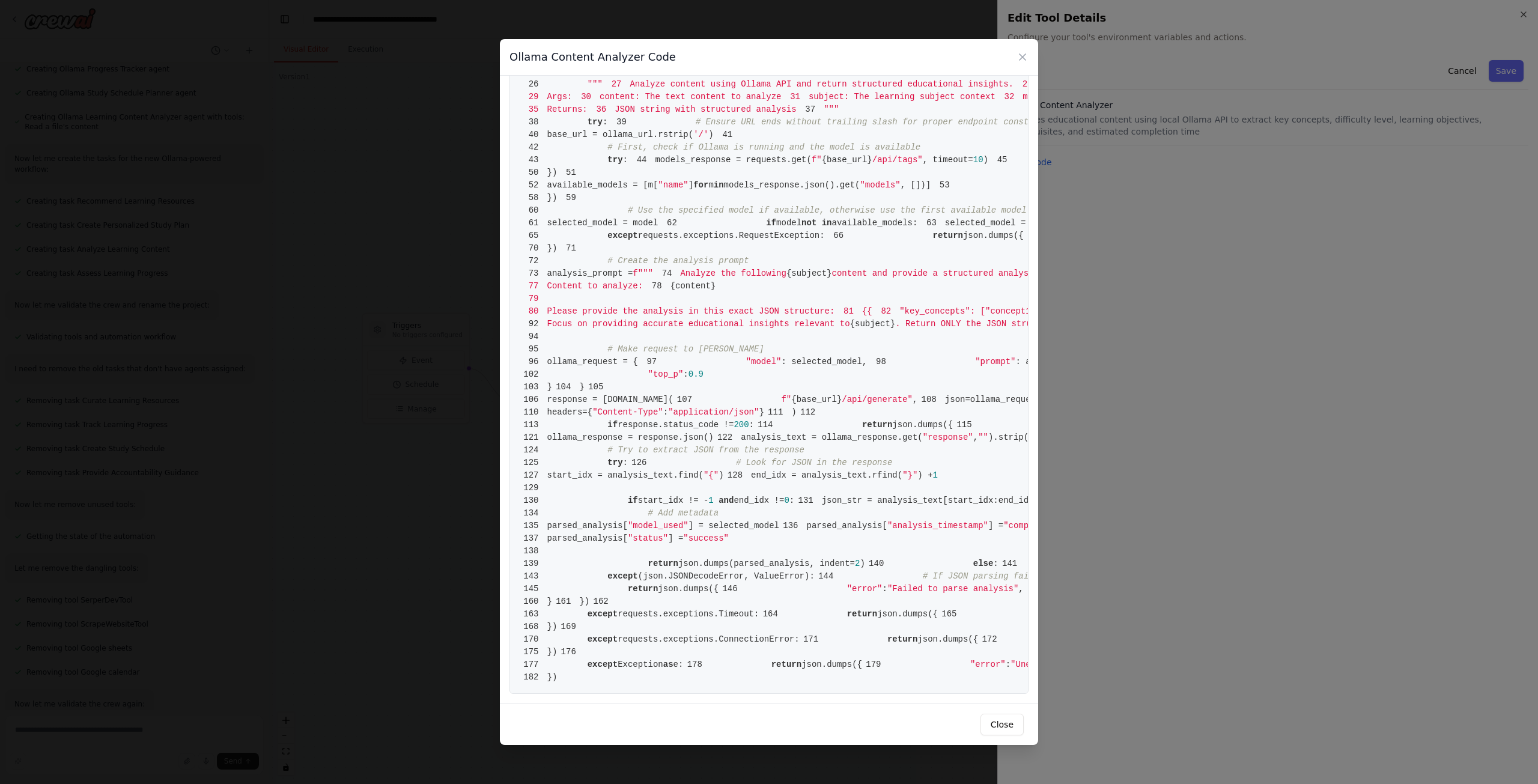
scroll to position [1717, 0]
click at [1020, 57] on icon at bounding box center [1023, 57] width 12 height 12
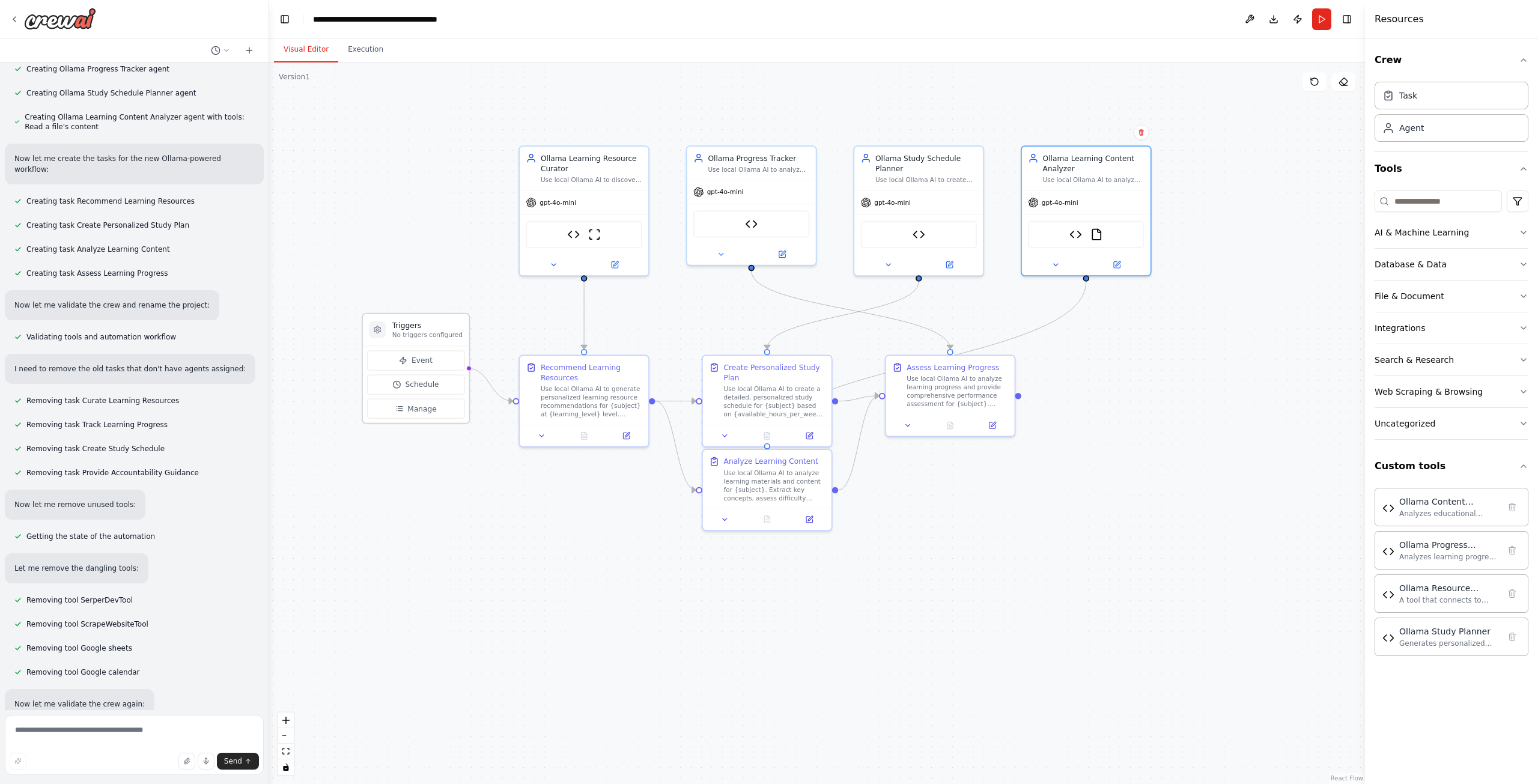
click at [417, 332] on p "No triggers configured" at bounding box center [427, 335] width 71 height 9
click at [424, 407] on span "Manage" at bounding box center [422, 408] width 29 height 10
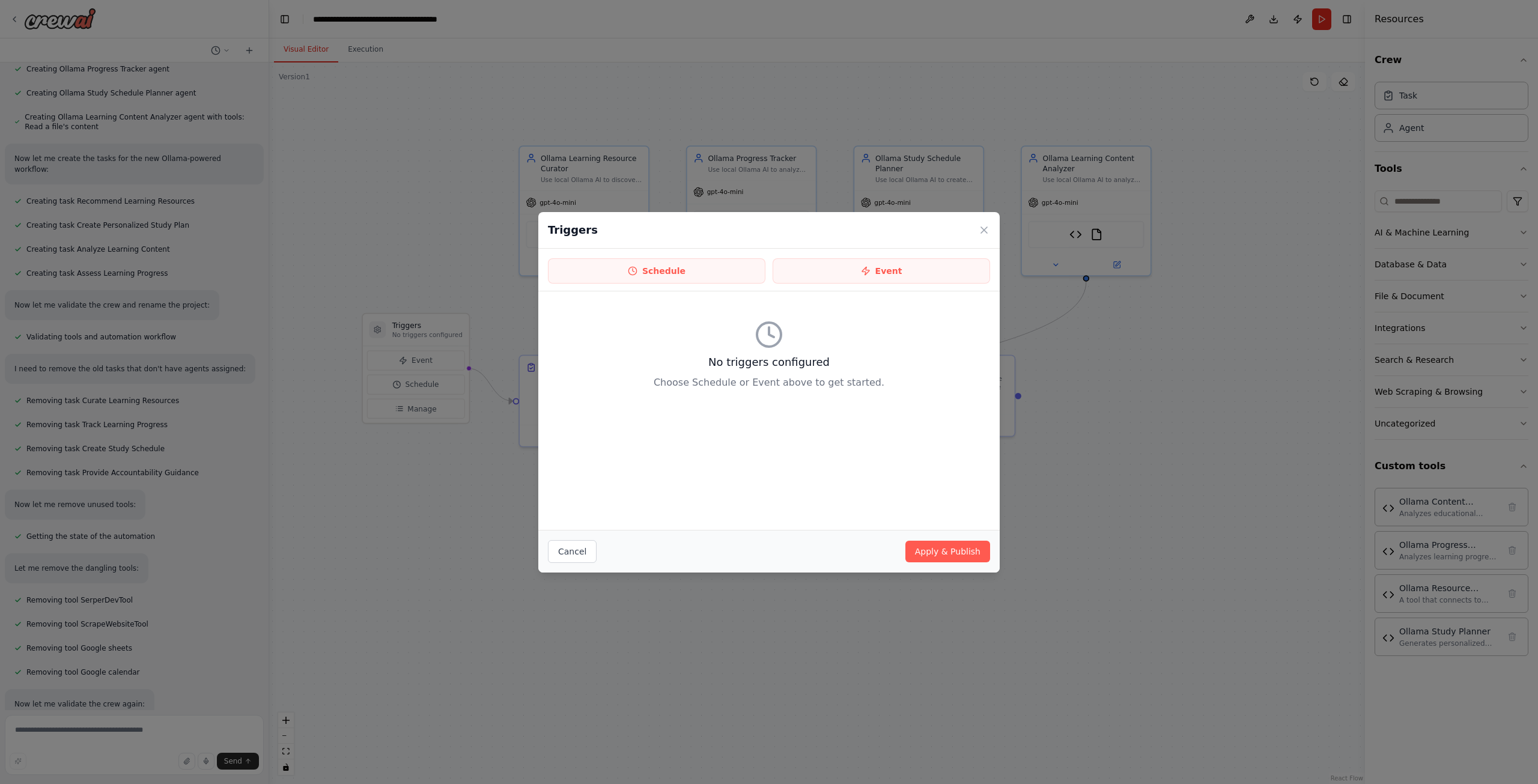
click at [1132, 397] on div "Triggers Schedule Event No triggers configured Choose Schedule or Event above t…" at bounding box center [769, 392] width 1538 height 784
click at [983, 234] on icon at bounding box center [984, 230] width 12 height 12
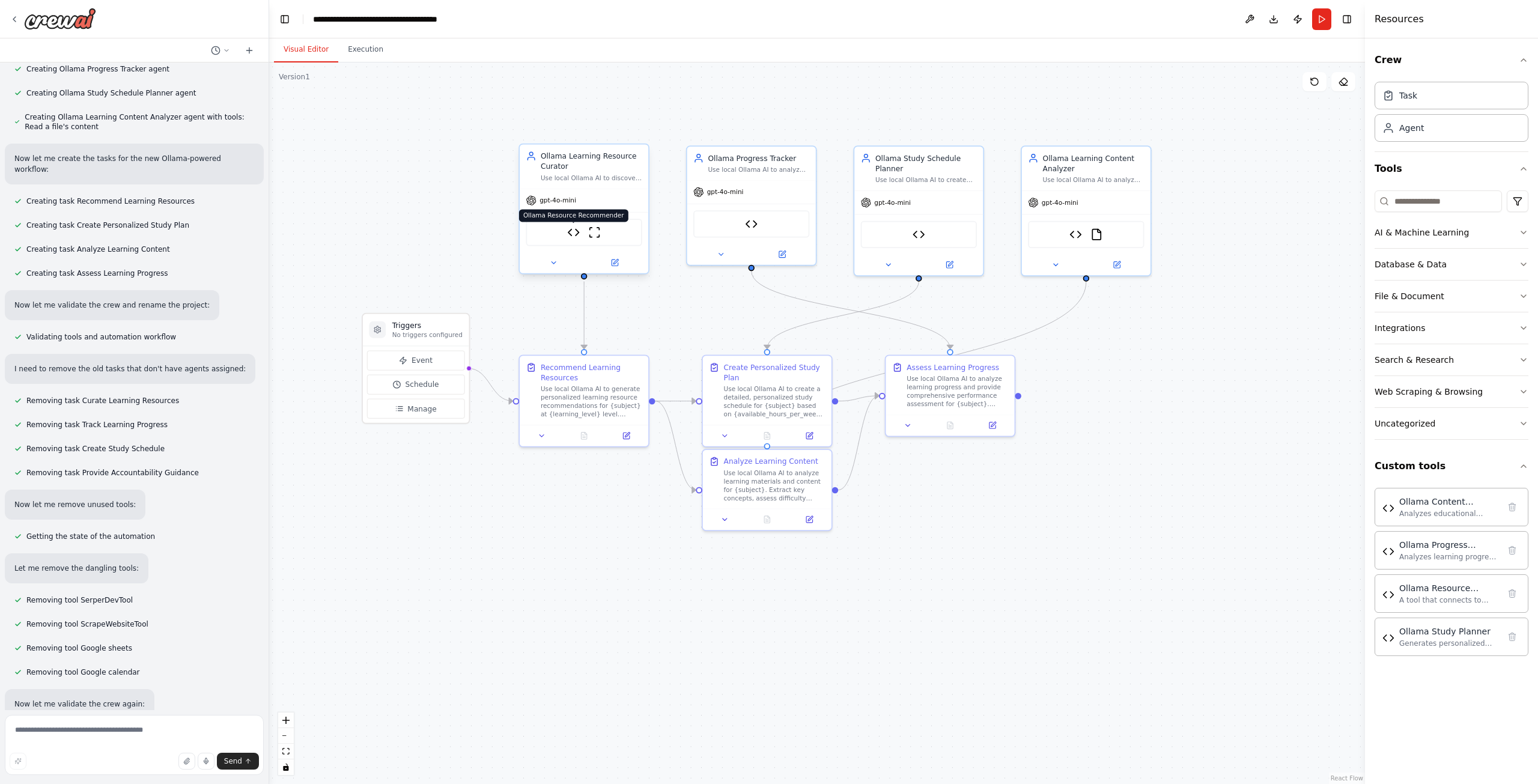
click at [577, 235] on img at bounding box center [573, 232] width 12 height 12
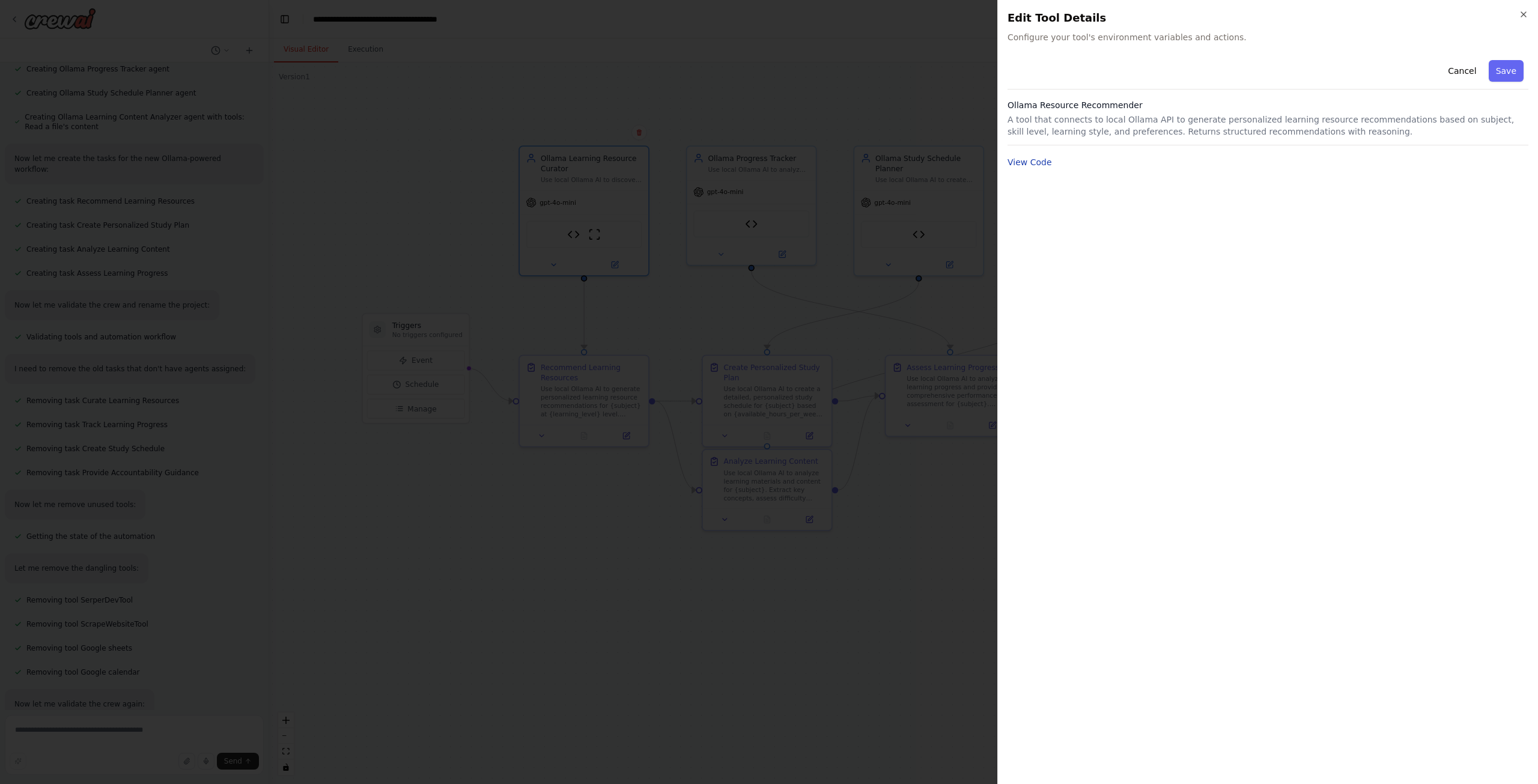
click at [1040, 167] on button "View Code" at bounding box center [1029, 162] width 44 height 12
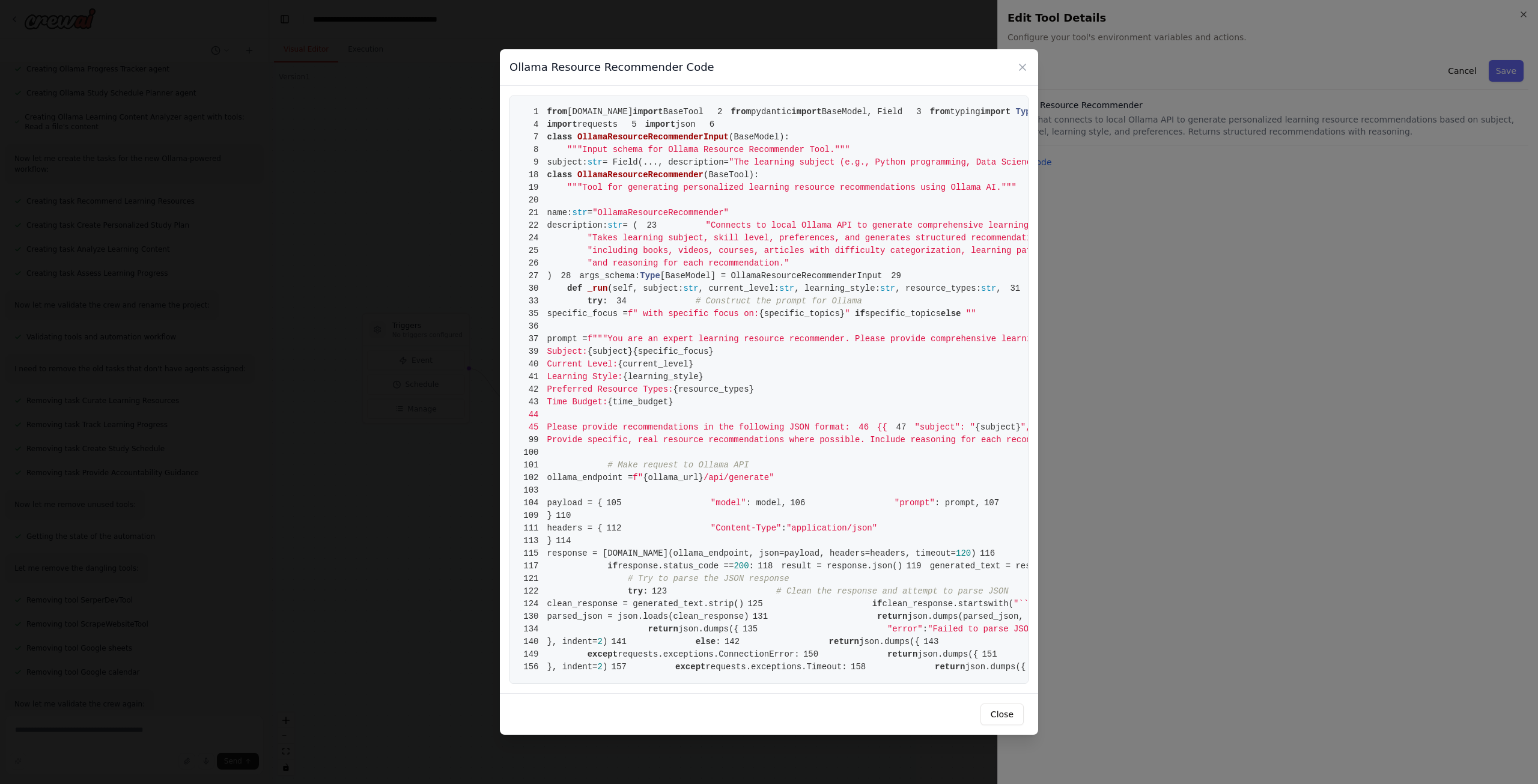
click at [1015, 56] on div "Ollama Resource Recommender Code" at bounding box center [769, 68] width 539 height 36
click at [1023, 61] on icon at bounding box center [1023, 67] width 12 height 12
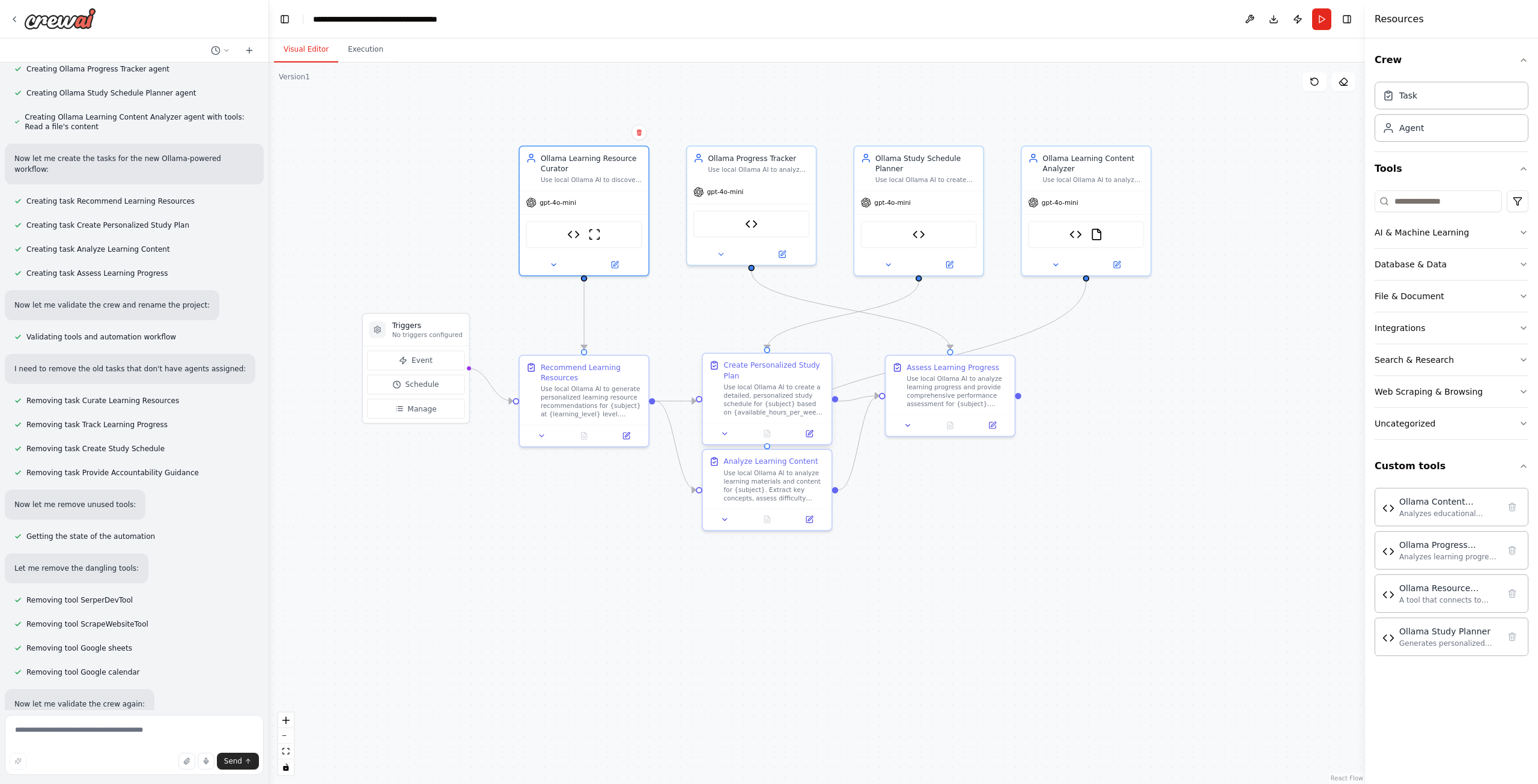
click at [792, 393] on div "Use local Ollama AI to create a detailed, personalized study schedule for {subj…" at bounding box center [775, 400] width 102 height 33
click at [751, 403] on div "Use local Ollama AI to create a detailed, personalized study schedule for {subj…" at bounding box center [775, 400] width 102 height 33
click at [813, 435] on icon at bounding box center [809, 434] width 6 height 6
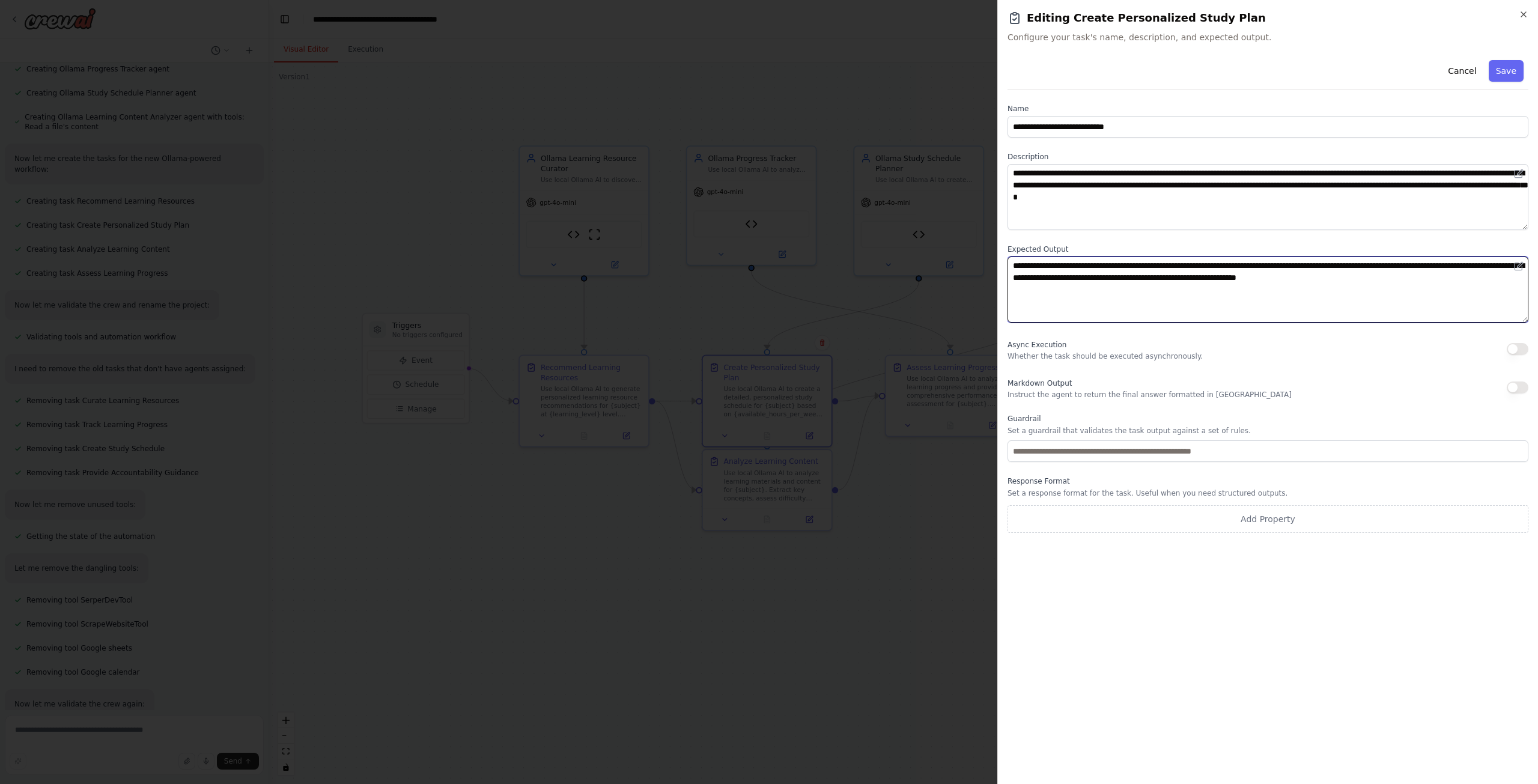
click at [1159, 283] on textarea "**********" at bounding box center [1268, 289] width 521 height 66
click at [1159, 283] on textarea "**********" at bounding box center [1268, 289] width 521 height 66
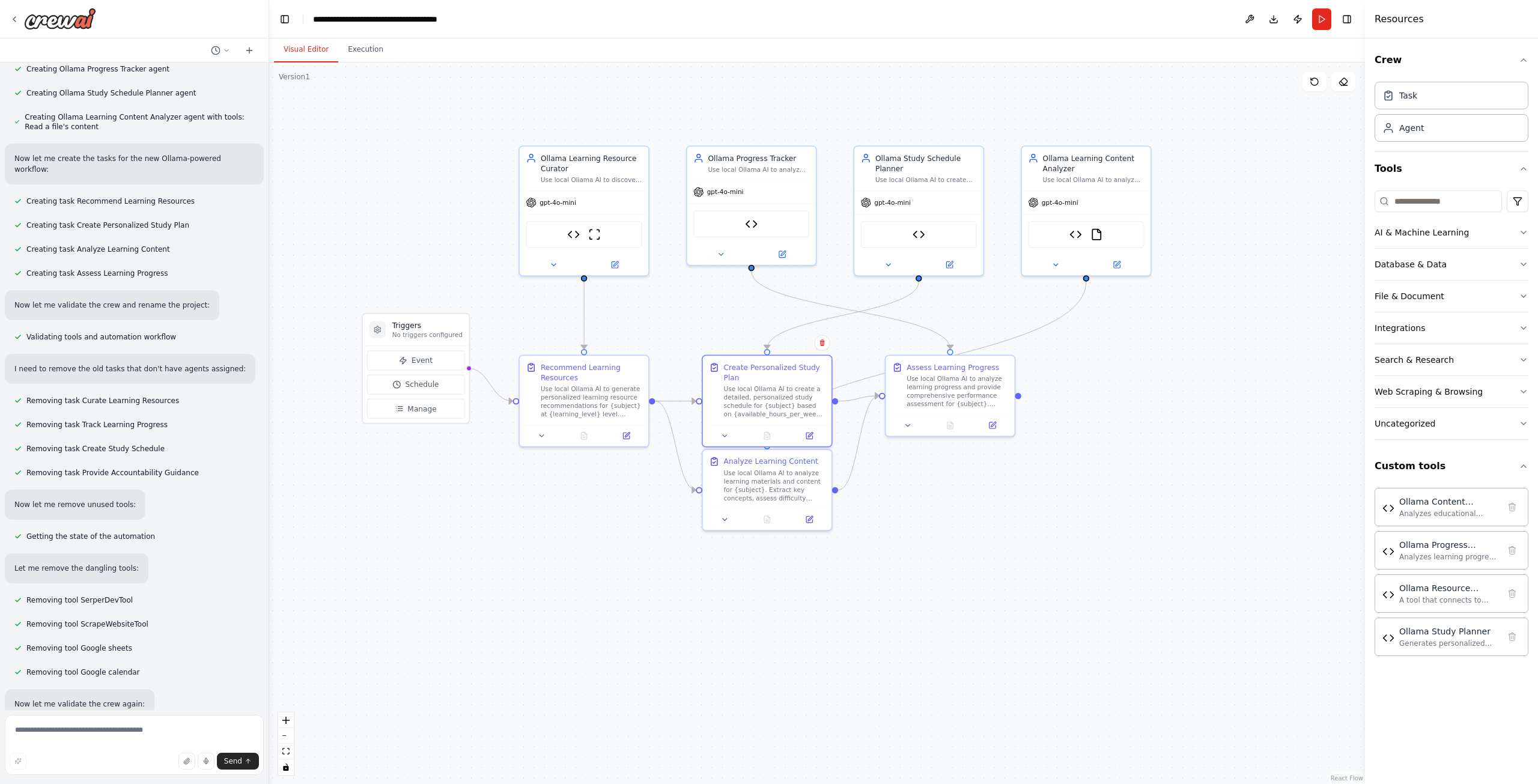
drag, startPoint x: 100, startPoint y: 688, endPoint x: 78, endPoint y: 679, distance: 23.8
drag, startPoint x: 94, startPoint y: 681, endPoint x: 123, endPoint y: 686, distance: 29.4
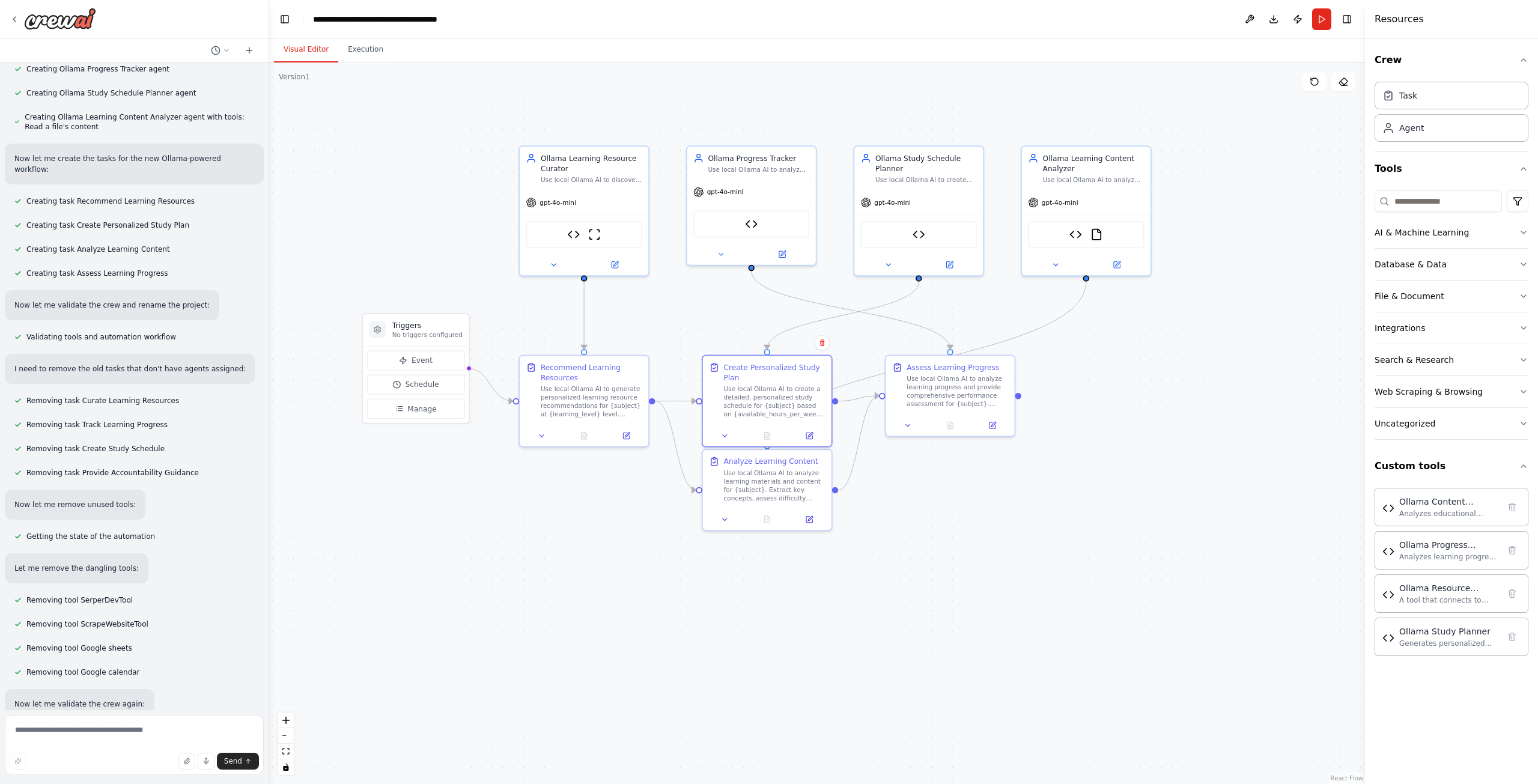
drag, startPoint x: 123, startPoint y: 686, endPoint x: 94, endPoint y: 678, distance: 30.1
click at [12, 8] on div at bounding box center [52, 19] width 86 height 22
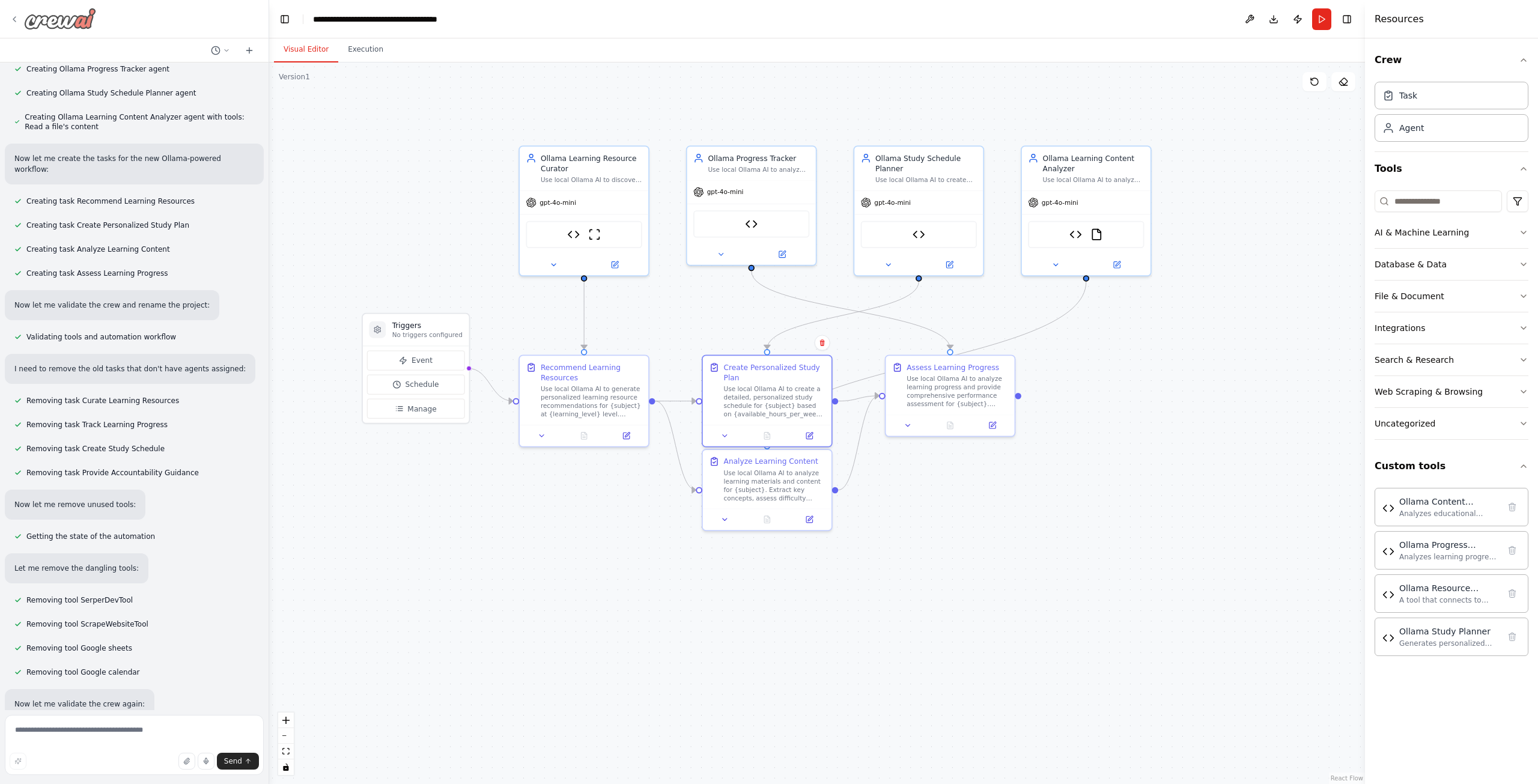
click at [14, 15] on icon at bounding box center [14, 19] width 9 height 9
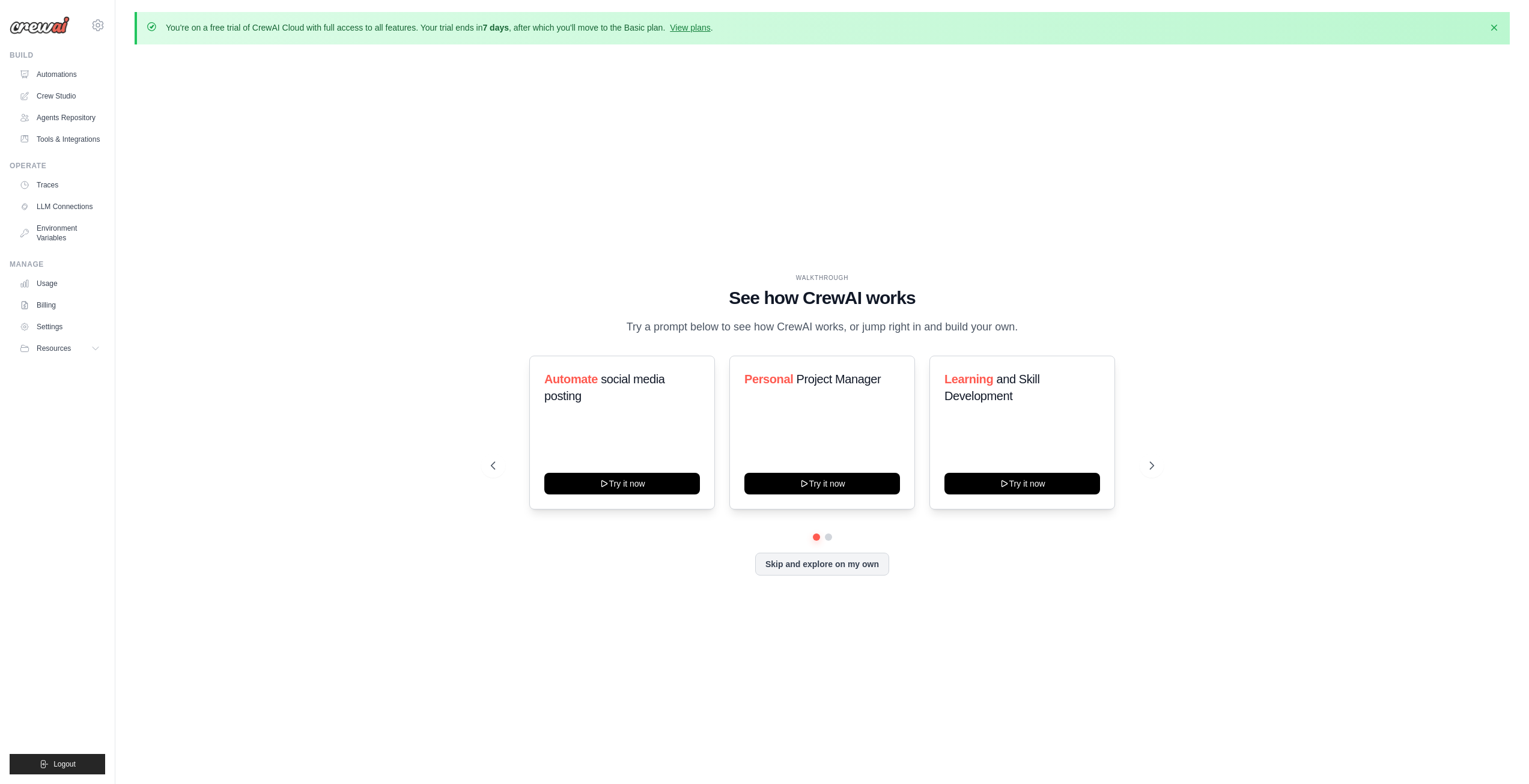
click at [600, 210] on div "WALKTHROUGH See how [PERSON_NAME] works Try a prompt below to see how [PERSON_N…" at bounding box center [822, 434] width 1375 height 760
click at [74, 124] on link "Agents Repository" at bounding box center [60, 118] width 91 height 19
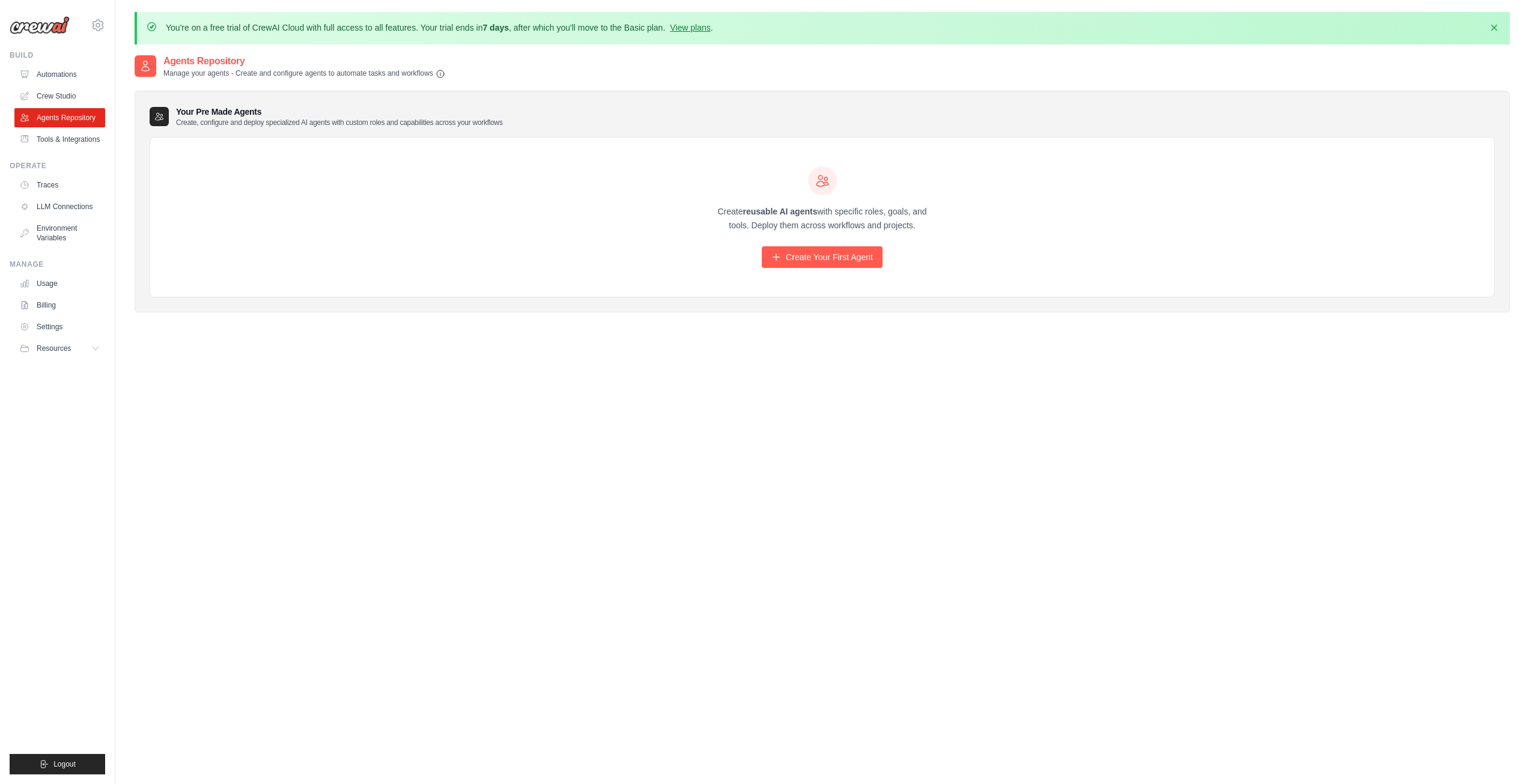
click at [68, 136] on link "Tools & Integrations" at bounding box center [60, 140] width 91 height 19
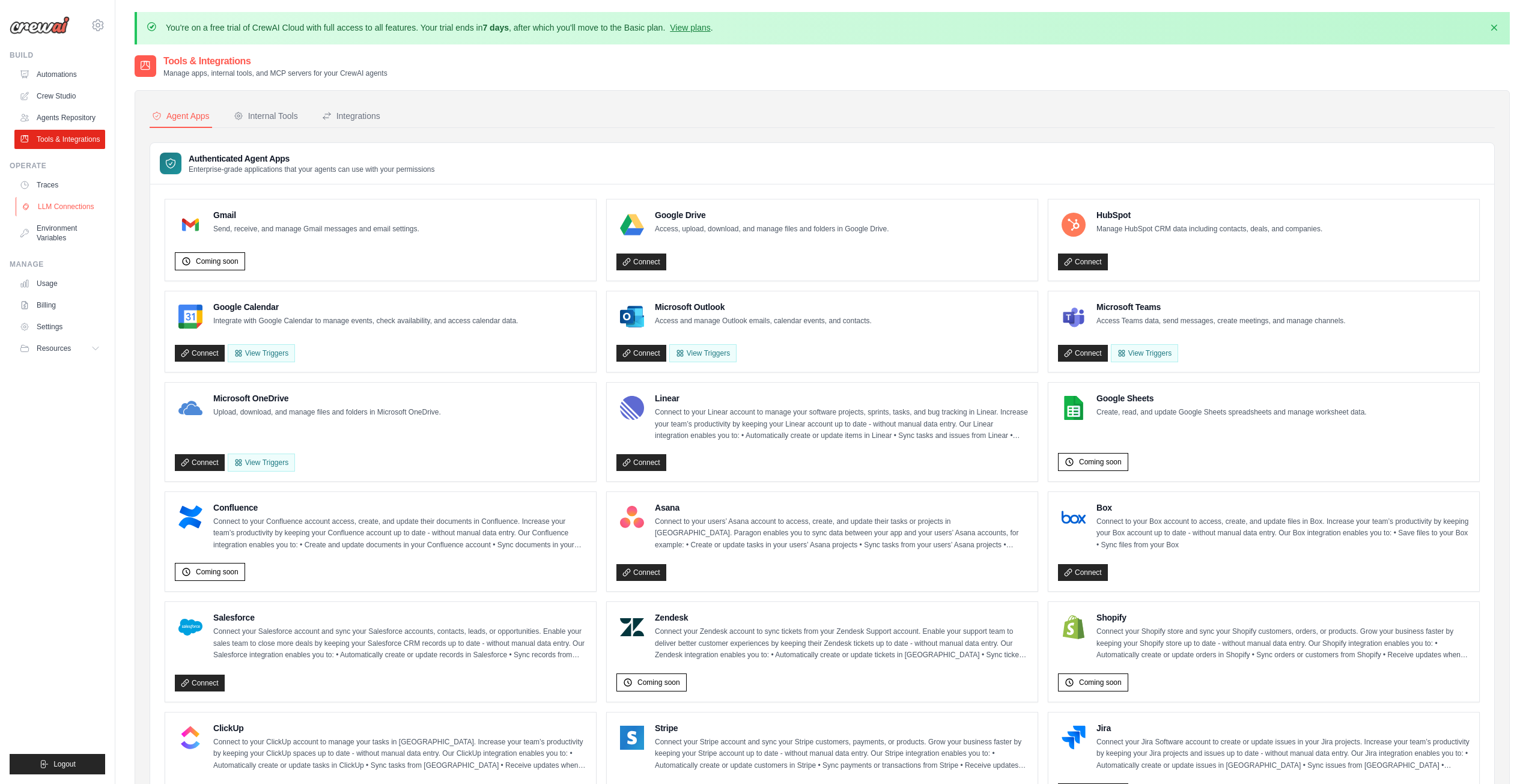
click at [80, 213] on link "LLM Connections" at bounding box center [60, 206] width 91 height 19
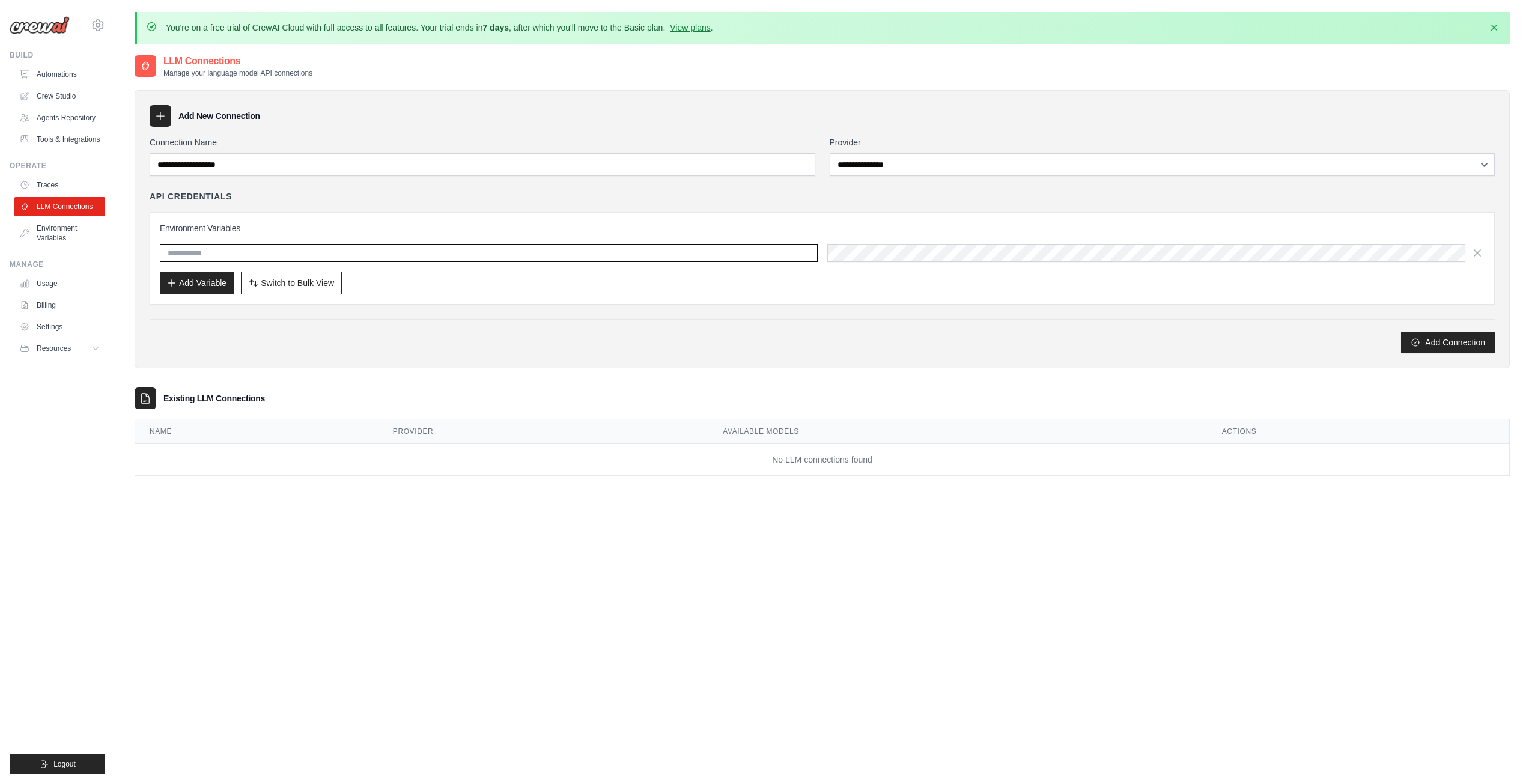
click at [234, 251] on input "text" at bounding box center [488, 253] width 658 height 18
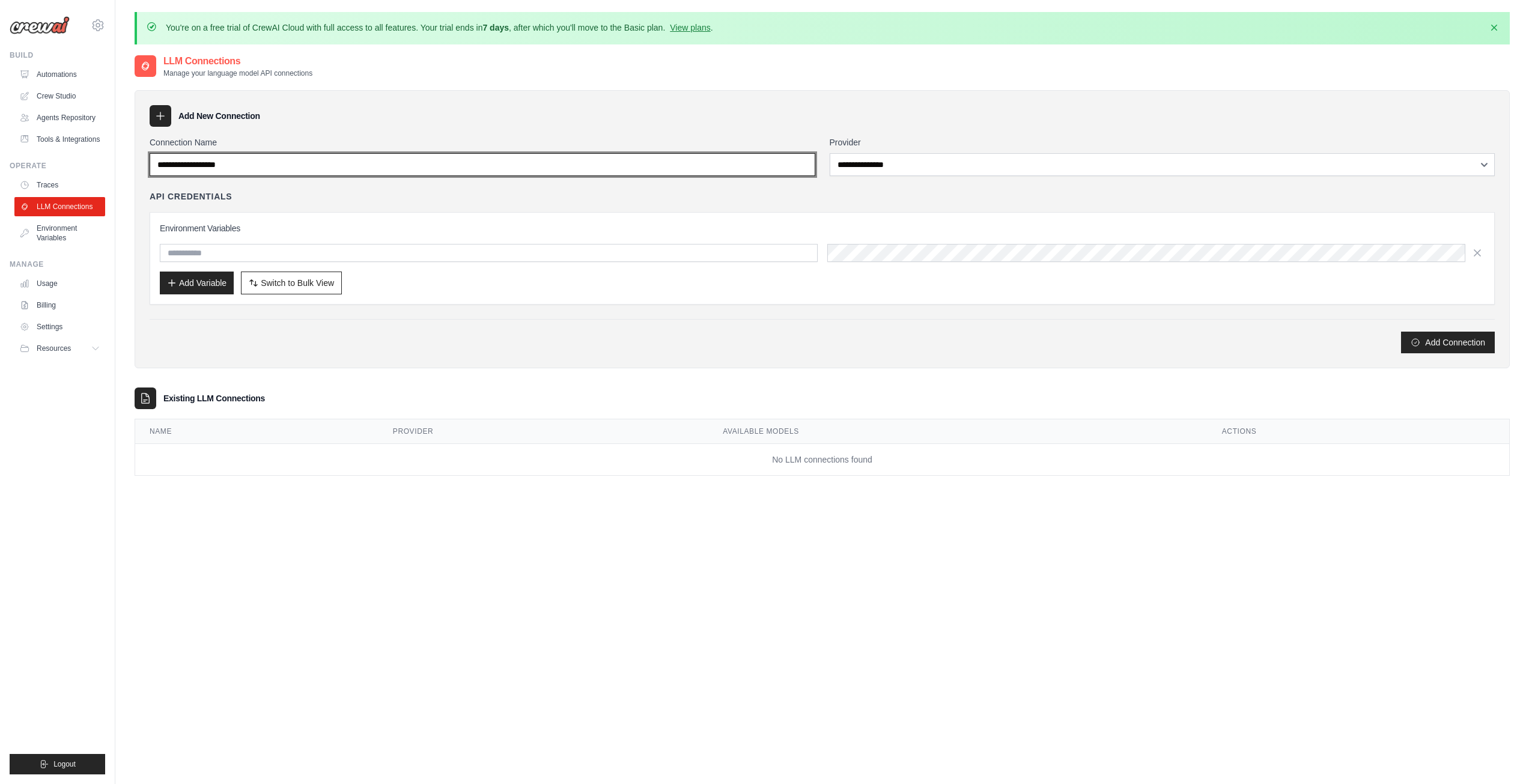
drag, startPoint x: 312, startPoint y: 162, endPoint x: 320, endPoint y: 163, distance: 8.1
click at [316, 162] on input "Connection Name" at bounding box center [483, 164] width 666 height 23
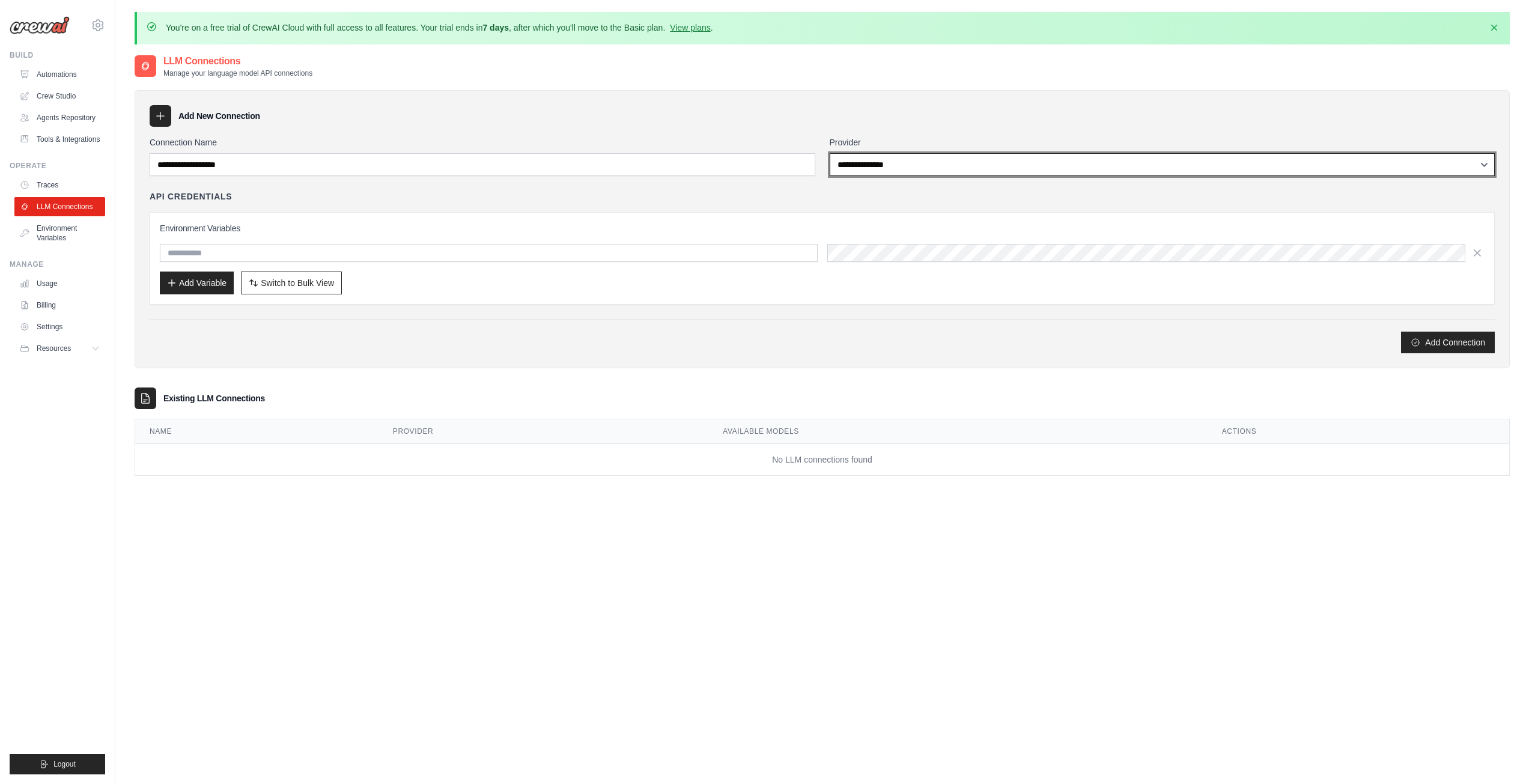
click at [872, 170] on select "**********" at bounding box center [1163, 164] width 666 height 23
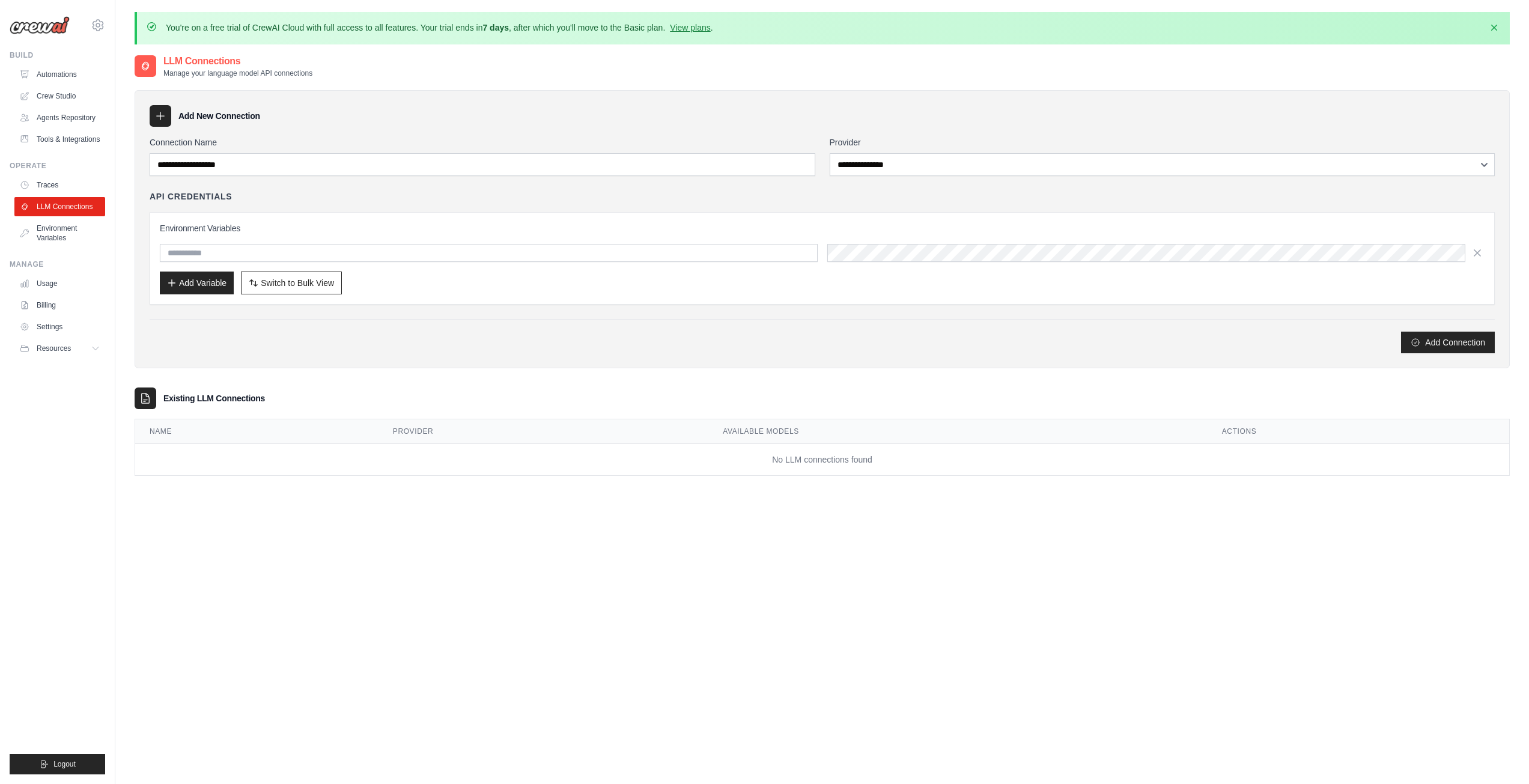
click at [770, 315] on div "**********" at bounding box center [822, 245] width 1345 height 217
click at [57, 238] on link "Environment Variables" at bounding box center [60, 233] width 91 height 29
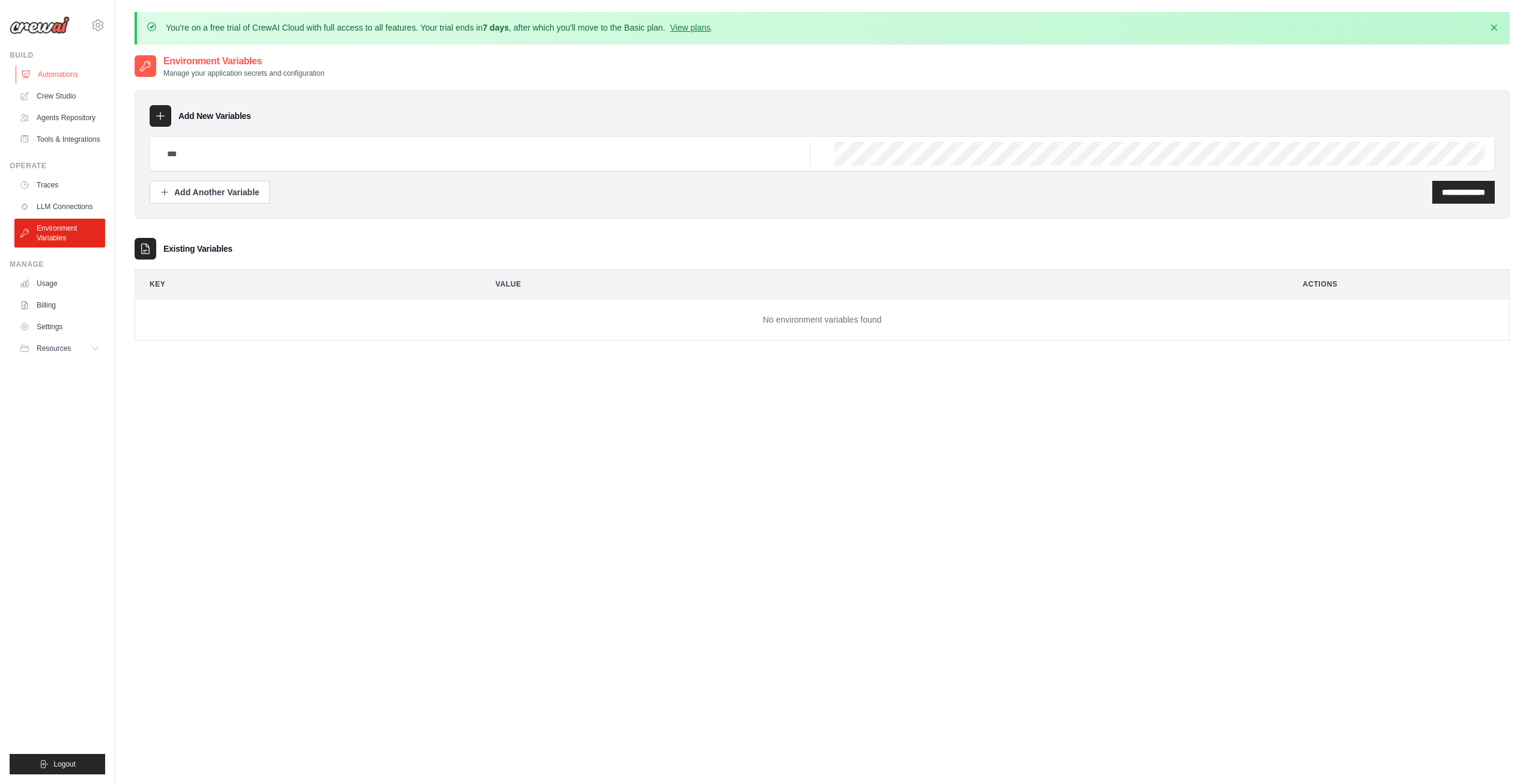
click at [70, 81] on link "Automations" at bounding box center [60, 74] width 91 height 19
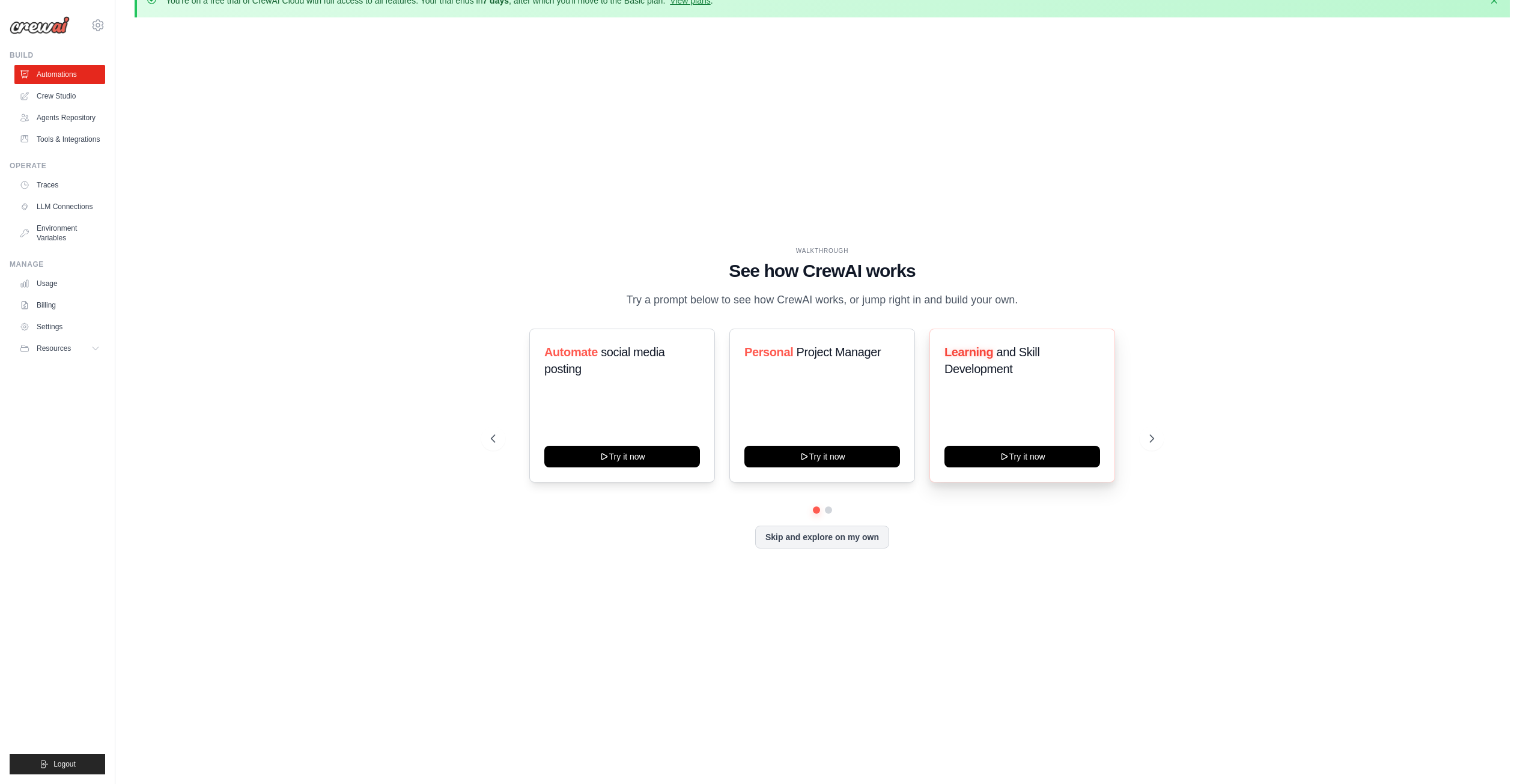
scroll to position [42, 0]
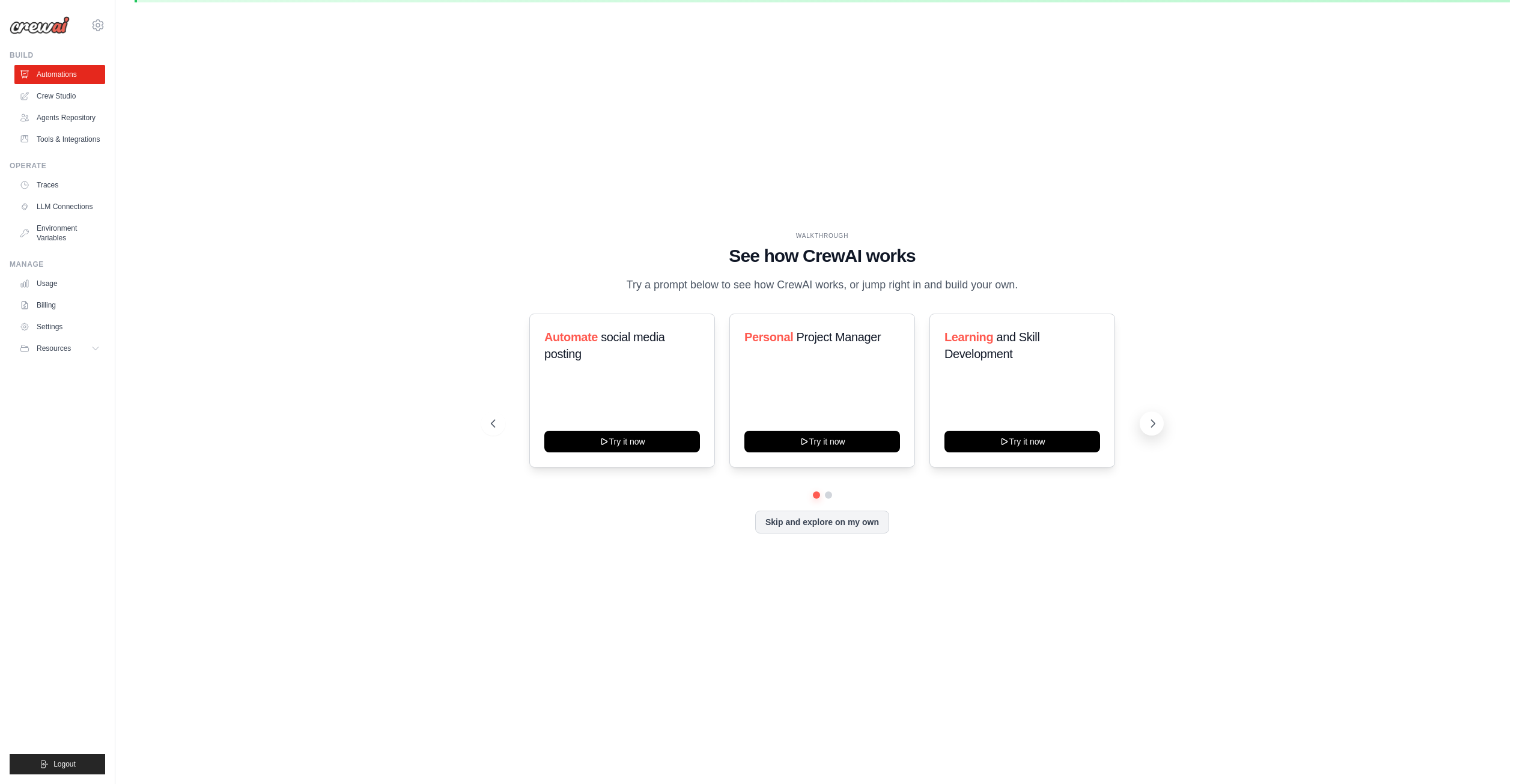
click at [1156, 426] on icon at bounding box center [1153, 424] width 12 height 12
click at [1147, 426] on icon at bounding box center [1153, 424] width 12 height 12
click at [50, 307] on link "Billing" at bounding box center [60, 305] width 91 height 19
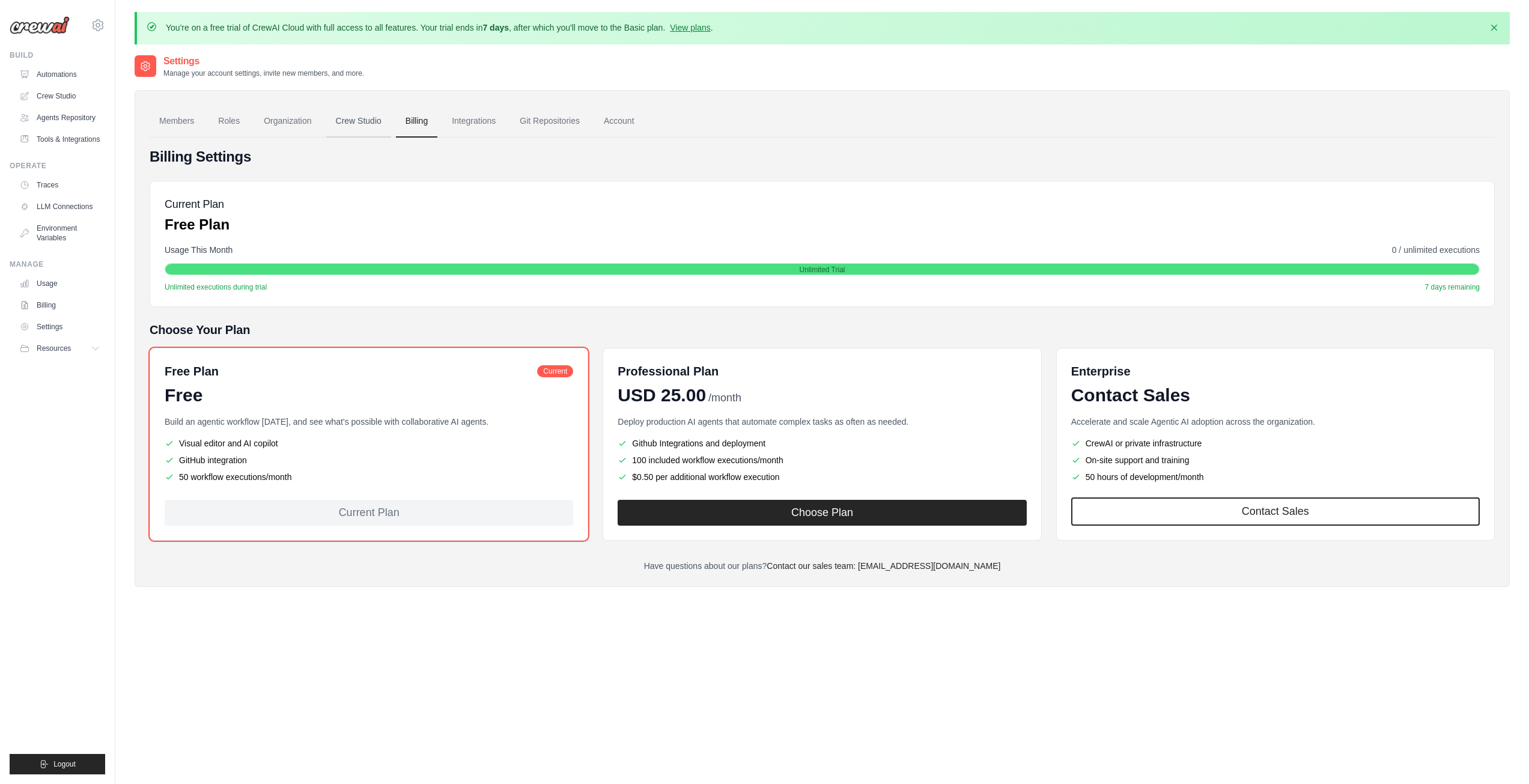
click at [363, 120] on link "Crew Studio" at bounding box center [358, 121] width 65 height 33
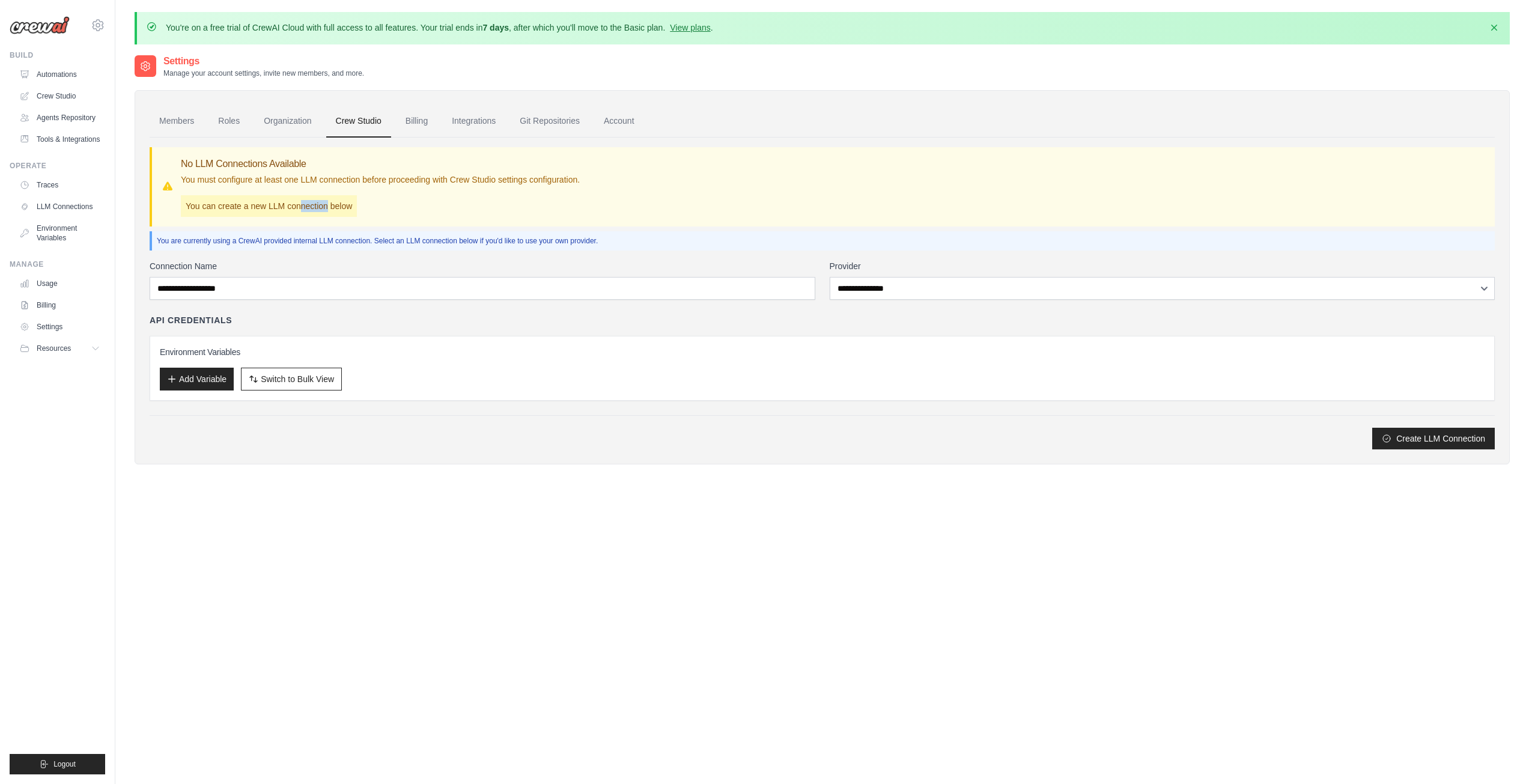
drag, startPoint x: 303, startPoint y: 203, endPoint x: 326, endPoint y: 201, distance: 23.1
click at [326, 201] on p "You can create a new LLM connection below" at bounding box center [269, 206] width 176 height 22
click at [70, 198] on link "LLM Connections" at bounding box center [60, 206] width 91 height 19
click at [60, 190] on link "Traces" at bounding box center [60, 185] width 91 height 19
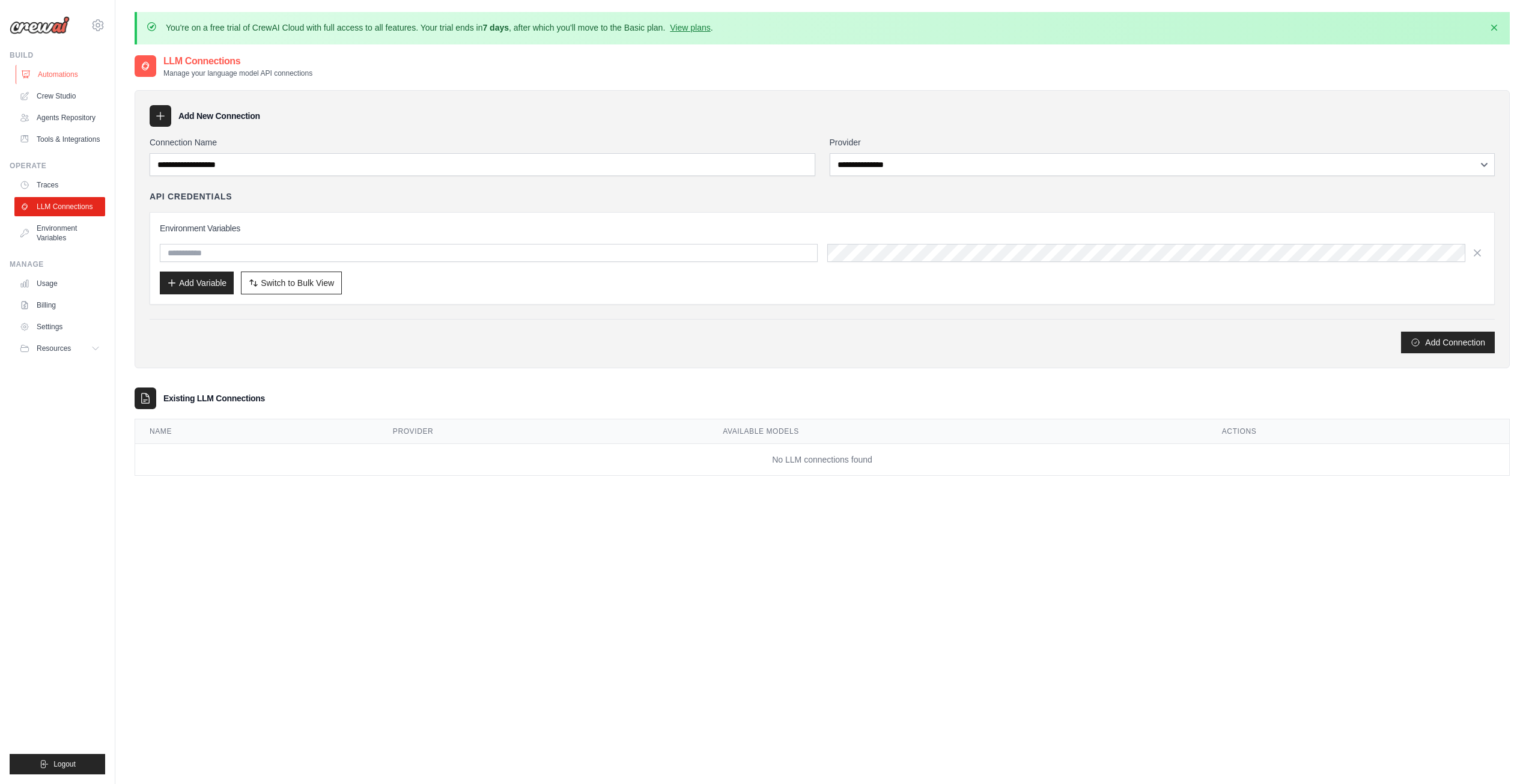
click at [58, 78] on link "Automations" at bounding box center [60, 74] width 91 height 19
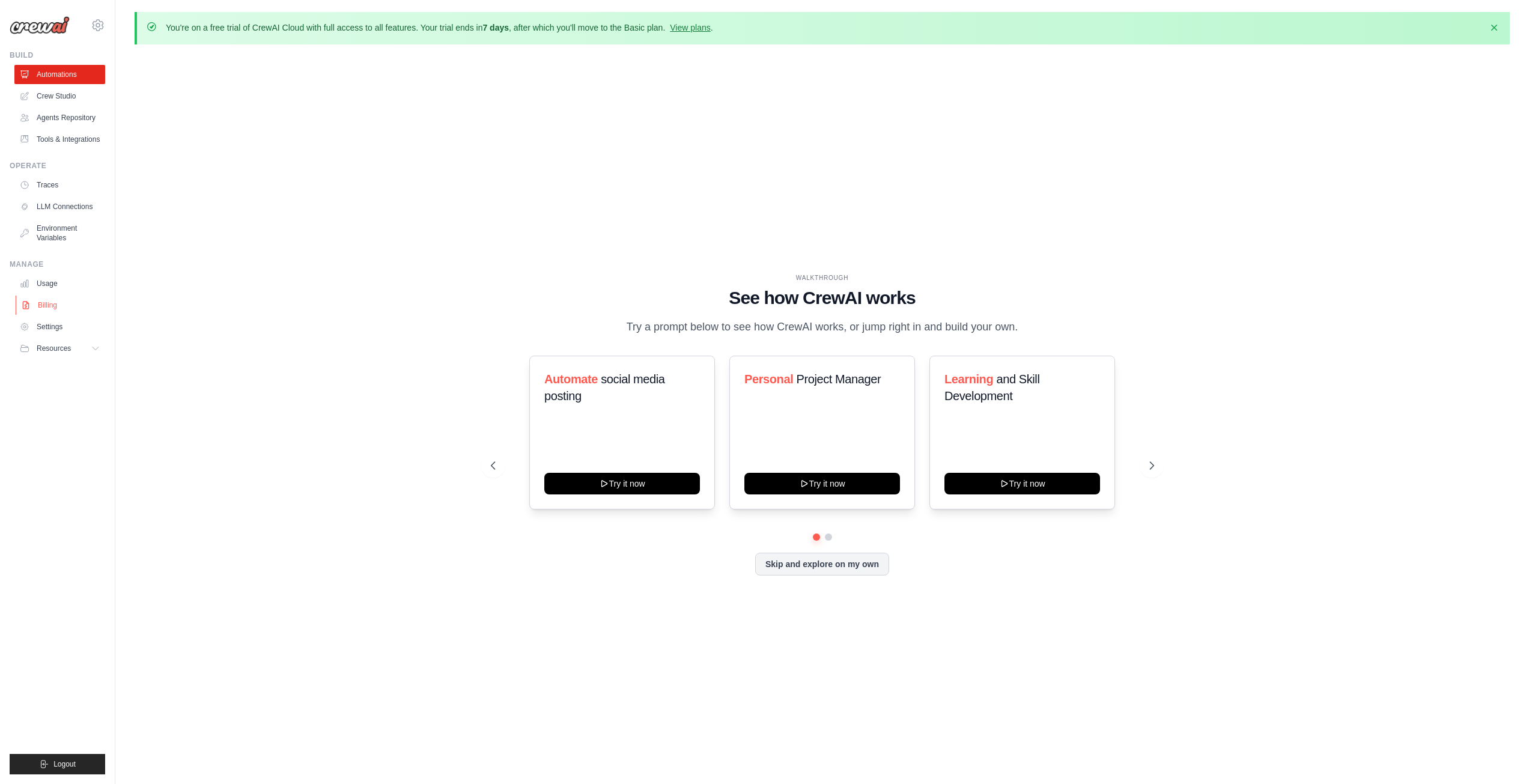
click at [53, 310] on link "Billing" at bounding box center [60, 305] width 91 height 19
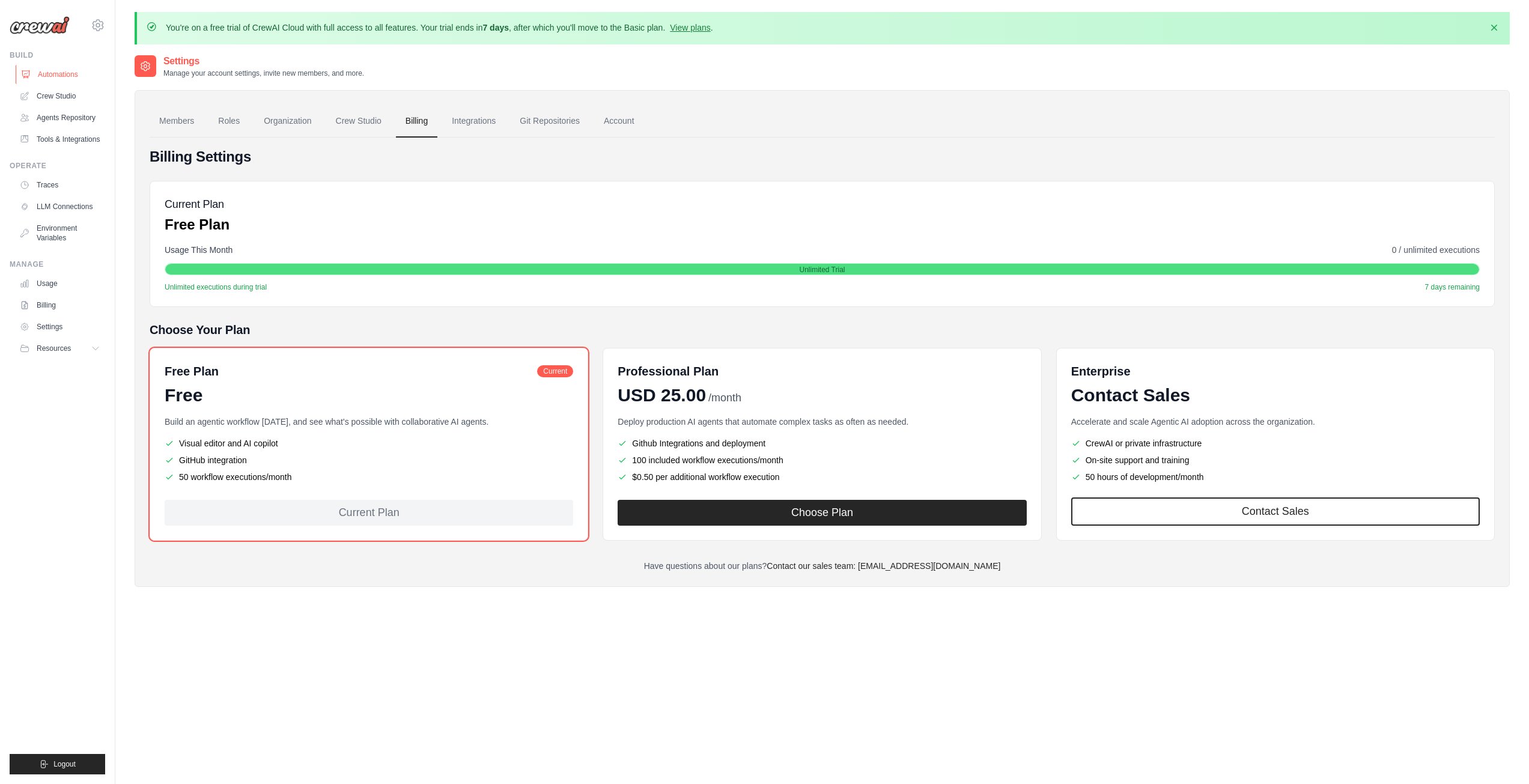
click at [47, 69] on link "Automations" at bounding box center [60, 74] width 91 height 19
